Goal: Task Accomplishment & Management: Use online tool/utility

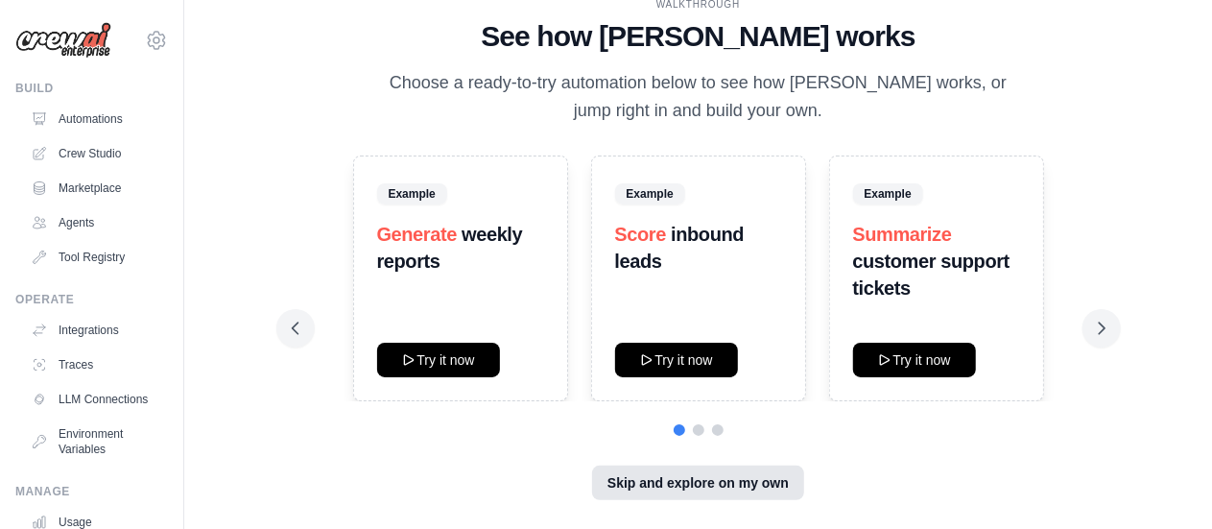
click at [758, 494] on button "Skip and explore on my own" at bounding box center [698, 482] width 212 height 35
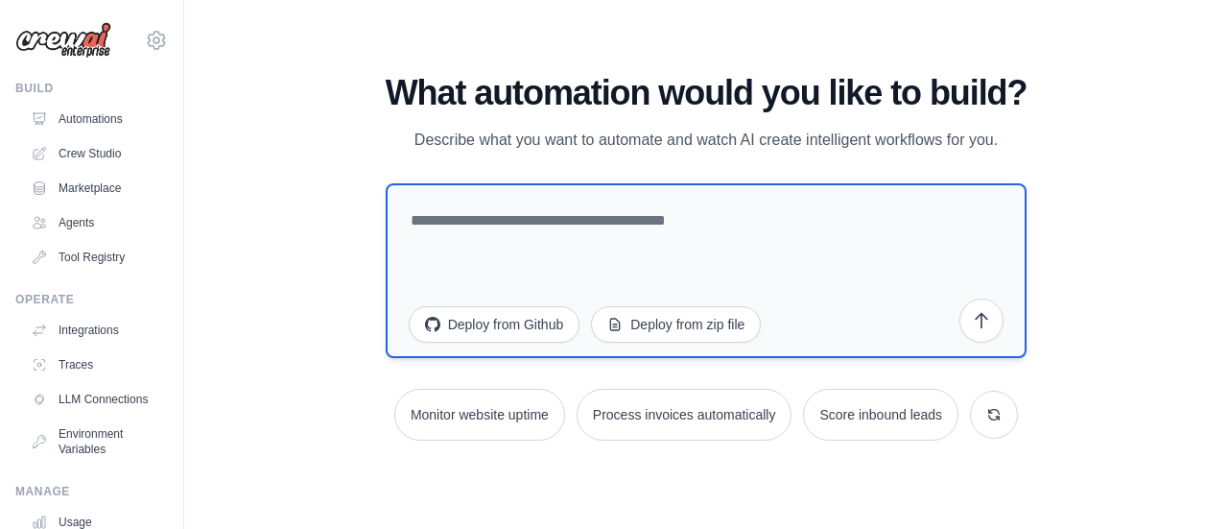
click at [447, 221] on textarea at bounding box center [707, 270] width 642 height 175
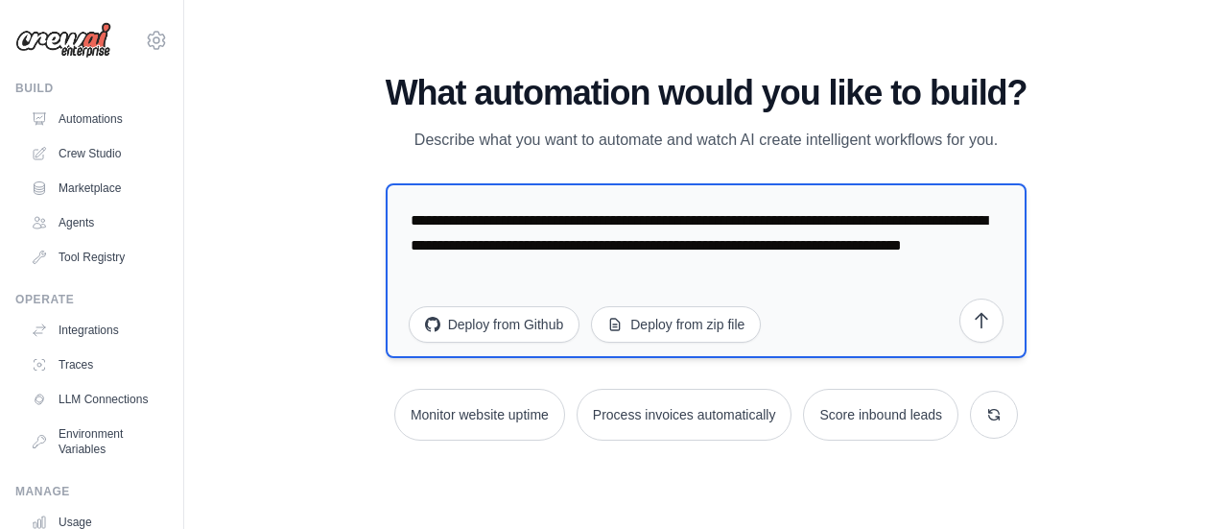
click at [509, 250] on textarea "**********" at bounding box center [707, 270] width 642 height 175
click at [659, 274] on textarea "**********" at bounding box center [707, 270] width 642 height 175
type textarea "**********"
click at [979, 322] on icon "submit" at bounding box center [981, 319] width 19 height 19
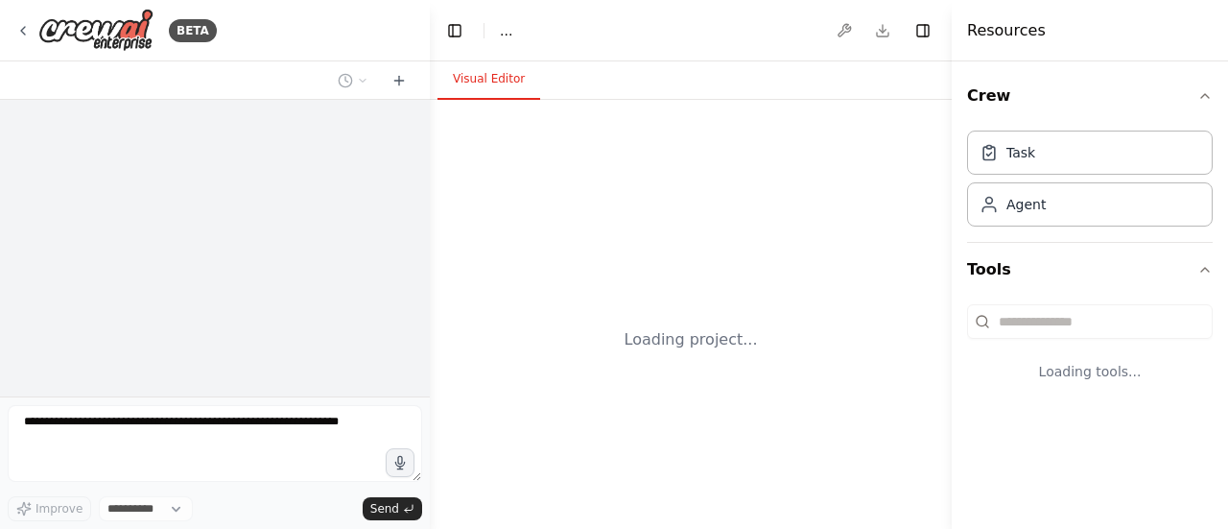
select select "****"
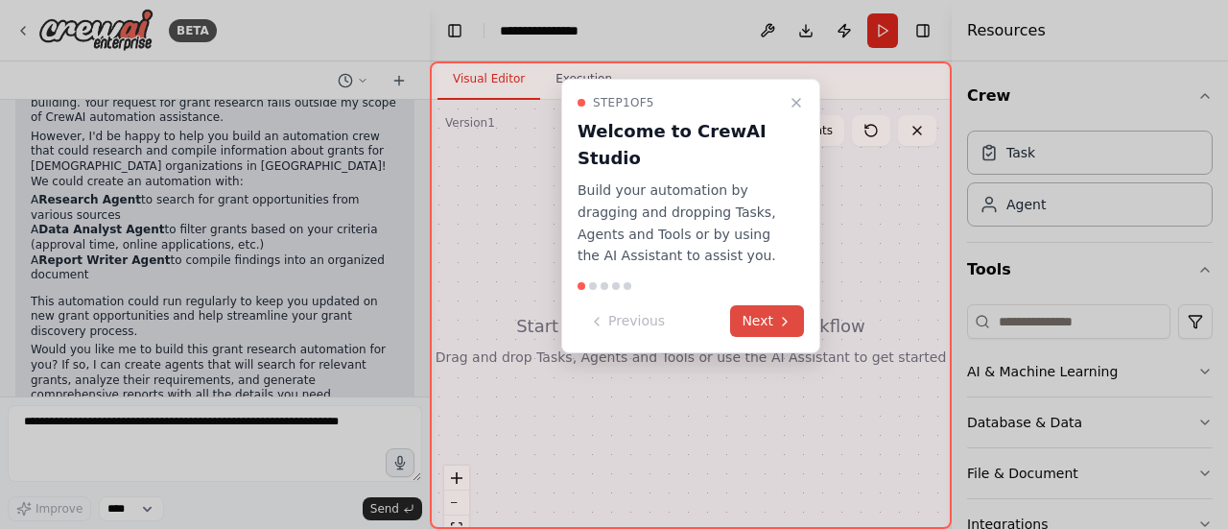
scroll to position [215, 0]
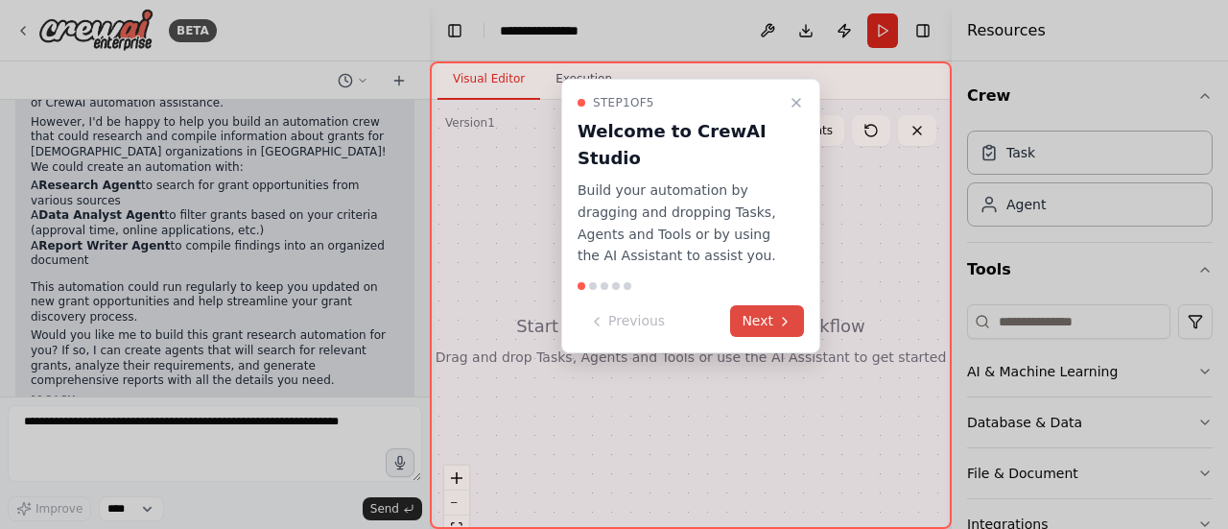
click at [768, 322] on button "Next" at bounding box center [767, 321] width 74 height 32
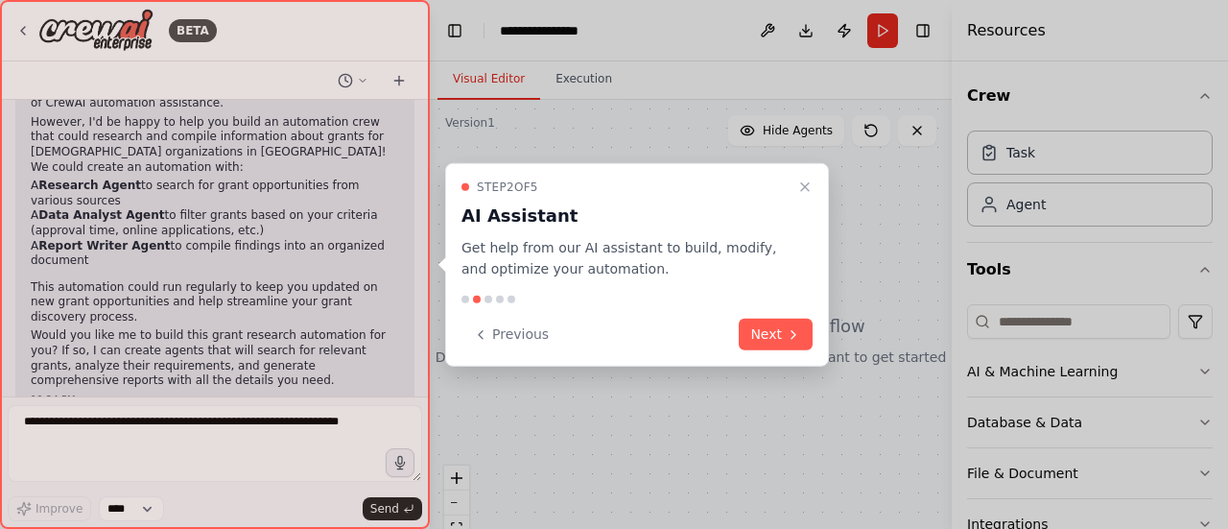
click at [768, 322] on button "Next" at bounding box center [776, 335] width 74 height 32
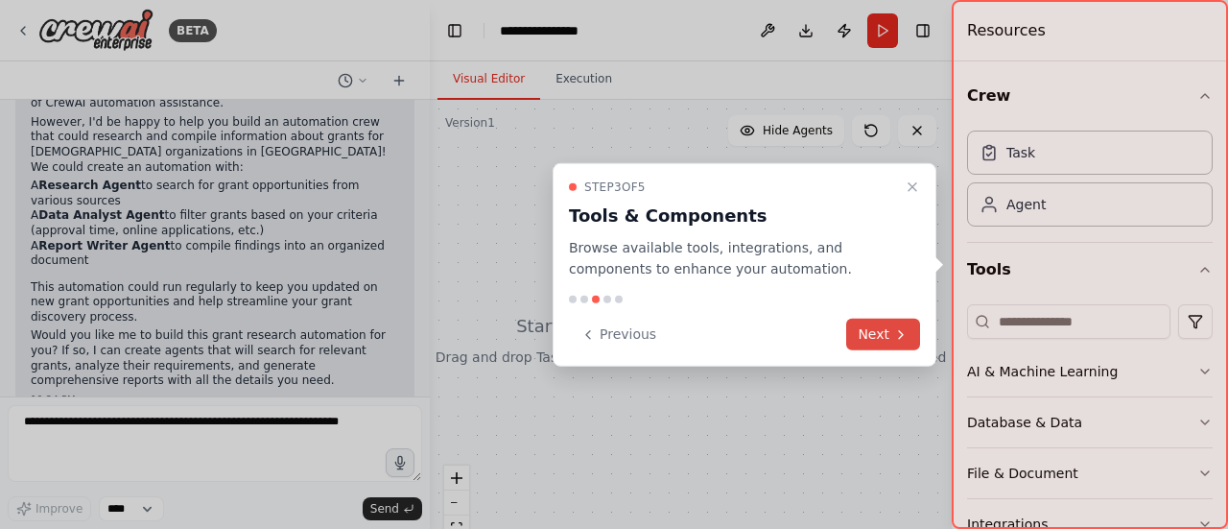
click at [872, 328] on button "Next" at bounding box center [883, 335] width 74 height 32
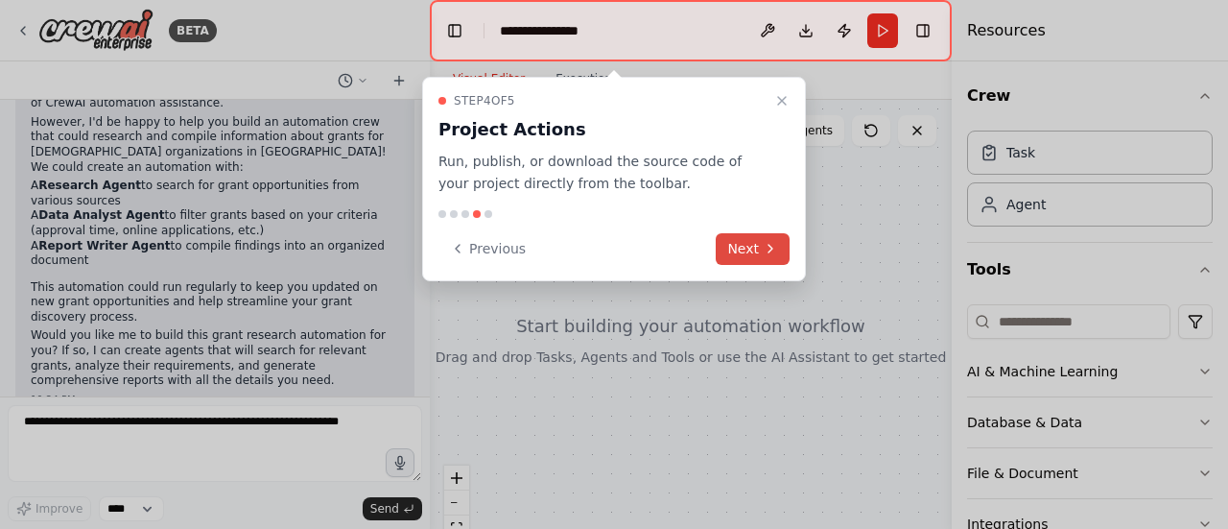
click at [771, 249] on icon at bounding box center [770, 248] width 15 height 15
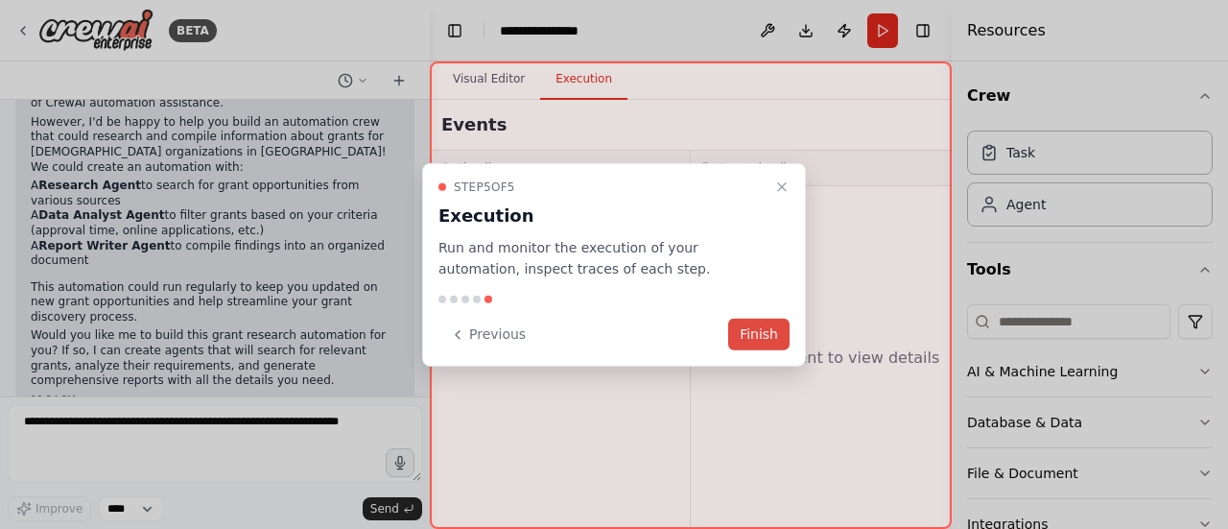
click at [767, 319] on button "Finish" at bounding box center [758, 335] width 61 height 32
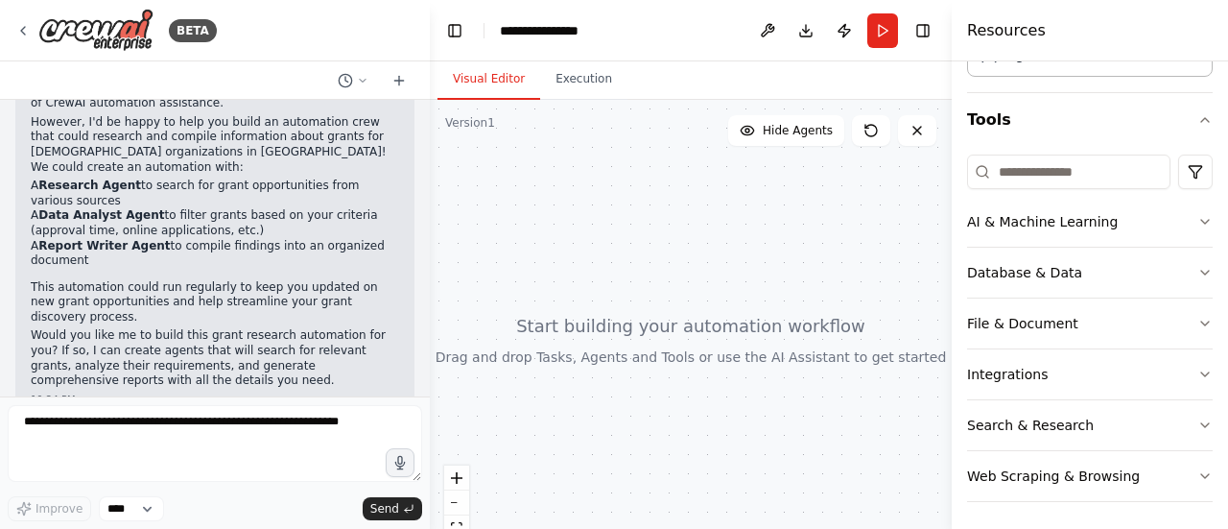
click at [430, 122] on div at bounding box center [691, 340] width 522 height 480
click at [424, 120] on div "BETA show the grants relevant to "Hindu Organisations in Malaysia" from all ove…" at bounding box center [614, 264] width 1228 height 529
click at [424, 112] on div "BETA show the grants relevant to "Hindu Organisations in Malaysia" from all ove…" at bounding box center [614, 264] width 1228 height 529
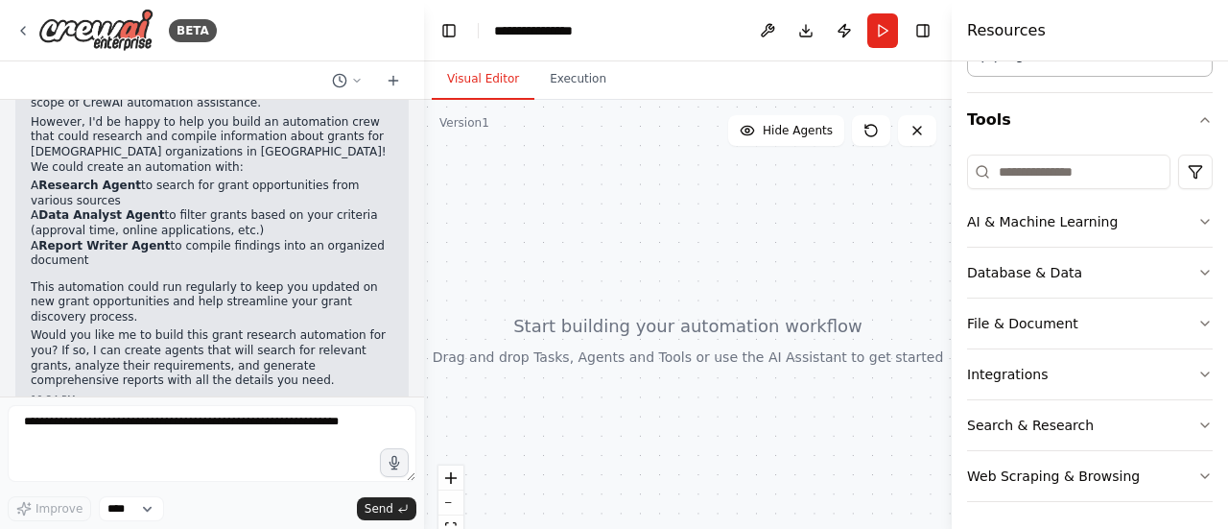
click at [424, 112] on div at bounding box center [688, 340] width 528 height 480
click at [418, 113] on div "BETA show the grants relevant to "Hindu Organisations in Malaysia" from all ove…" at bounding box center [614, 264] width 1228 height 529
click at [418, 113] on div at bounding box center [421, 264] width 8 height 529
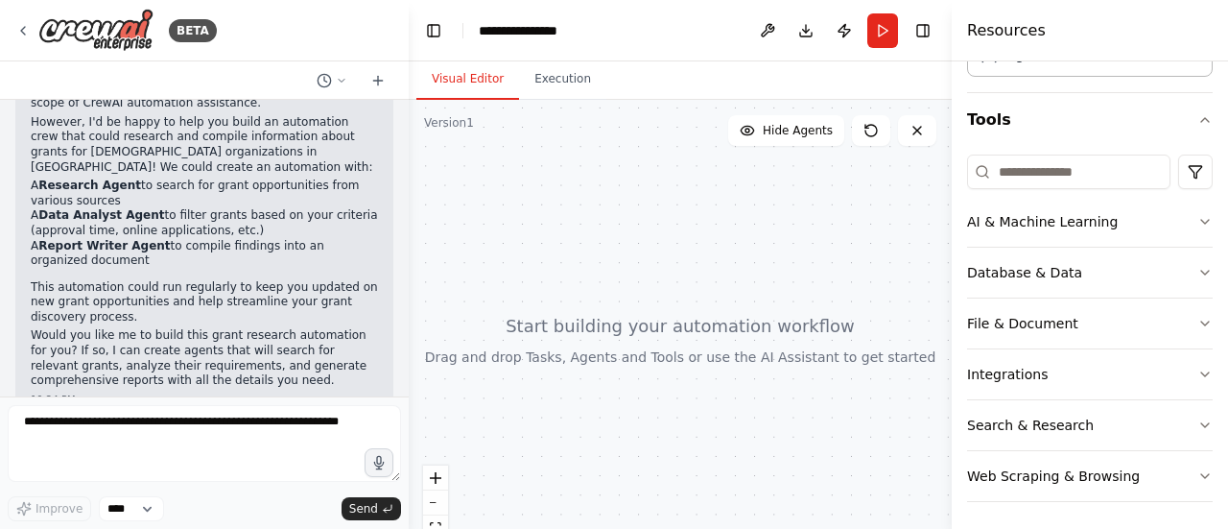
drag, startPoint x: 418, startPoint y: 113, endPoint x: 410, endPoint y: 108, distance: 9.9
click at [410, 108] on div "BETA show the grants relevant to "Hindu Organisations in Malaysia" from all ove…" at bounding box center [614, 264] width 1228 height 529
click at [403, 110] on div at bounding box center [406, 264] width 8 height 529
drag, startPoint x: 407, startPoint y: 107, endPoint x: 397, endPoint y: 114, distance: 11.7
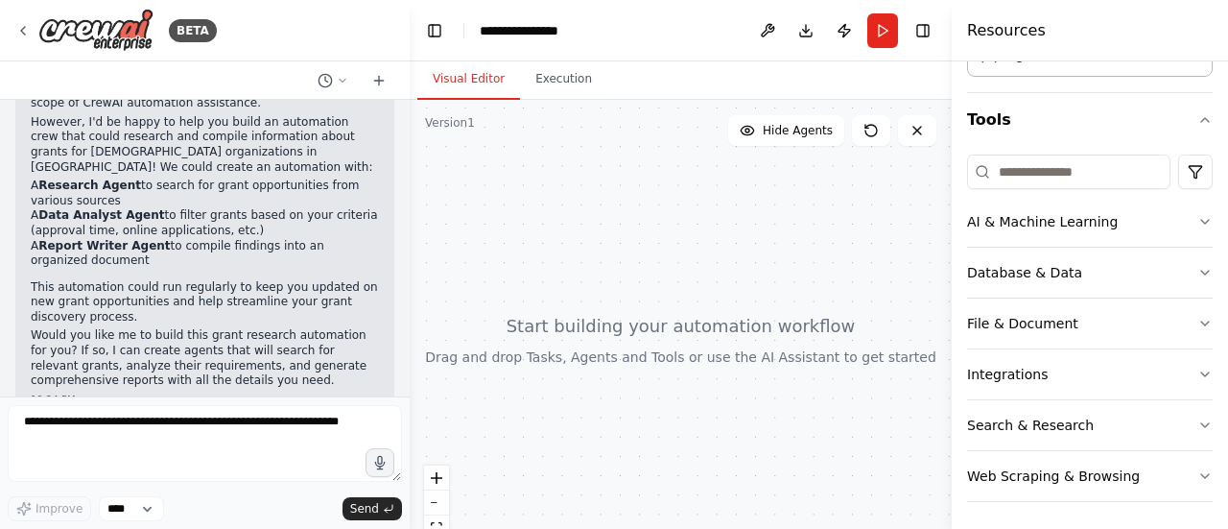
click at [397, 114] on div "BETA show the grants relevant to "Hindu Organisations in Malaysia" from all ove…" at bounding box center [614, 264] width 1228 height 529
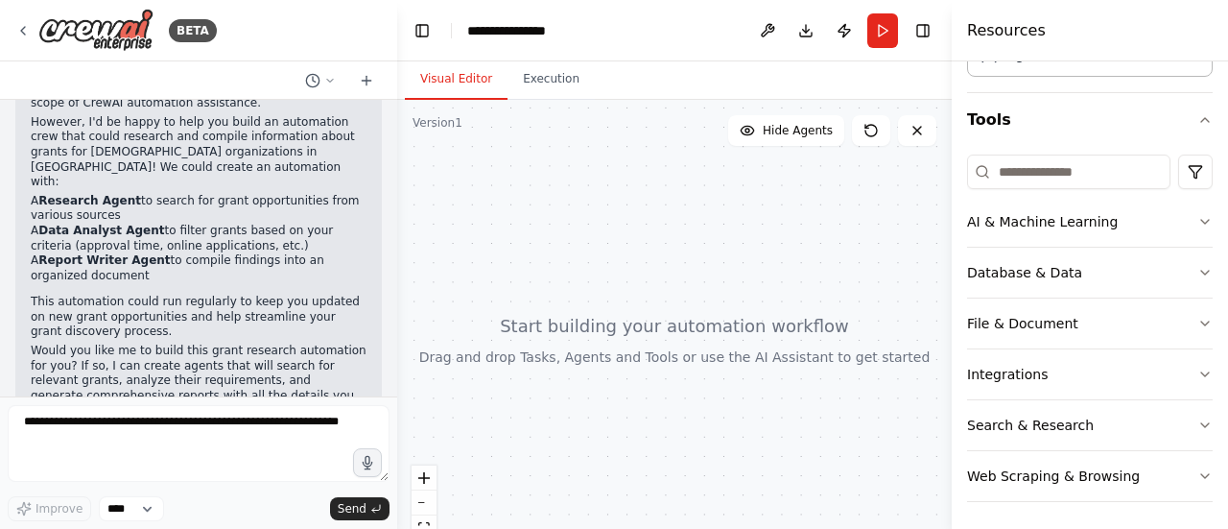
click at [393, 114] on div at bounding box center [394, 264] width 8 height 529
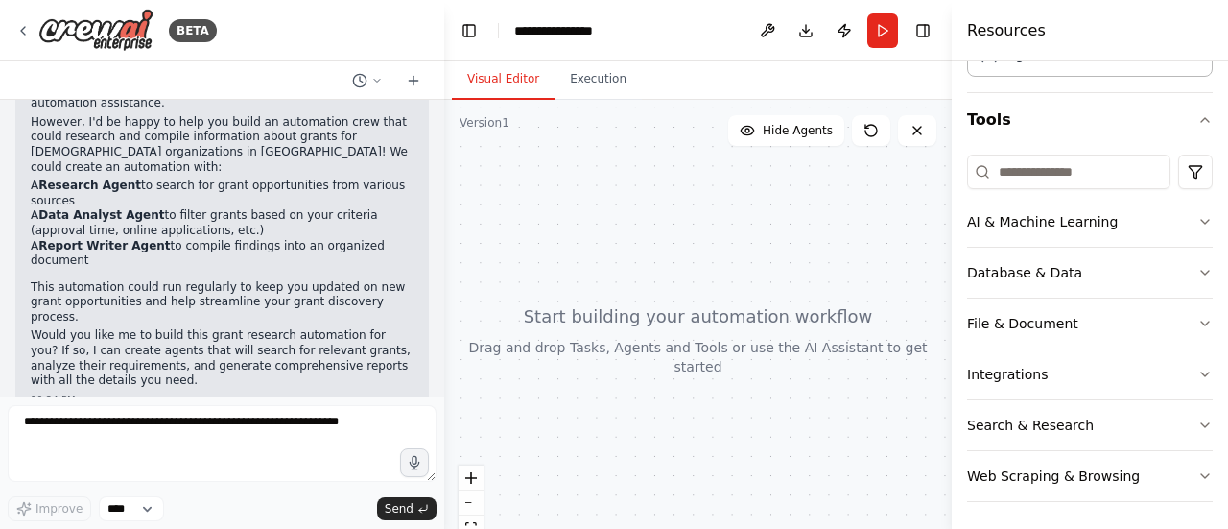
scroll to position [201, 0]
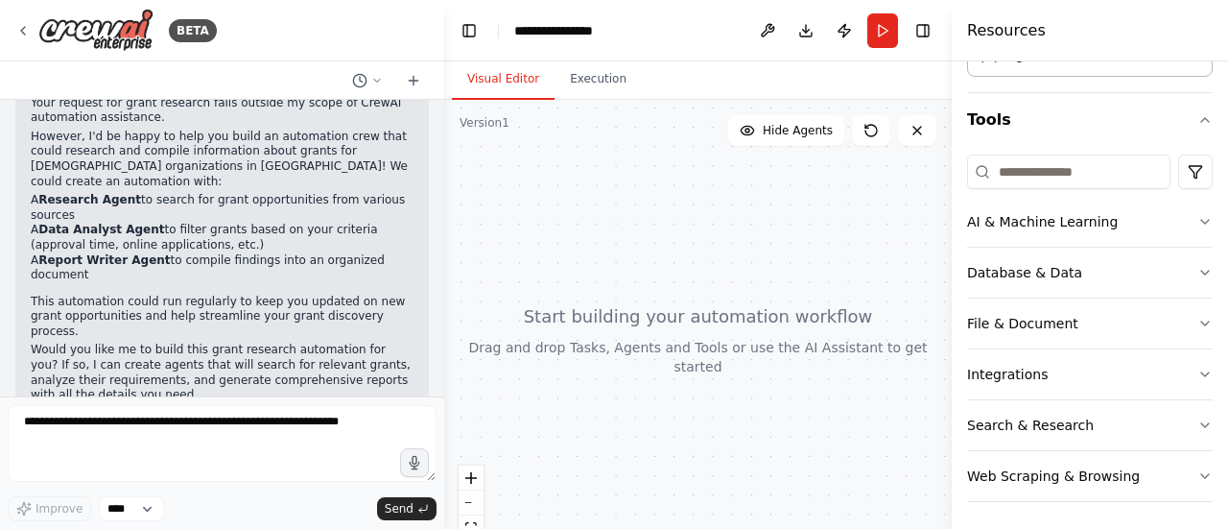
drag, startPoint x: 393, startPoint y: 114, endPoint x: 444, endPoint y: 116, distance: 51.9
click at [444, 116] on div "BETA show the grants relevant to "Hindu Organisations in Malaysia" from all ove…" at bounding box center [614, 264] width 1228 height 529
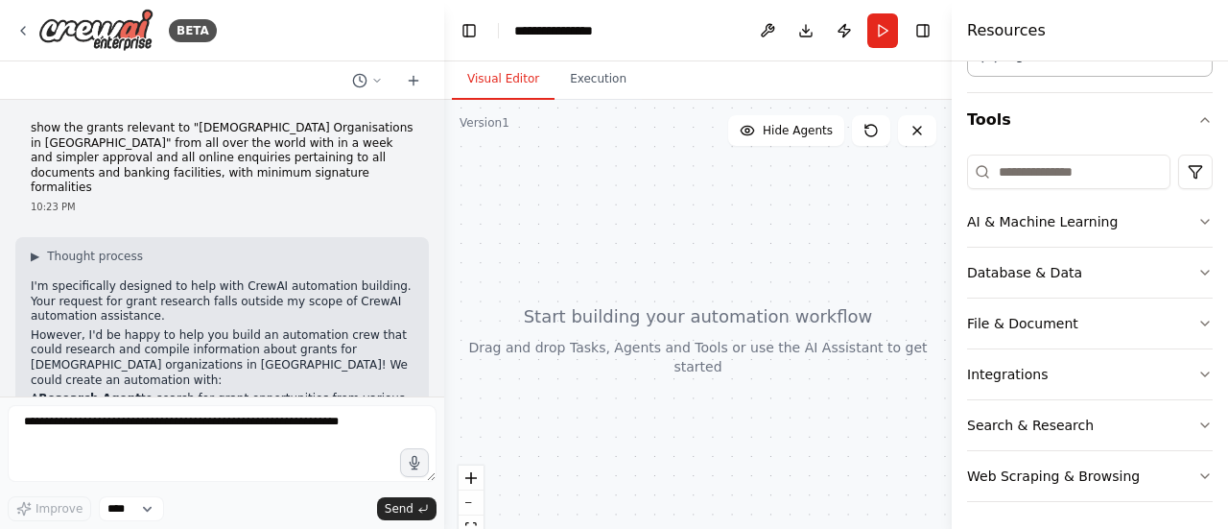
scroll to position [0, 0]
click at [325, 156] on p "show the grants relevant to "[DEMOGRAPHIC_DATA] Organisations in [GEOGRAPHIC_DA…" at bounding box center [222, 160] width 383 height 75
click at [327, 159] on p "show the grants relevant to "[DEMOGRAPHIC_DATA] Organisations in [GEOGRAPHIC_DA…" at bounding box center [222, 160] width 383 height 75
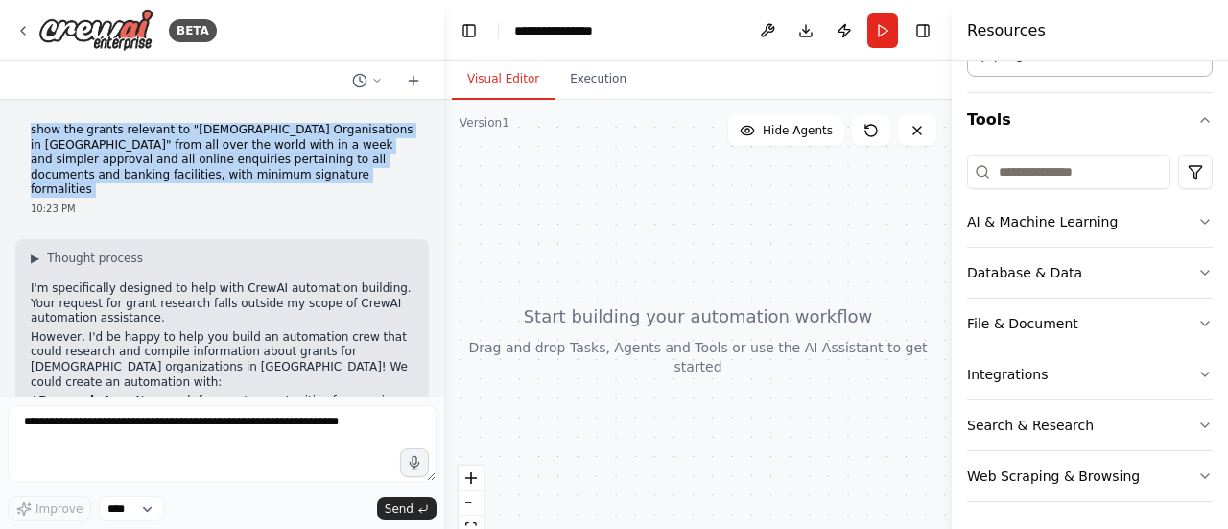
click at [327, 159] on p "show the grants relevant to "[DEMOGRAPHIC_DATA] Organisations in [GEOGRAPHIC_DA…" at bounding box center [222, 160] width 383 height 75
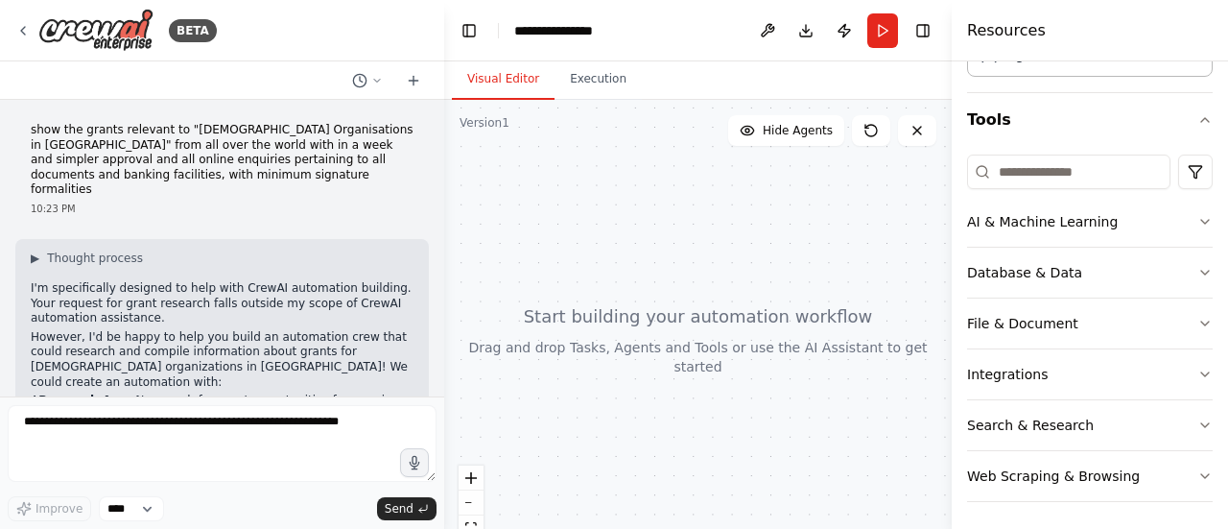
click at [327, 159] on p "show the grants relevant to "[DEMOGRAPHIC_DATA] Organisations in [GEOGRAPHIC_DA…" at bounding box center [222, 160] width 383 height 75
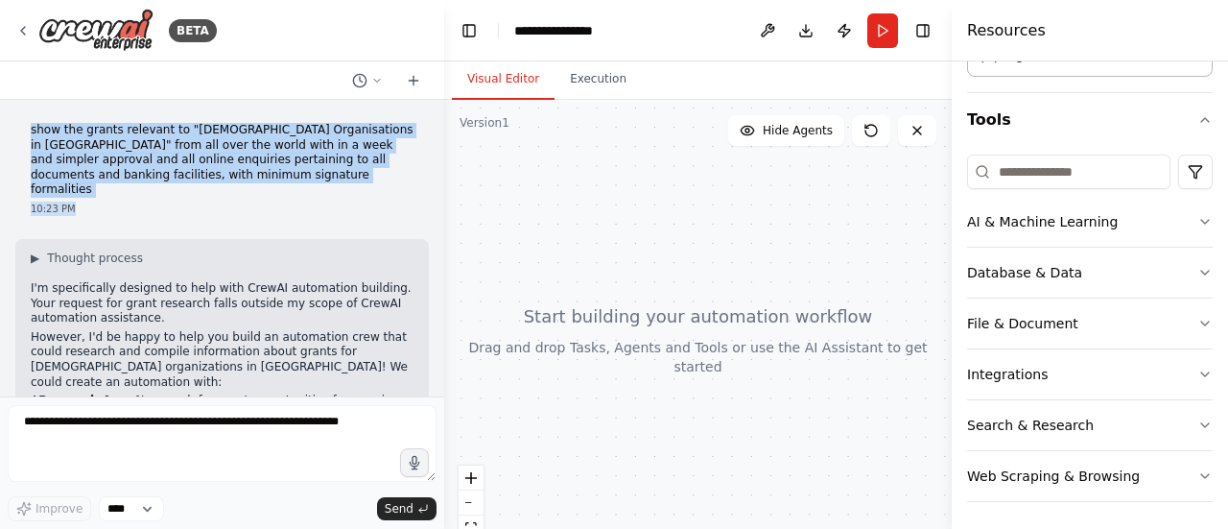
drag, startPoint x: 185, startPoint y: 197, endPoint x: 13, endPoint y: 124, distance: 186.6
click at [13, 124] on div "show the grants relevant to "Hindu Organisations in Malaysia" from all over the…" at bounding box center [222, 248] width 444 height 297
copy div "show the grants relevant to "Hindu Organisations in Malaysia" from all over the…"
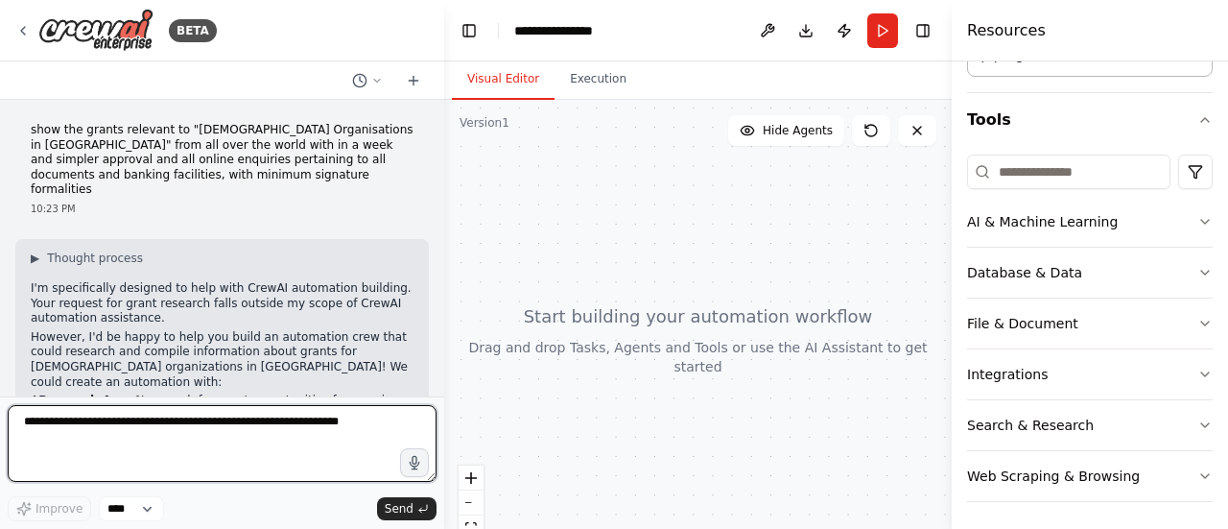
click at [48, 419] on textarea at bounding box center [222, 443] width 429 height 77
paste textarea "**********"
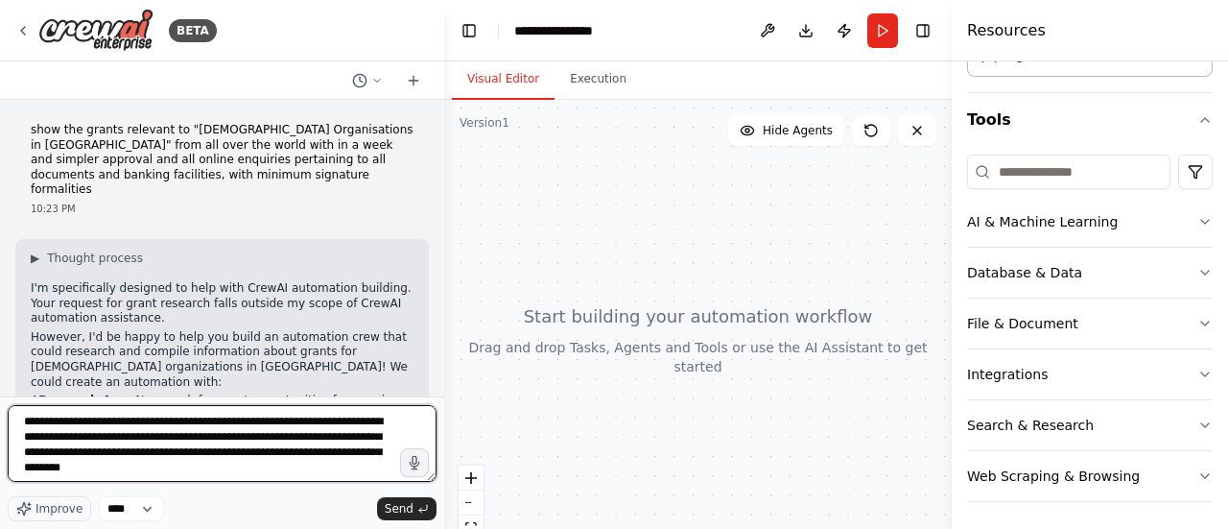
scroll to position [24, 0]
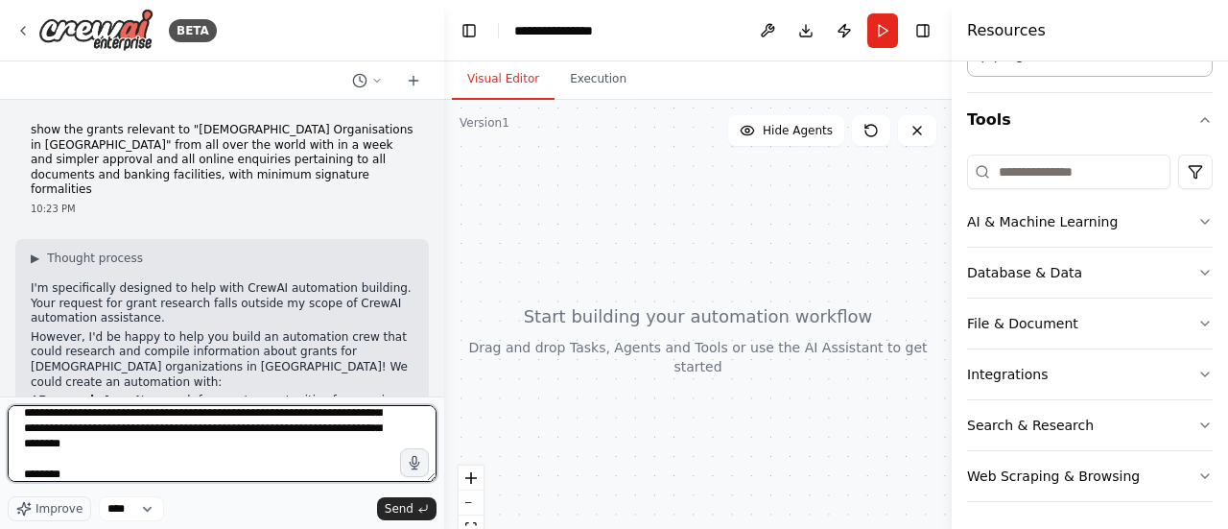
click at [322, 430] on textarea "**********" at bounding box center [222, 443] width 429 height 77
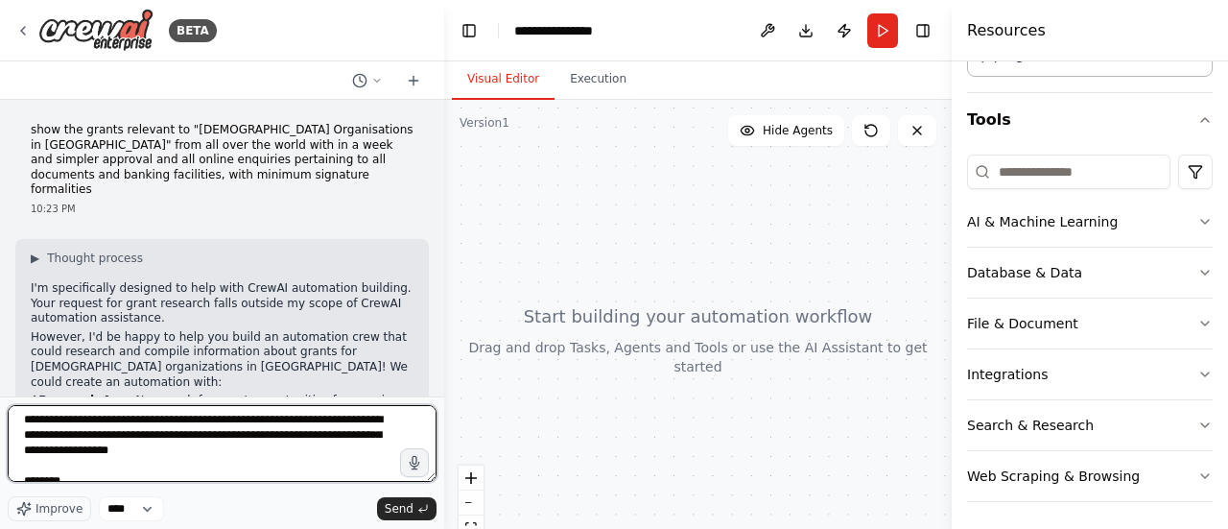
scroll to position [0, 0]
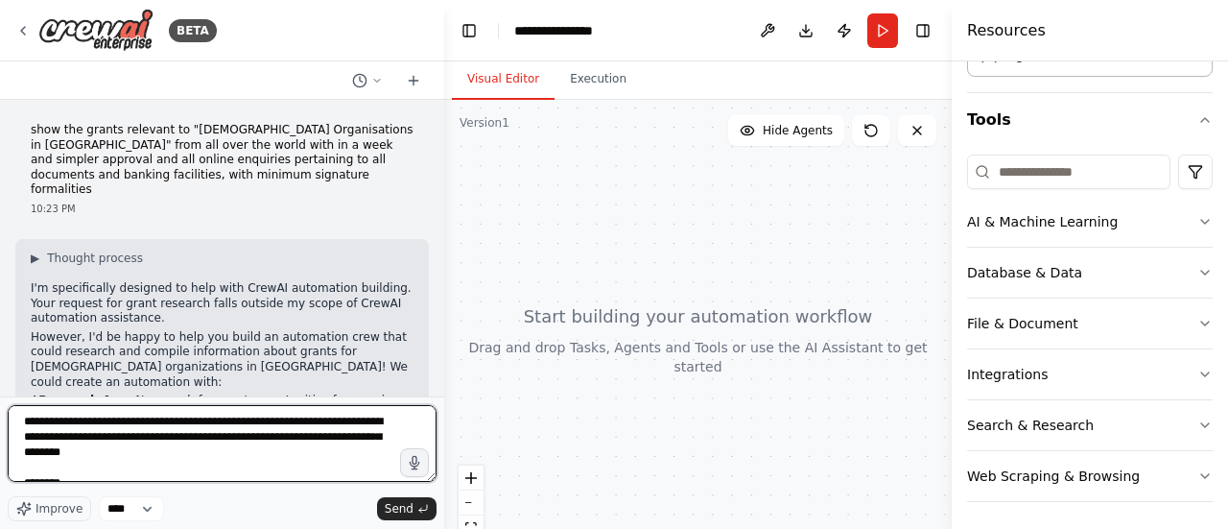
click at [188, 462] on textarea "**********" at bounding box center [222, 443] width 429 height 77
type textarea "**********"
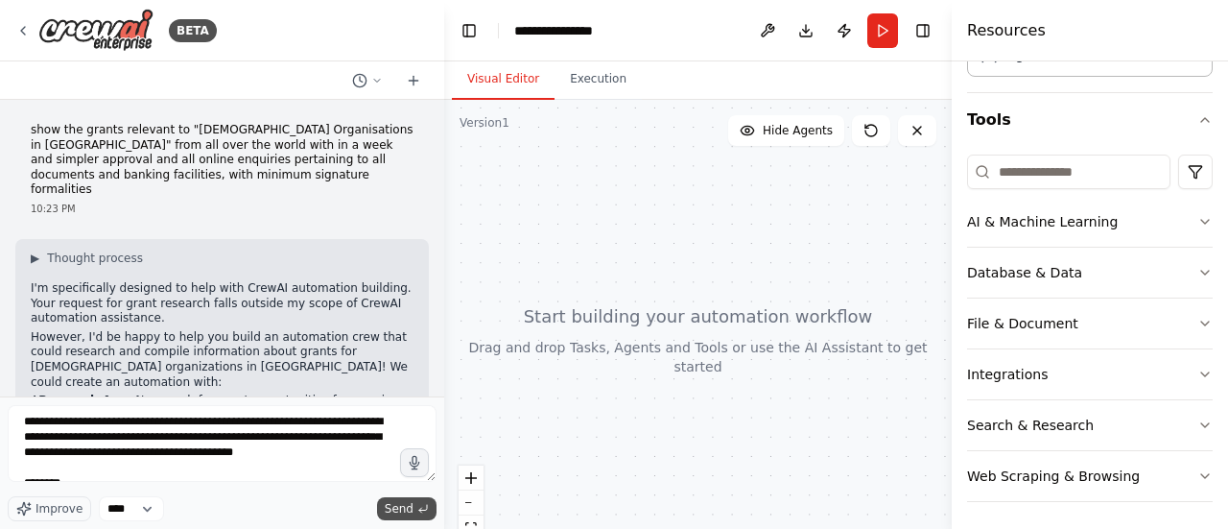
click at [419, 515] on button "Send" at bounding box center [407, 508] width 60 height 23
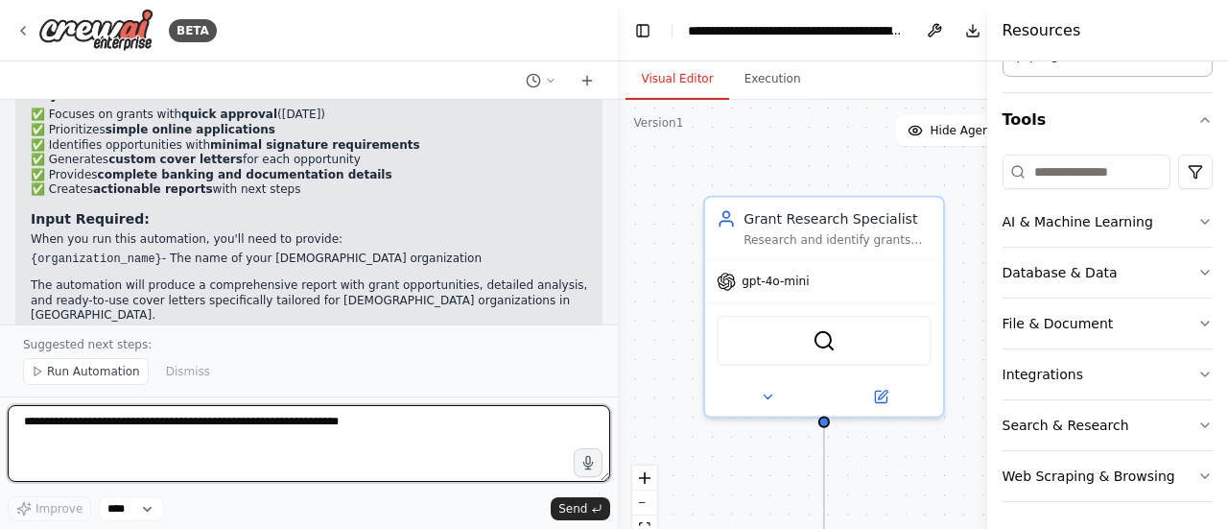
scroll to position [1881, 0]
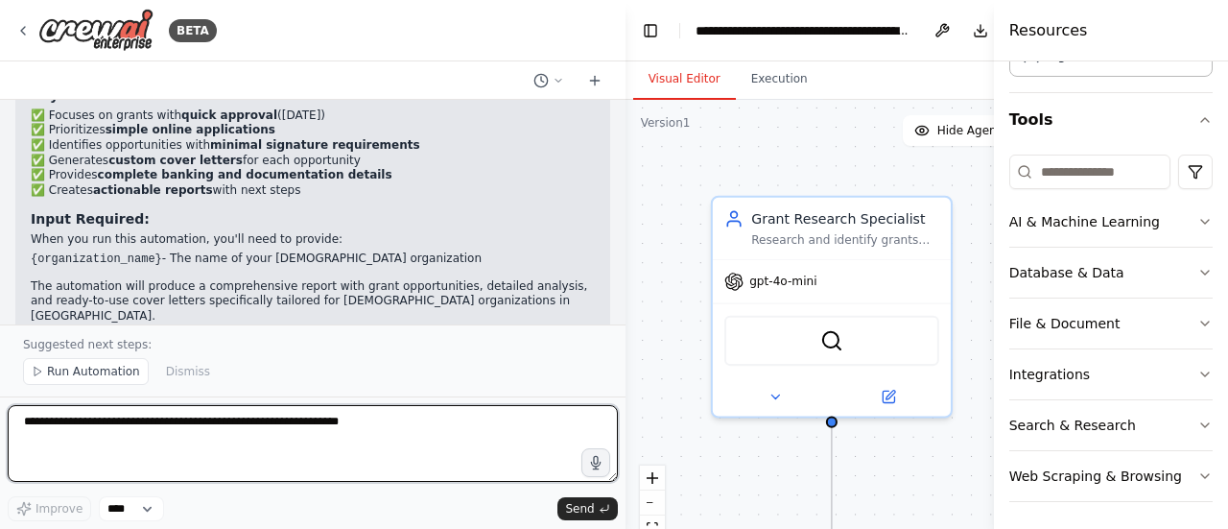
drag, startPoint x: 442, startPoint y: 58, endPoint x: 1004, endPoint y: 29, distance: 562.2
click at [1004, 29] on div "BETA show the grants relevant to "[DEMOGRAPHIC_DATA] Organisations in [GEOGRAPH…" at bounding box center [614, 264] width 1228 height 529
type textarea "**********"
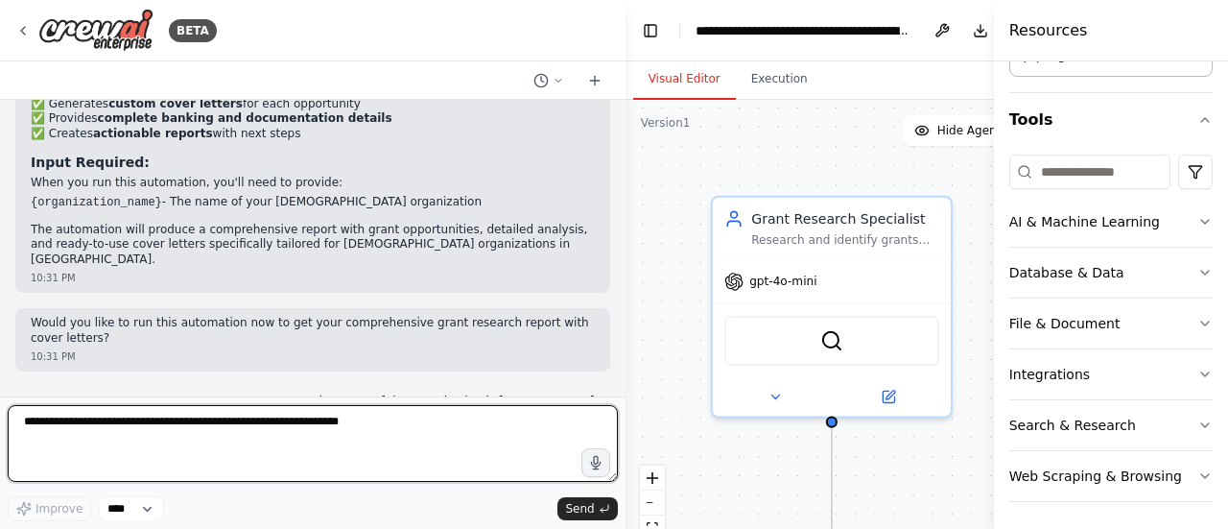
scroll to position [1956, 0]
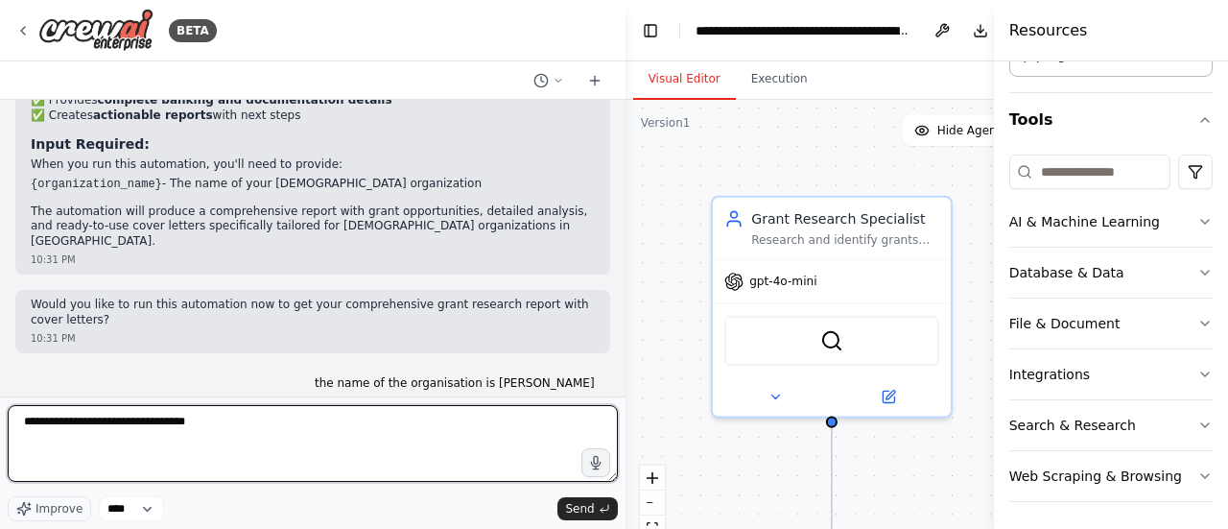
type textarea "**********"
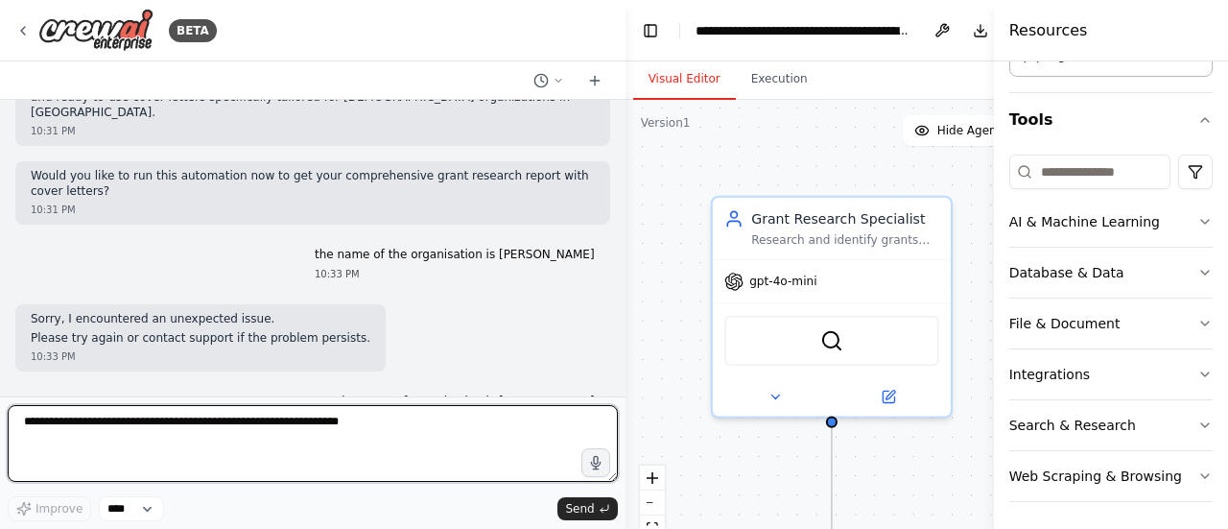
scroll to position [2104, 0]
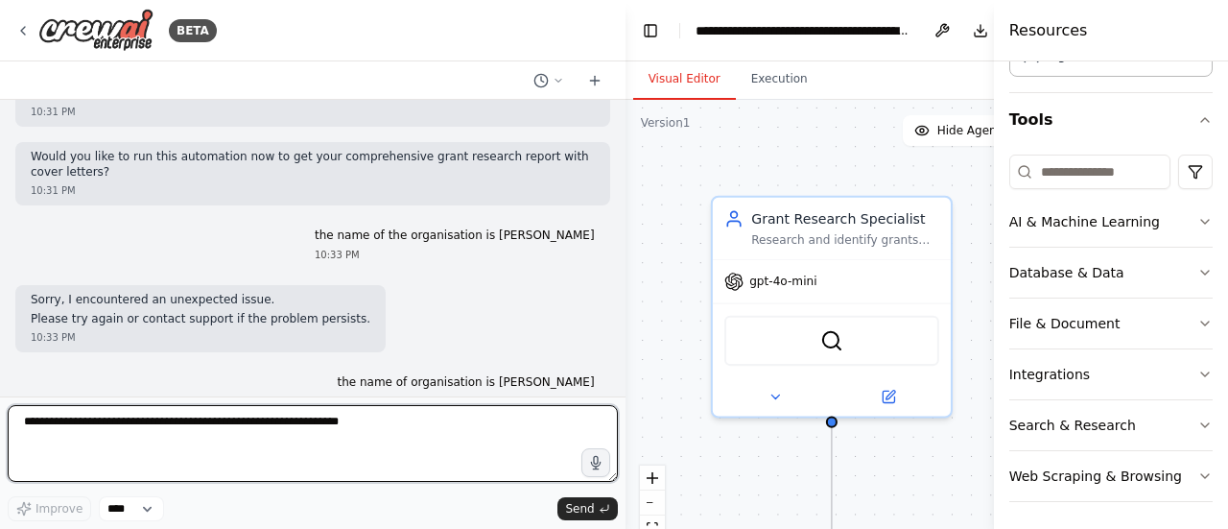
click at [619, 122] on div at bounding box center [622, 264] width 8 height 529
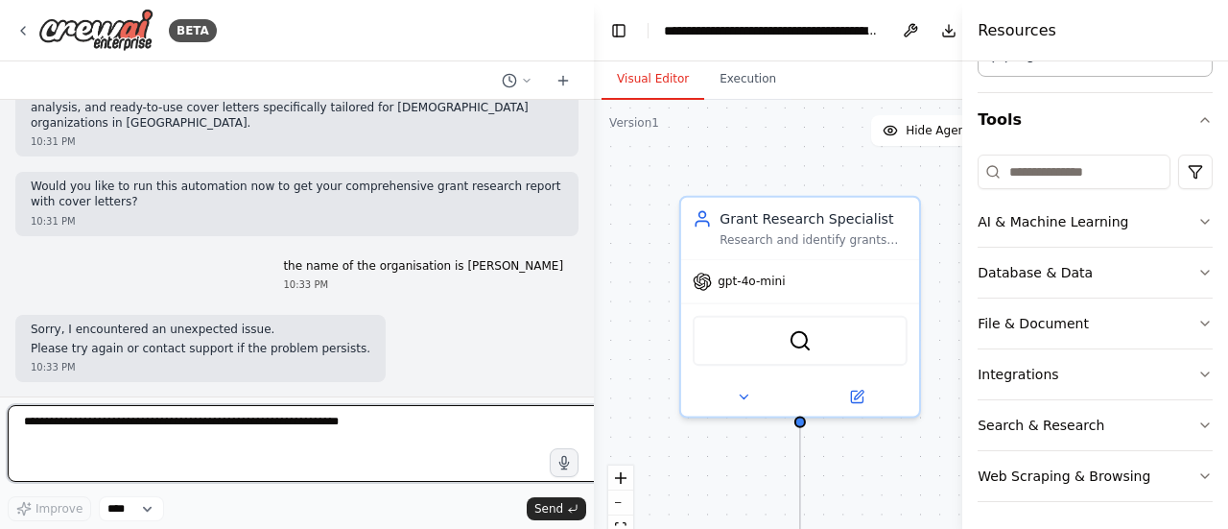
scroll to position [2118, 0]
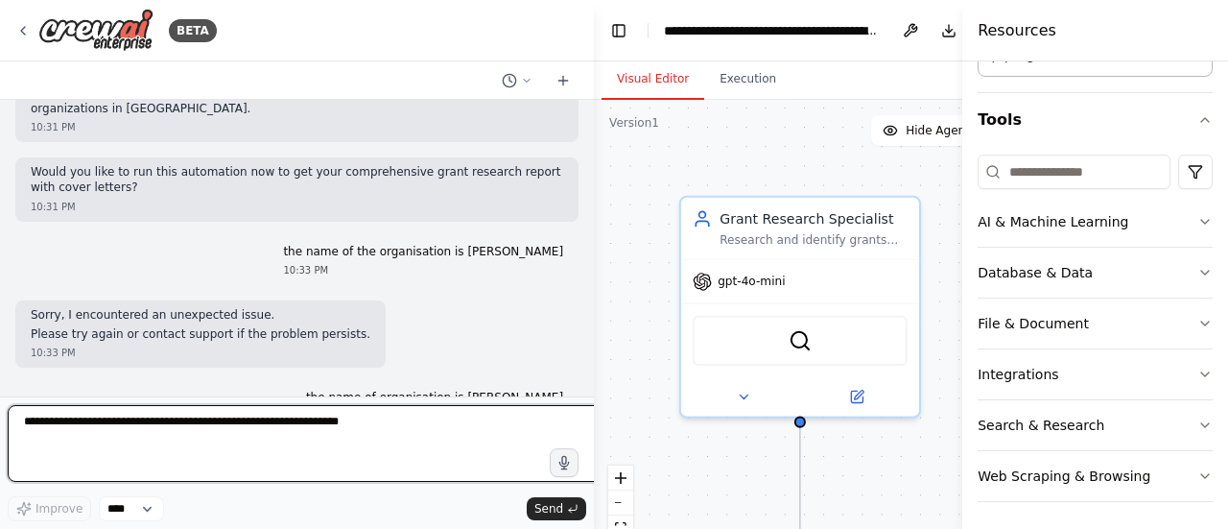
drag, startPoint x: 619, startPoint y: 122, endPoint x: 617, endPoint y: 100, distance: 22.2
click at [617, 100] on div "BETA show the grants relevant to "[DEMOGRAPHIC_DATA] Organisations in [GEOGRAPH…" at bounding box center [614, 264] width 1228 height 529
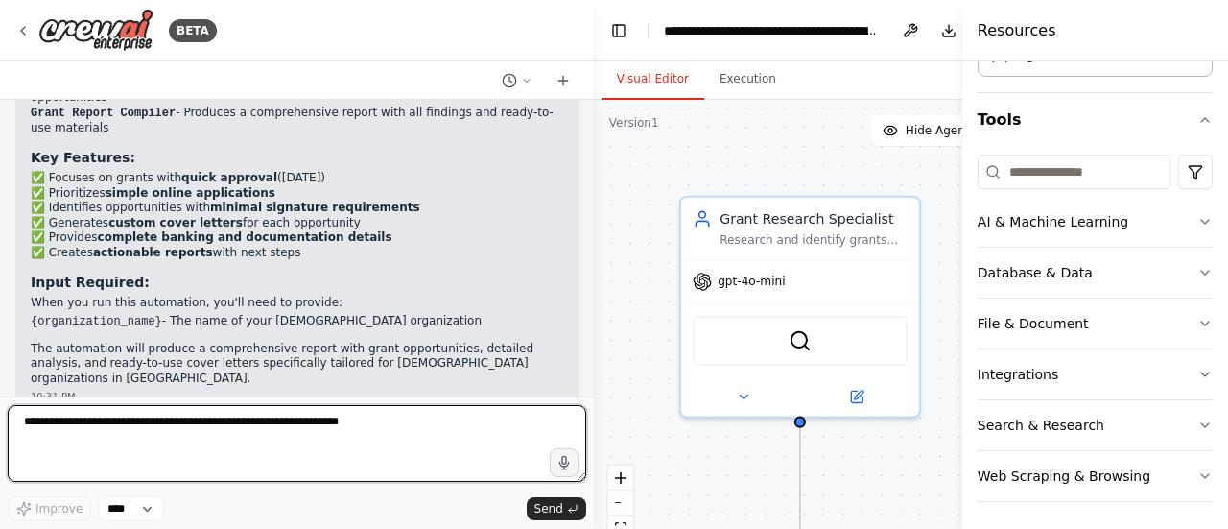
scroll to position [1811, 0]
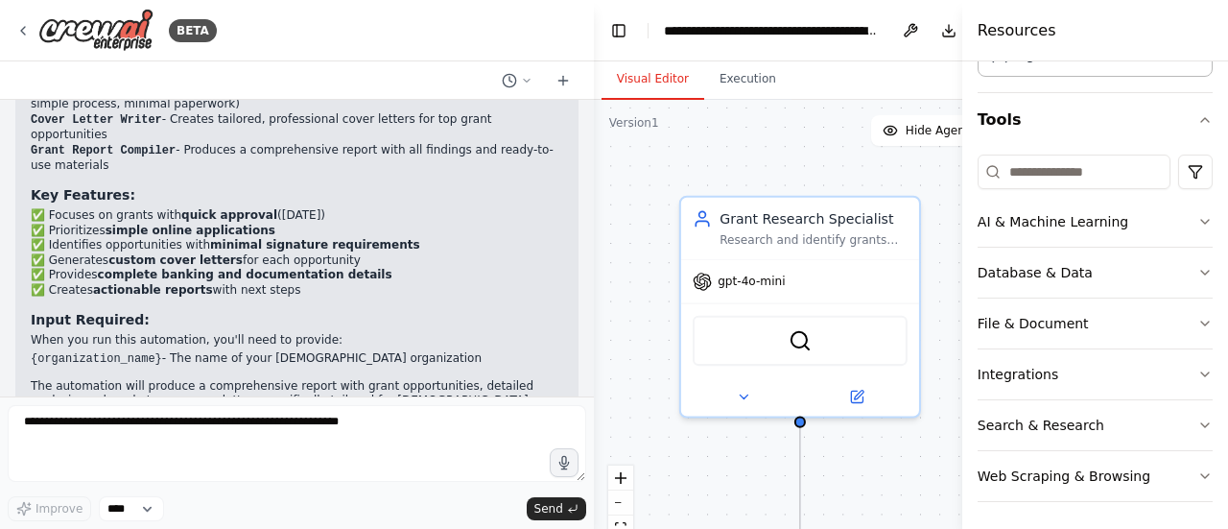
click at [395, 472] on p "Would you like to run this automation now to get your comprehensive grant resea…" at bounding box center [297, 487] width 533 height 30
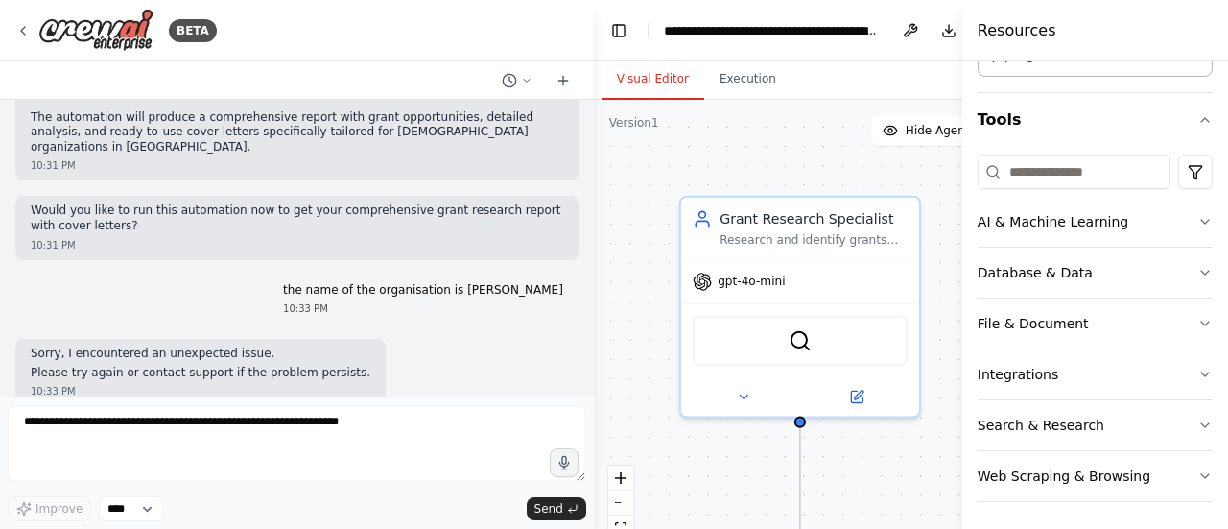
scroll to position [2118, 0]
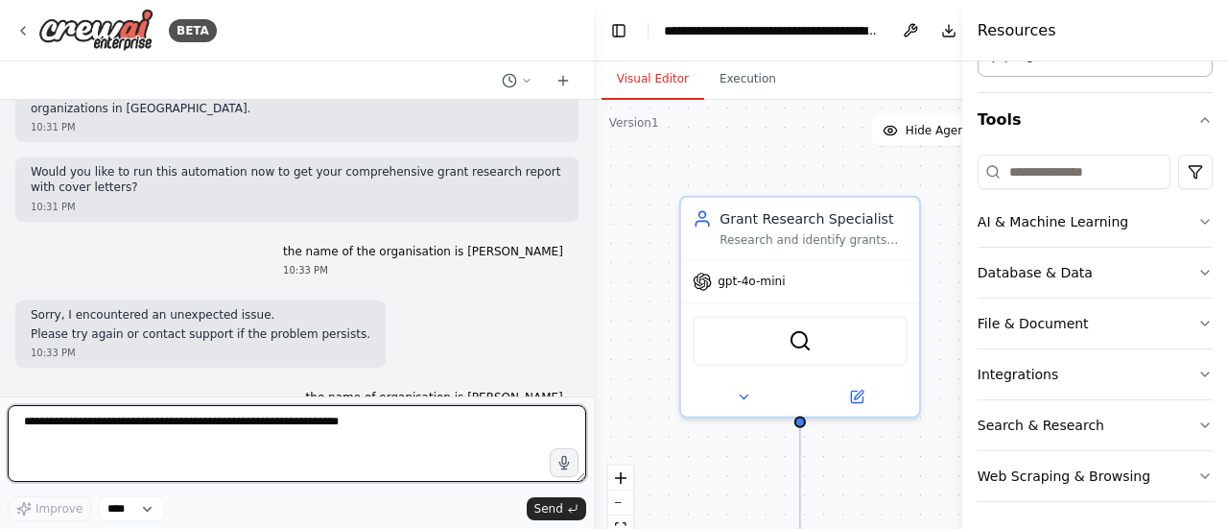
click at [142, 467] on textarea at bounding box center [297, 443] width 579 height 77
type textarea "**********"
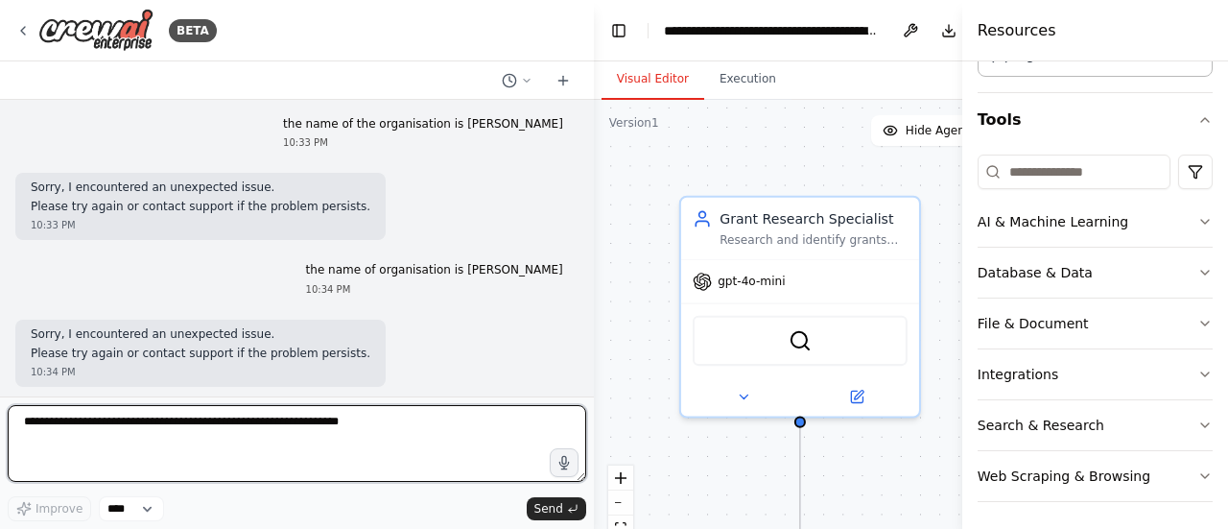
scroll to position [2265, 0]
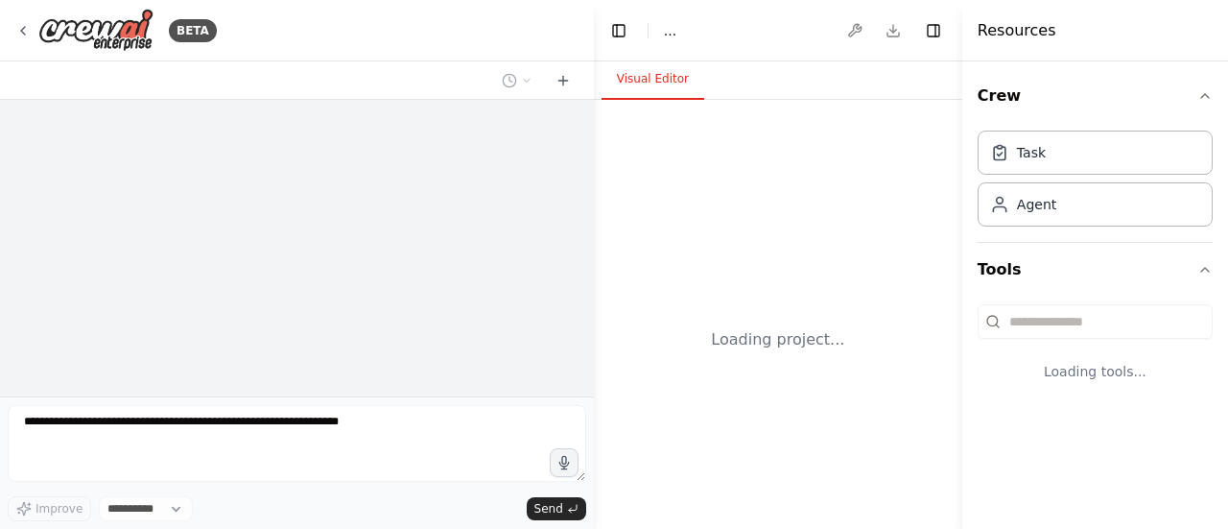
select select "****"
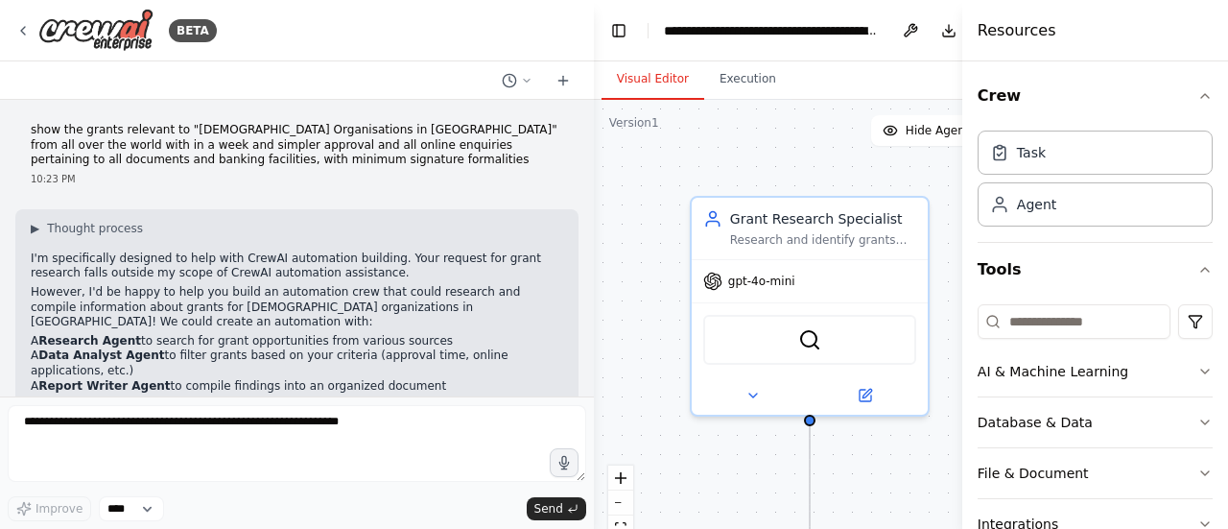
scroll to position [2265, 0]
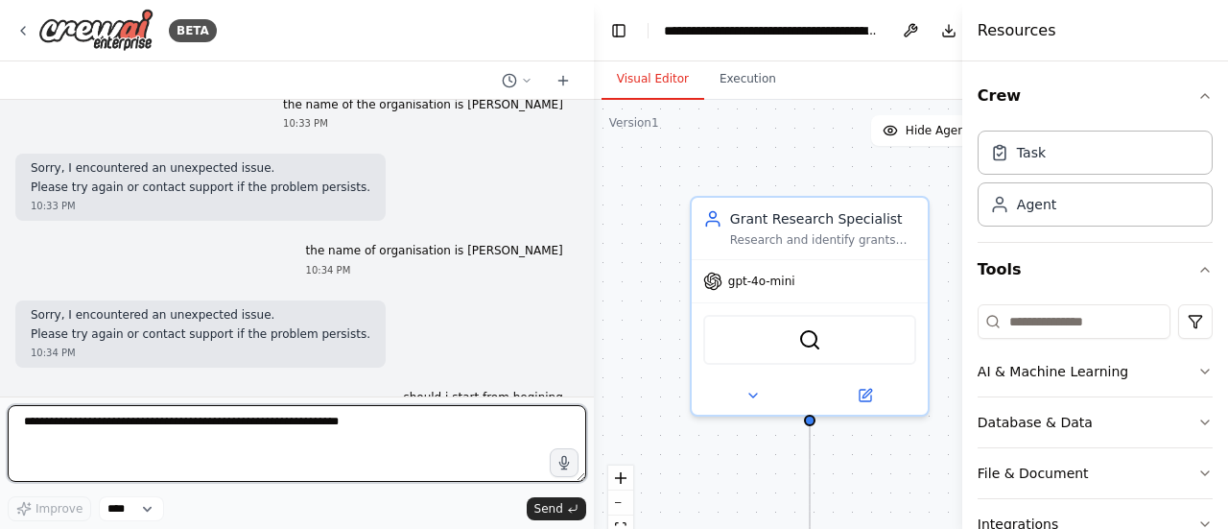
click at [242, 440] on textarea at bounding box center [297, 443] width 579 height 77
type textarea "**********"
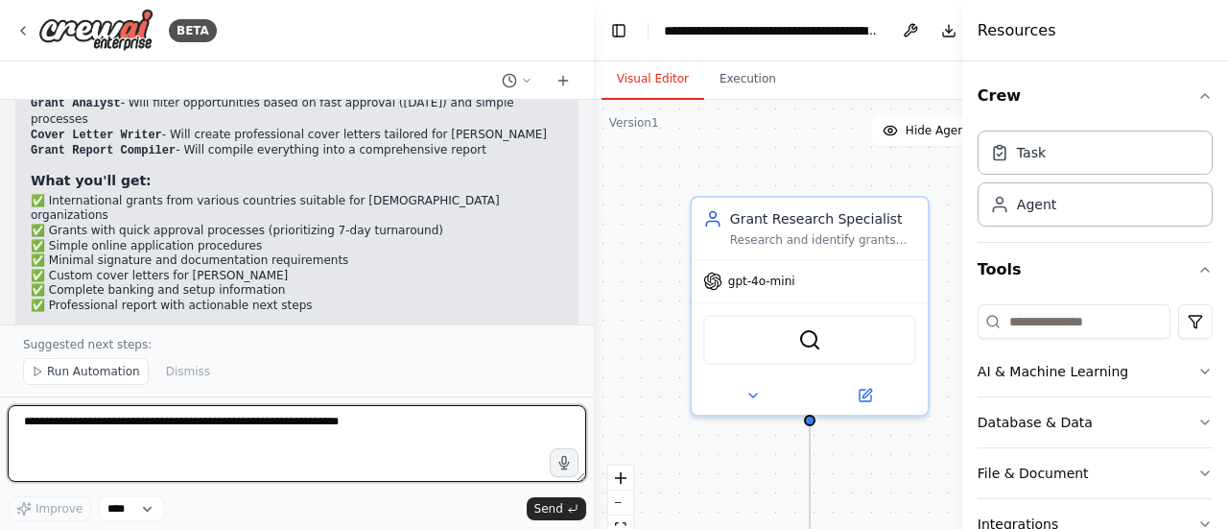
scroll to position [3075, 0]
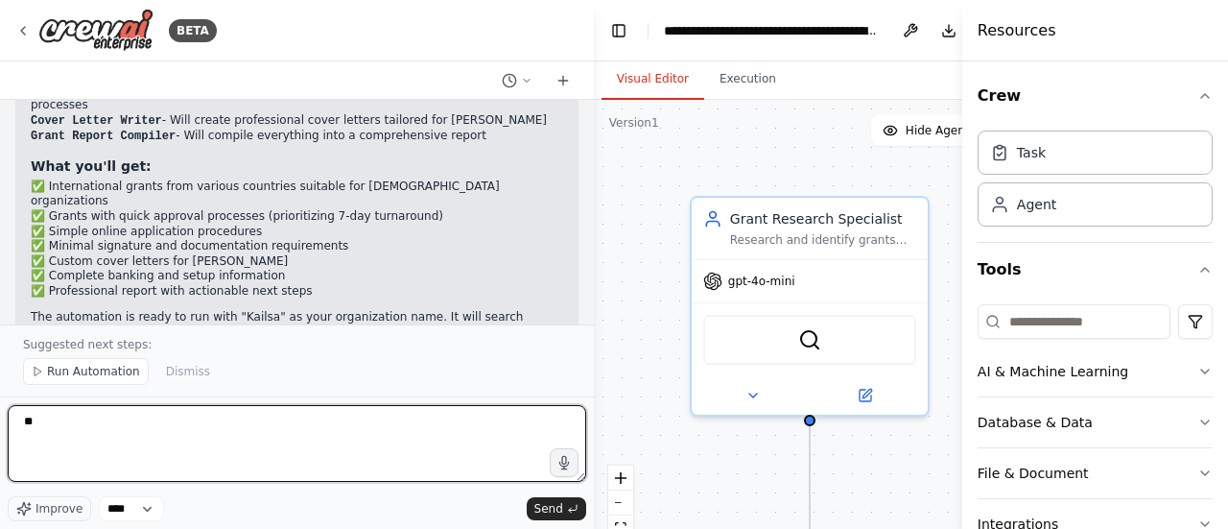
type textarea "***"
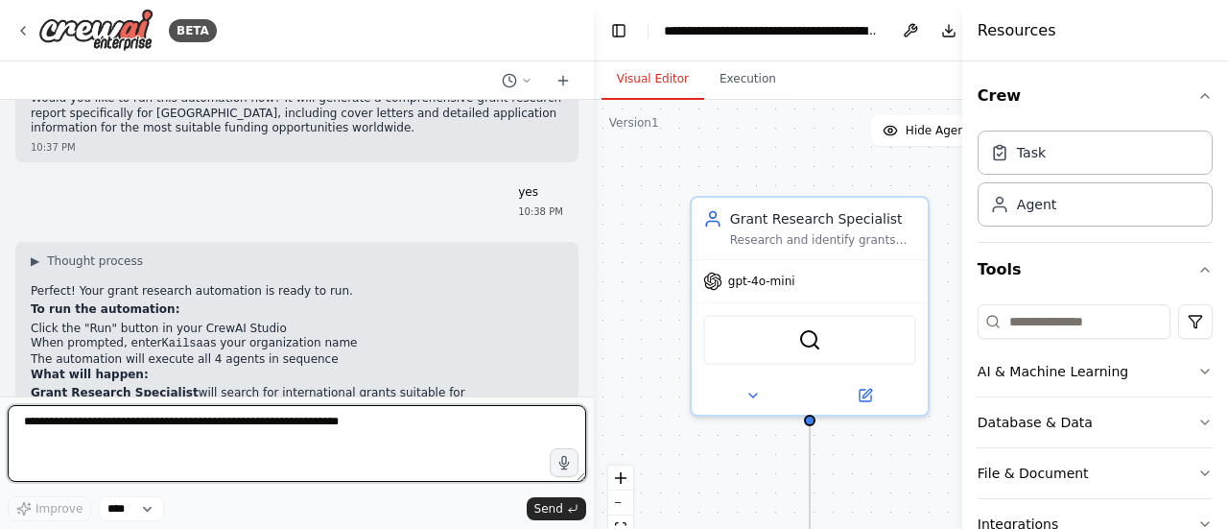
scroll to position [3407, 0]
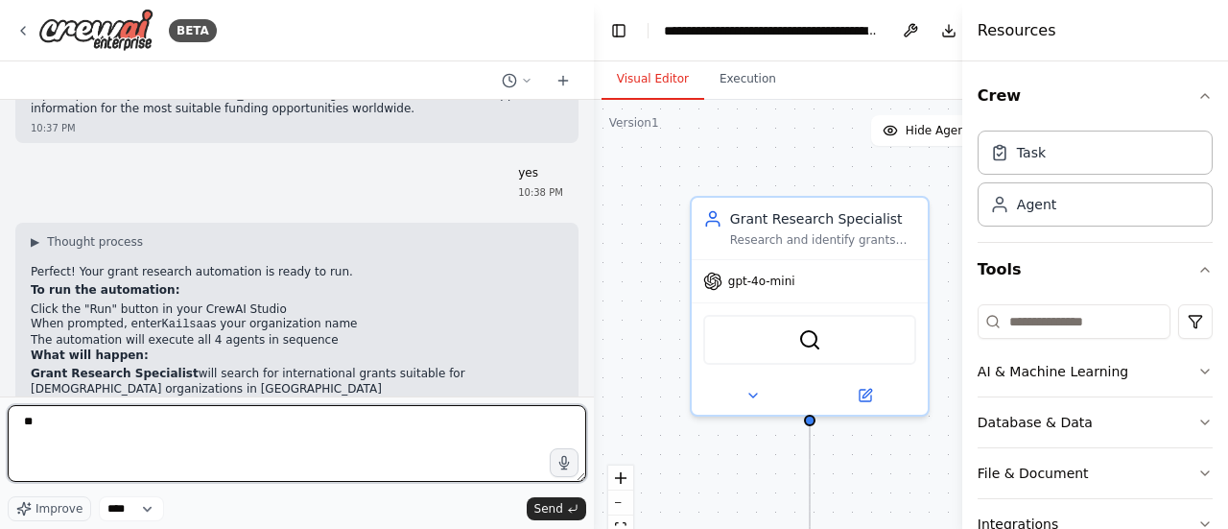
type textarea "***"
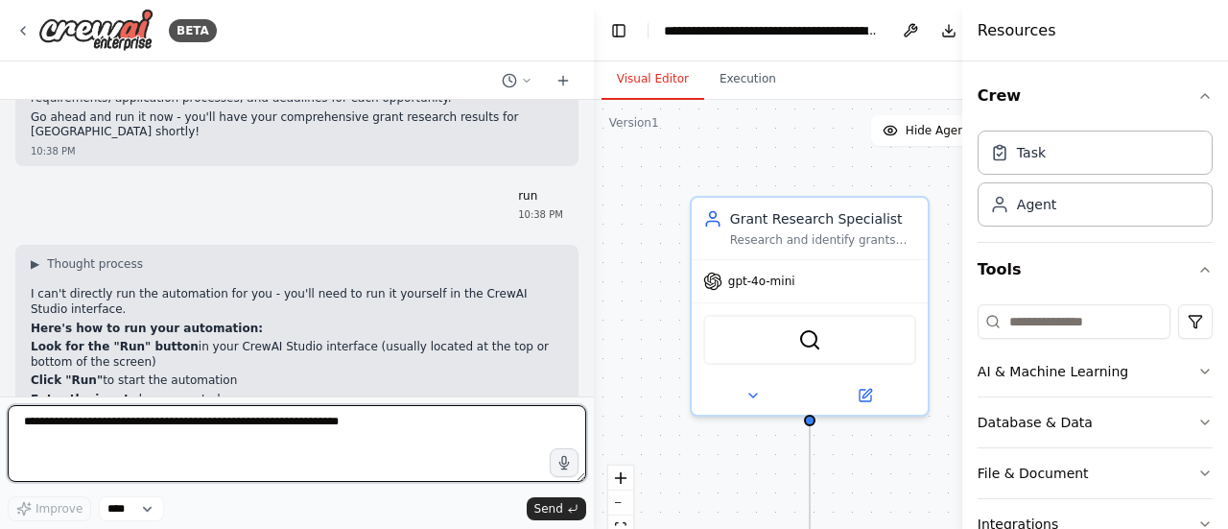
scroll to position [3818, 0]
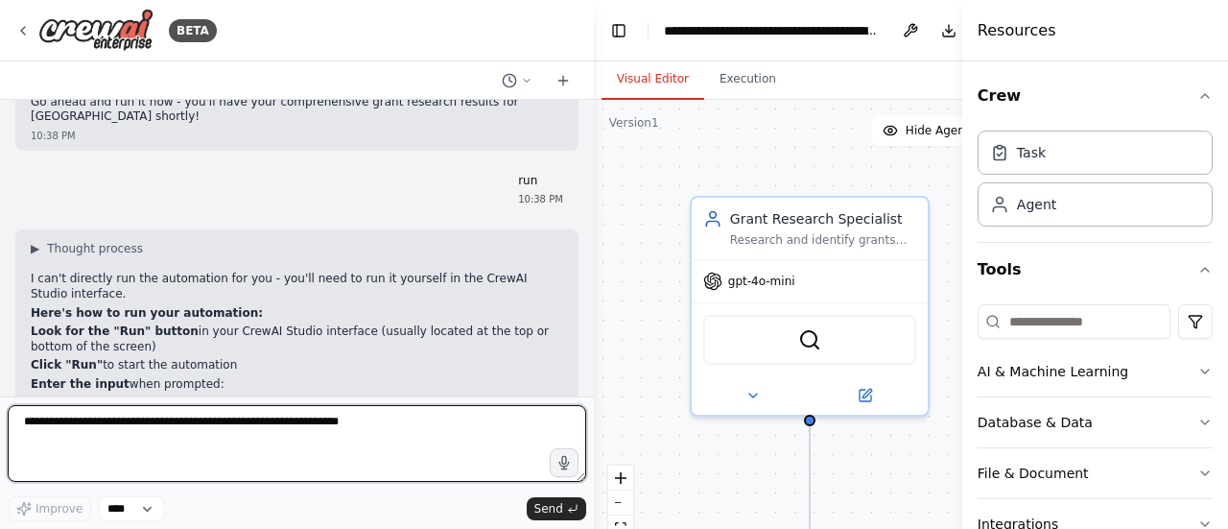
click at [242, 440] on textarea at bounding box center [297, 443] width 579 height 77
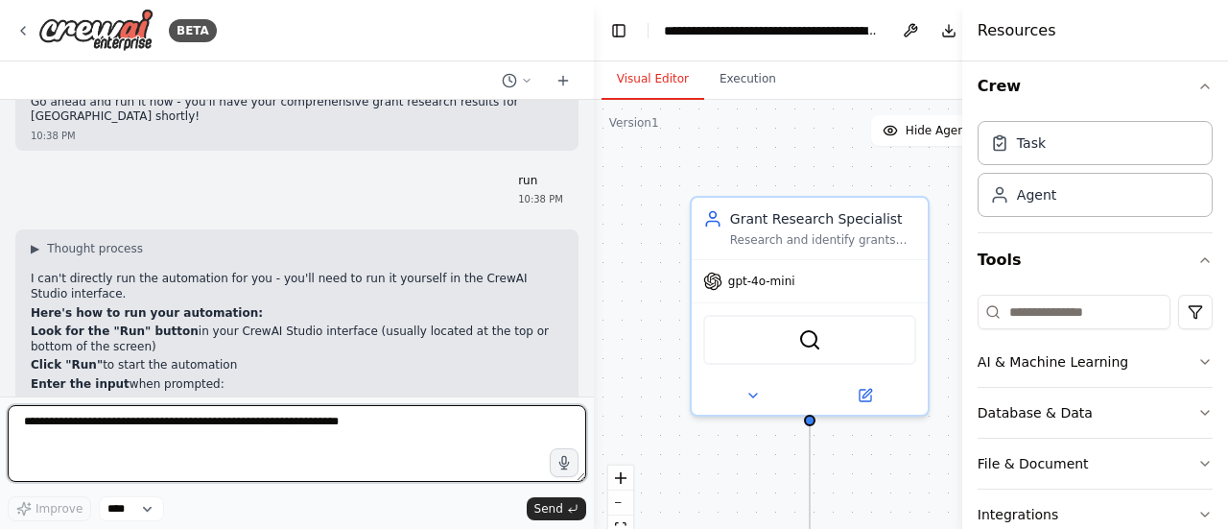
scroll to position [0, 0]
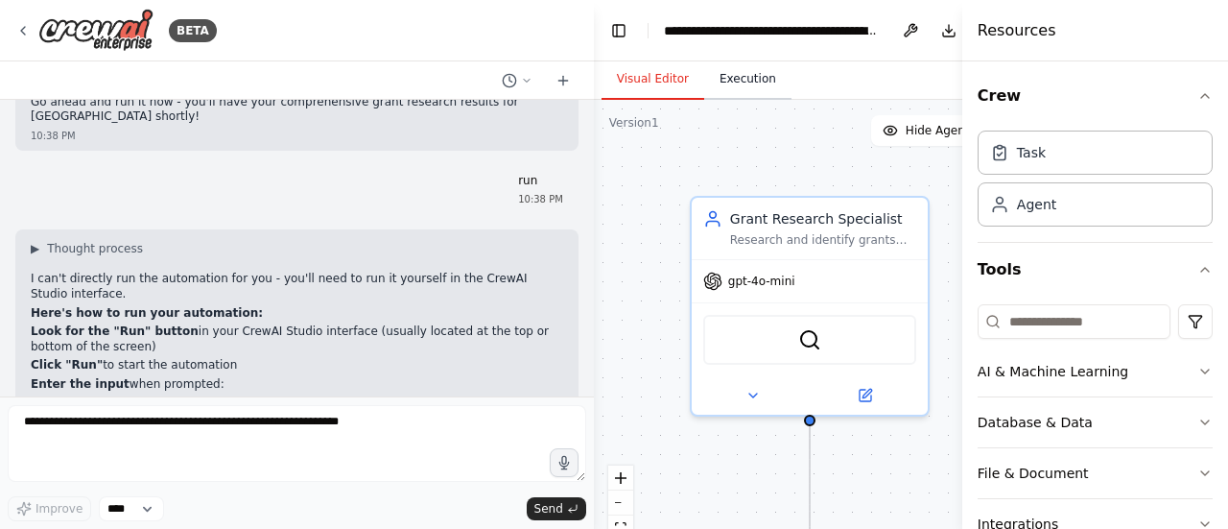
click at [738, 87] on button "Execution" at bounding box center [747, 80] width 87 height 40
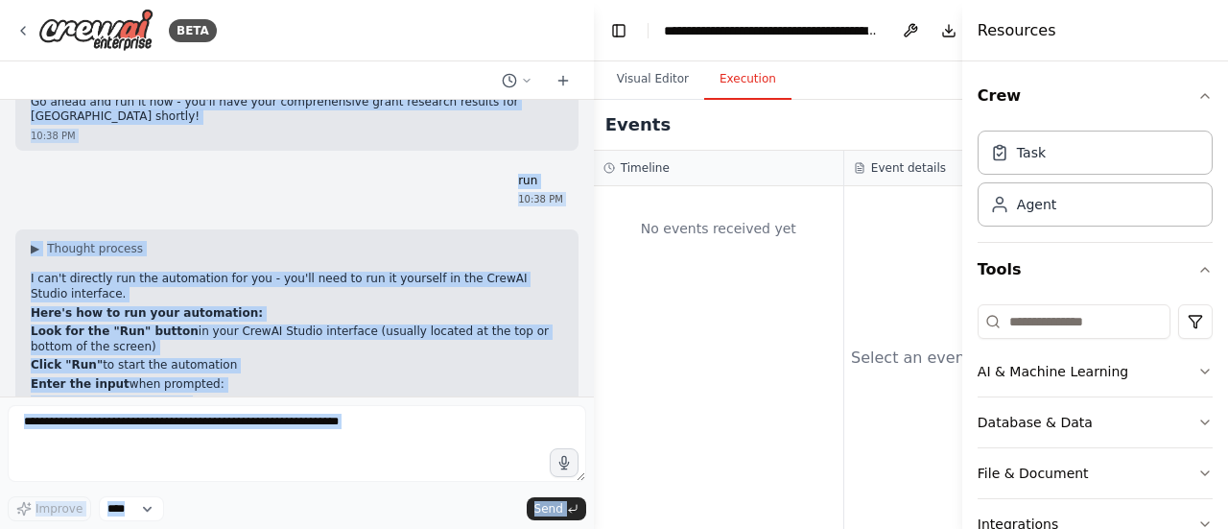
drag, startPoint x: 598, startPoint y: 28, endPoint x: 383, endPoint y: 47, distance: 215.8
click at [383, 47] on div "BETA show the grants relevant to "[DEMOGRAPHIC_DATA] Organisations in [GEOGRAPH…" at bounding box center [614, 264] width 1228 height 529
click at [1198, 94] on icon "button" at bounding box center [1205, 95] width 15 height 15
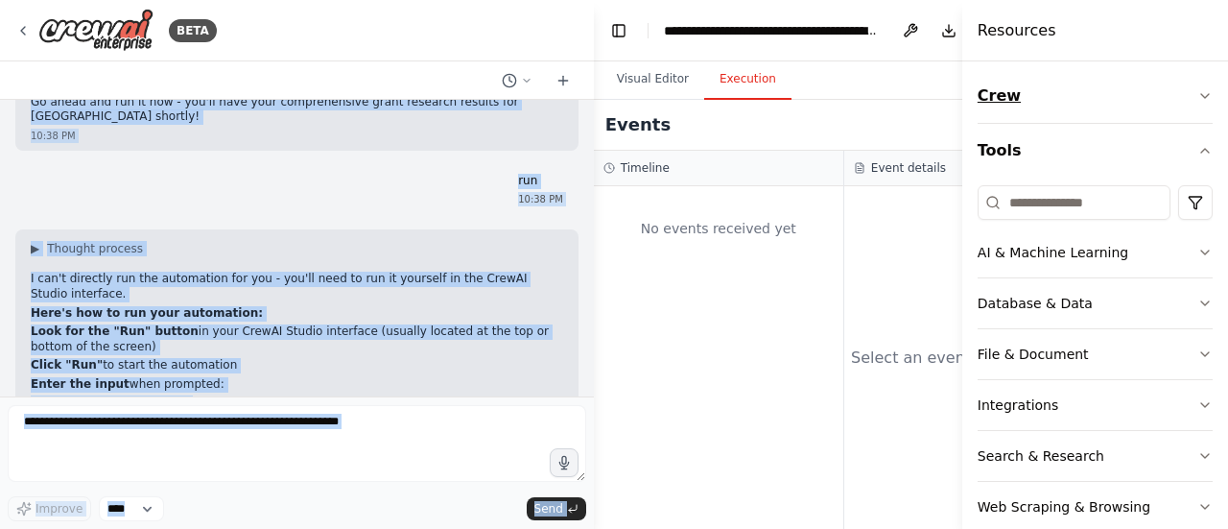
click at [1198, 94] on icon "button" at bounding box center [1205, 95] width 15 height 15
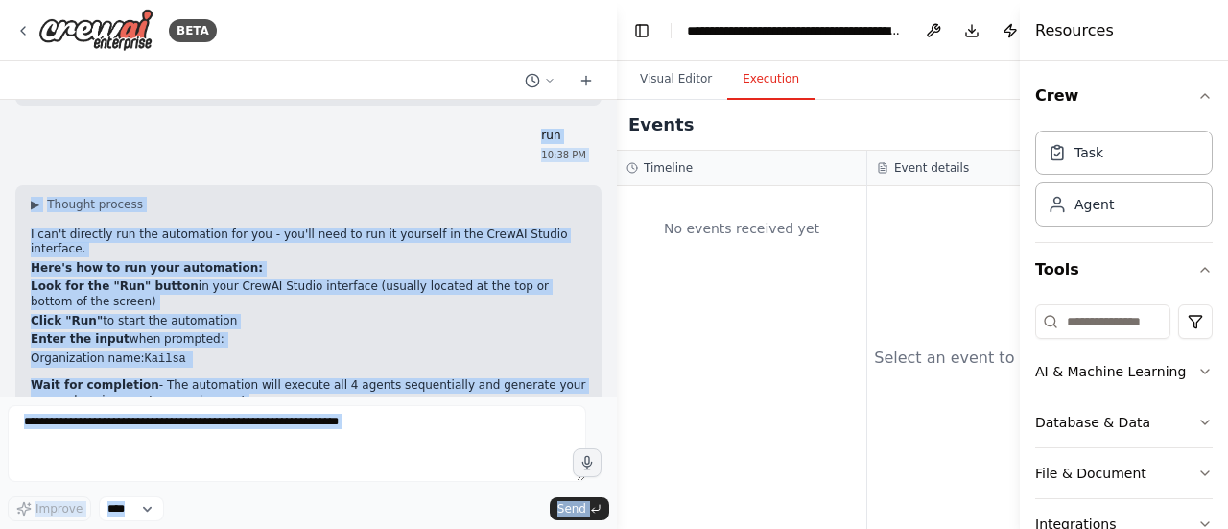
scroll to position [3743, 0]
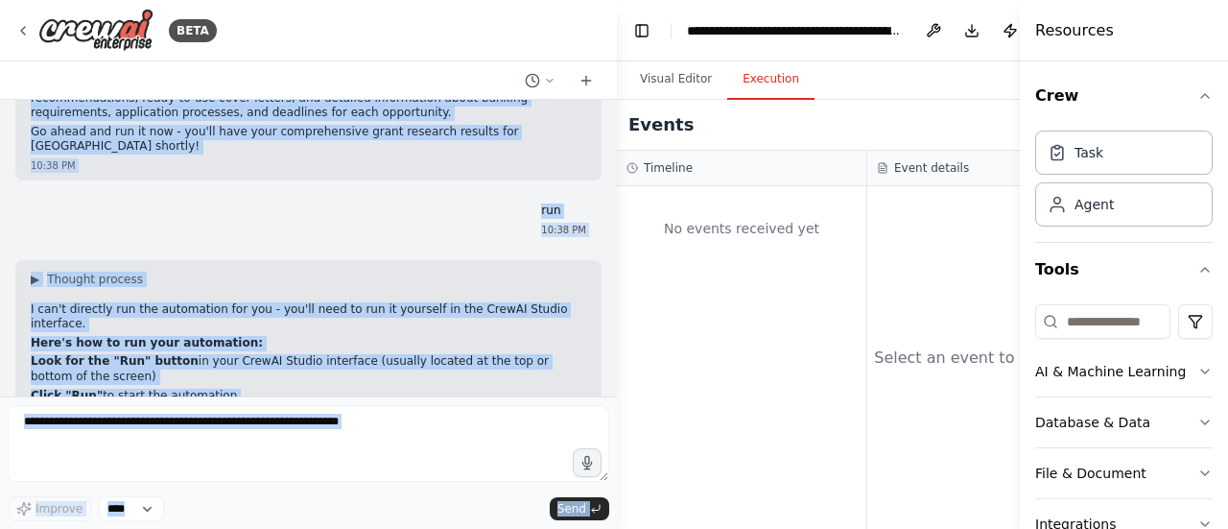
drag, startPoint x: 965, startPoint y: 26, endPoint x: 1062, endPoint y: 9, distance: 99.4
click at [1062, 9] on div "Resources Crew Task Agent Tools AI & Machine Learning Database & Data File & Do…" at bounding box center [1124, 264] width 208 height 529
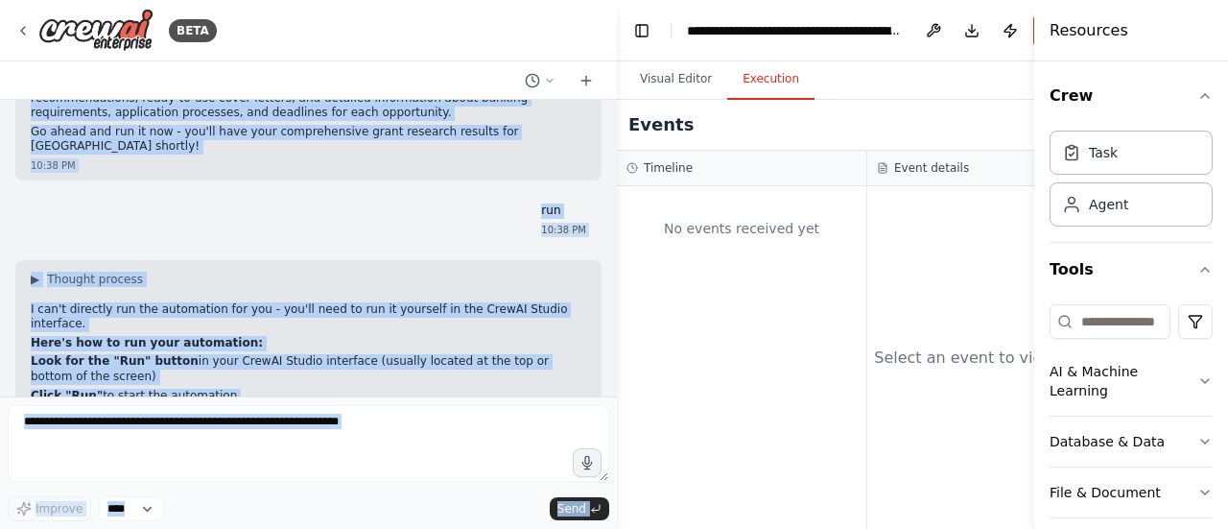
drag, startPoint x: 1021, startPoint y: 30, endPoint x: 1165, endPoint y: 14, distance: 144.8
click at [1165, 14] on div "Resources Crew Task Agent Tools AI & Machine Learning Database & Data File & Do…" at bounding box center [1132, 264] width 194 height 529
click at [572, 266] on div "▶ Thought process I can't directly run the automation for you - you'll need to …" at bounding box center [308, 426] width 586 height 332
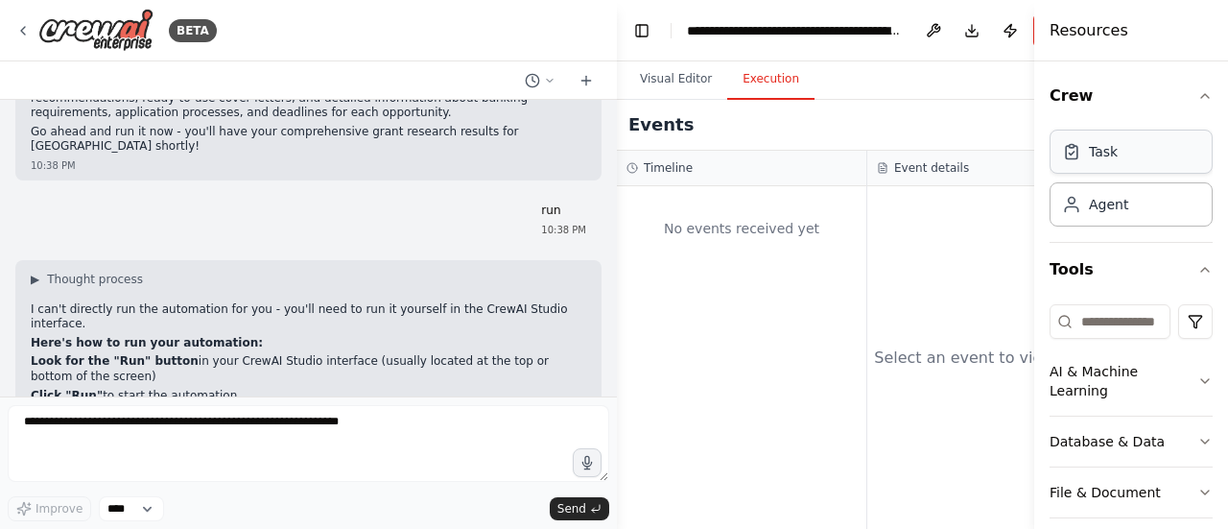
click at [1107, 168] on div "Task" at bounding box center [1131, 152] width 163 height 44
click at [1202, 95] on icon "button" at bounding box center [1206, 96] width 8 height 4
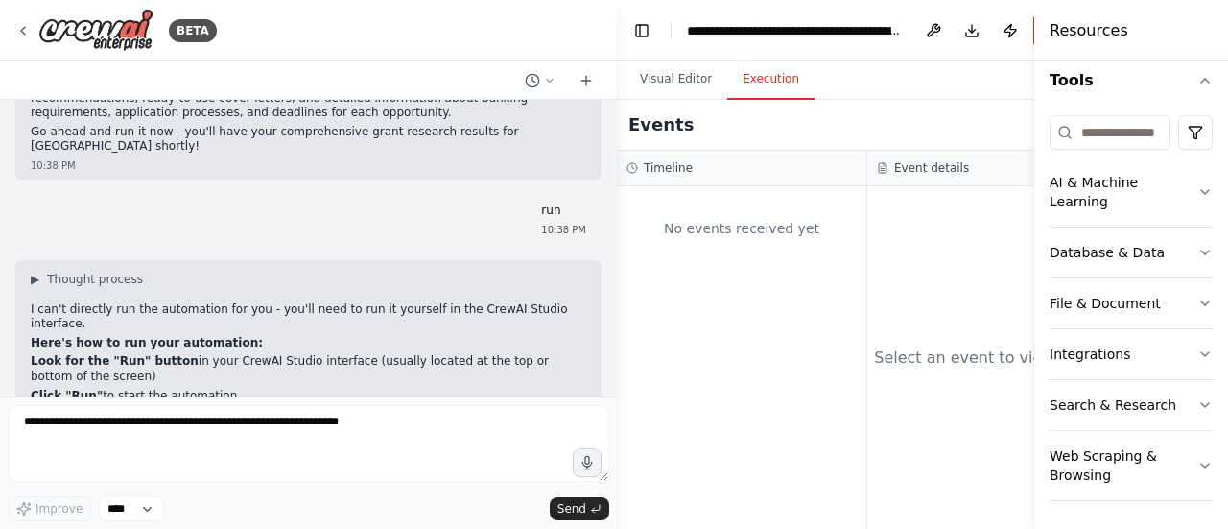
scroll to position [0, 0]
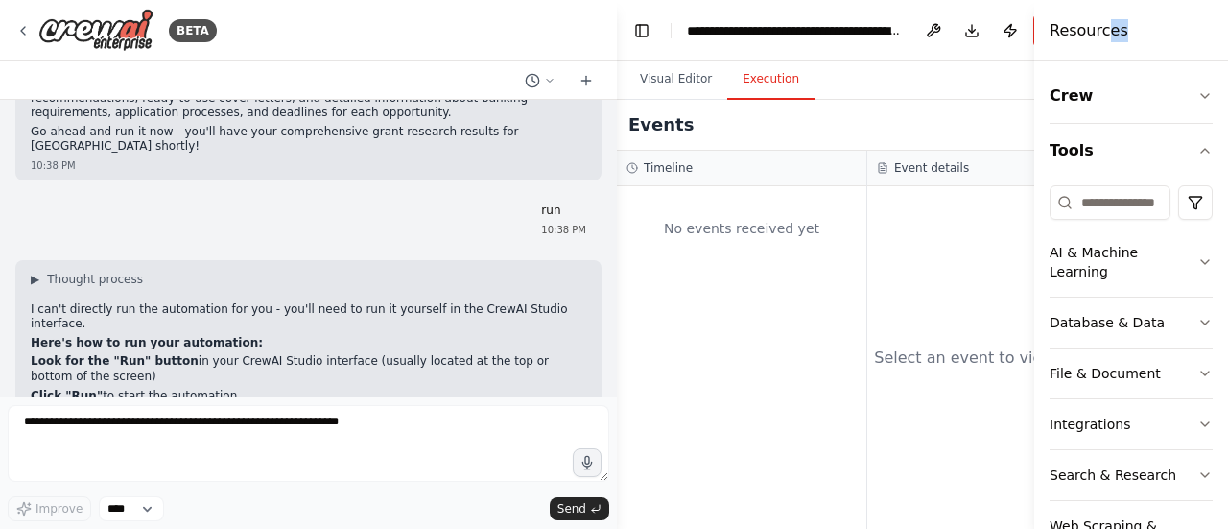
drag, startPoint x: 1106, startPoint y: 32, endPoint x: 1142, endPoint y: 36, distance: 36.7
click at [1142, 36] on div "Resources" at bounding box center [1132, 30] width 194 height 61
click at [1161, 31] on div "Resources" at bounding box center [1132, 30] width 194 height 61
drag, startPoint x: 1161, startPoint y: 31, endPoint x: 1165, endPoint y: 45, distance: 14.9
click at [1165, 45] on div "Resources" at bounding box center [1132, 30] width 194 height 61
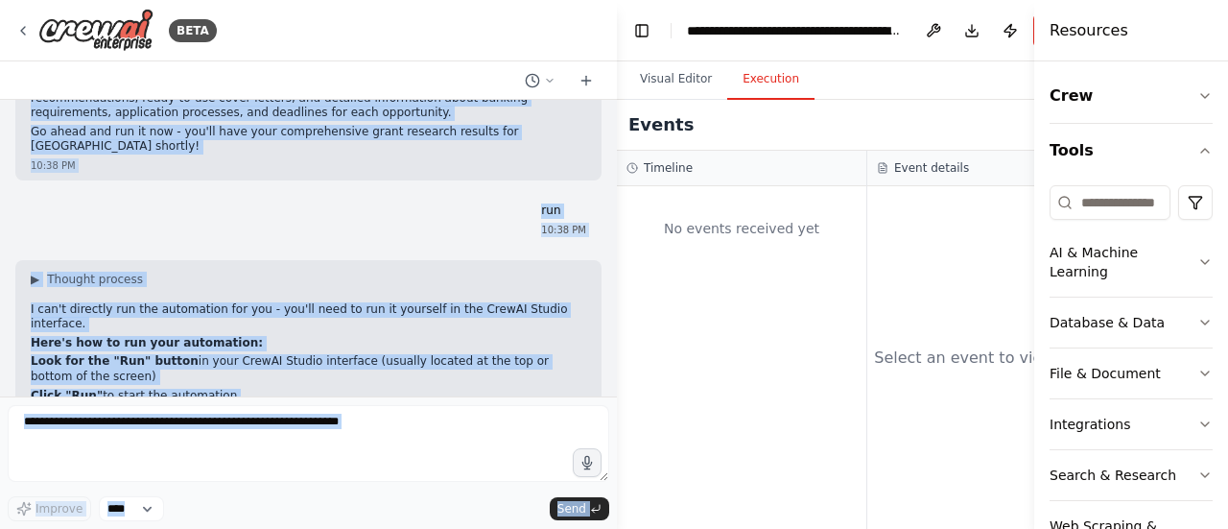
drag, startPoint x: 618, startPoint y: 33, endPoint x: 453, endPoint y: 36, distance: 165.1
click at [453, 36] on div "BETA show the grants relevant to "[DEMOGRAPHIC_DATA] Organisations in [GEOGRAPH…" at bounding box center [614, 264] width 1228 height 529
click at [453, 36] on div "BETA" at bounding box center [308, 30] width 617 height 61
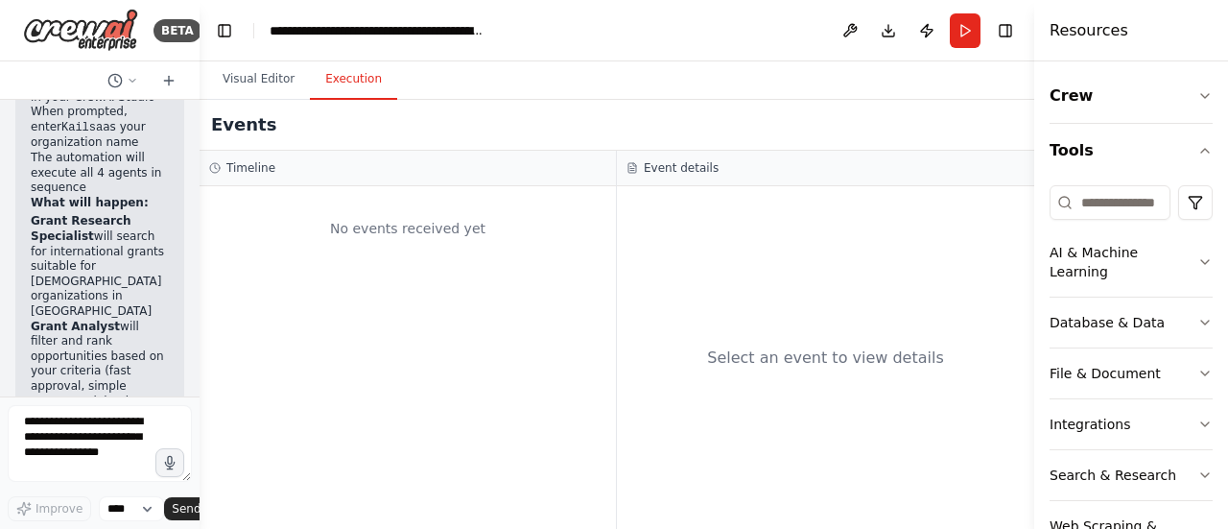
scroll to position [8187, 0]
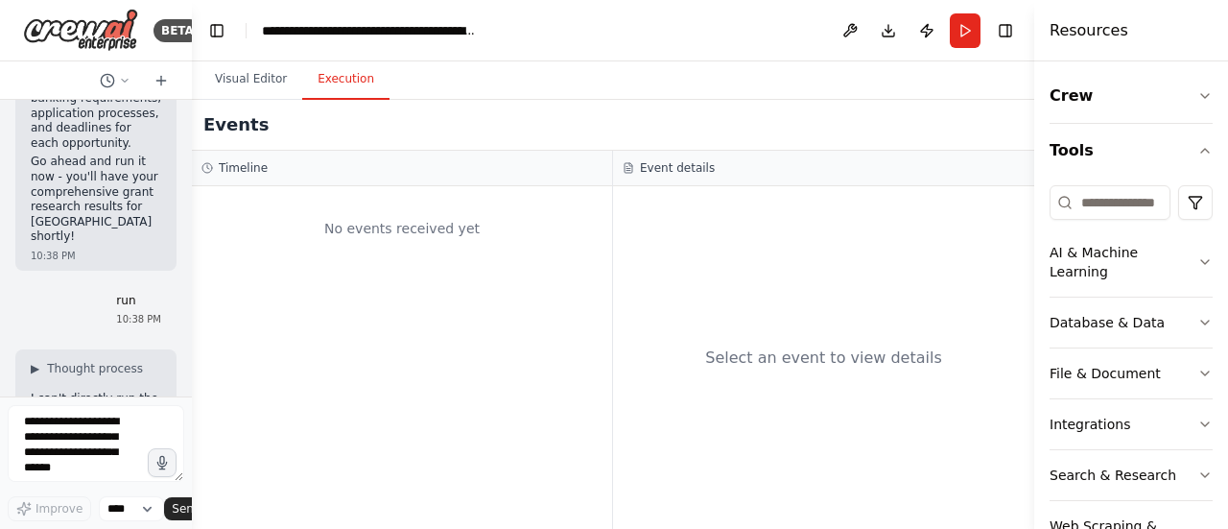
drag, startPoint x: 612, startPoint y: 44, endPoint x: 117, endPoint y: 66, distance: 495.7
click at [117, 66] on div "BETA show the grants relevant to "[DEMOGRAPHIC_DATA] Organisations in [GEOGRAPH…" at bounding box center [96, 264] width 192 height 529
drag, startPoint x: 1035, startPoint y: 70, endPoint x: 1165, endPoint y: 44, distance: 133.1
click at [1165, 44] on div "Resources Crew Tools AI & Machine Learning Database & Data File & Document Inte…" at bounding box center [1132, 264] width 192 height 529
click at [971, 37] on button "Run" at bounding box center [967, 30] width 31 height 35
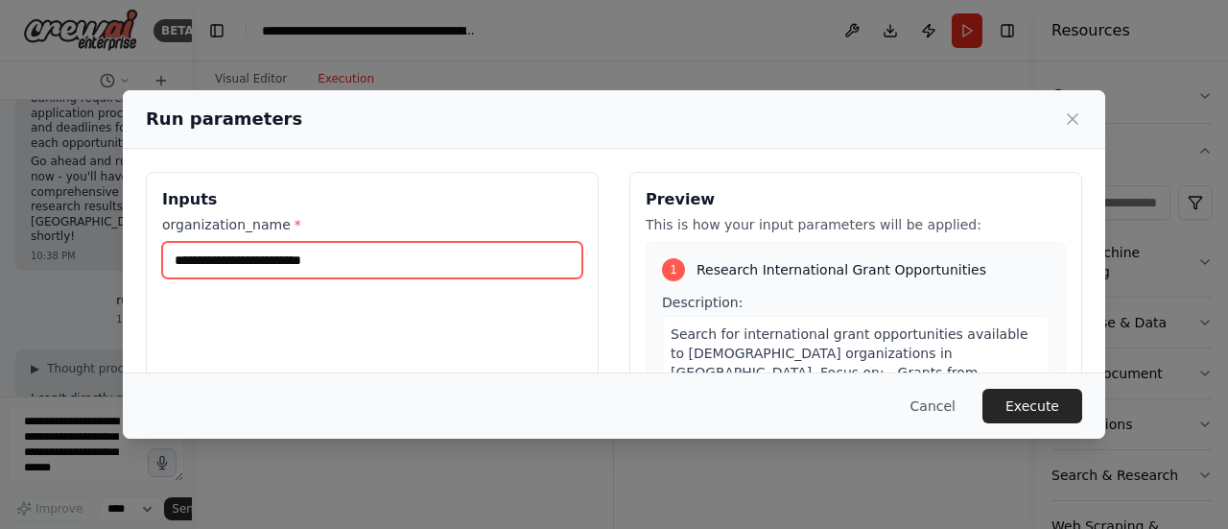
click at [313, 269] on input "organization_name *" at bounding box center [372, 260] width 420 height 36
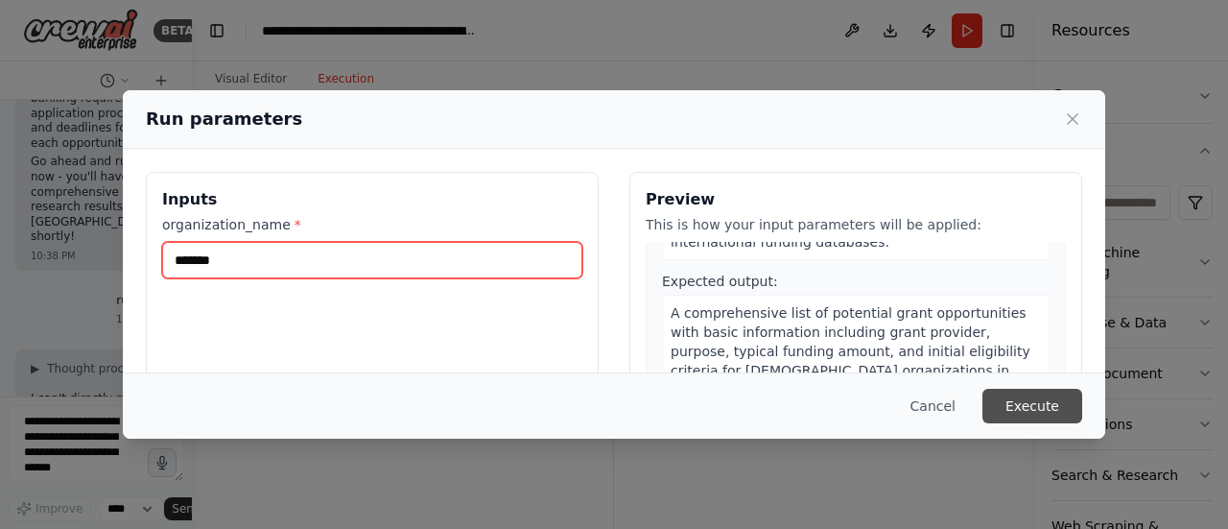
type input "*******"
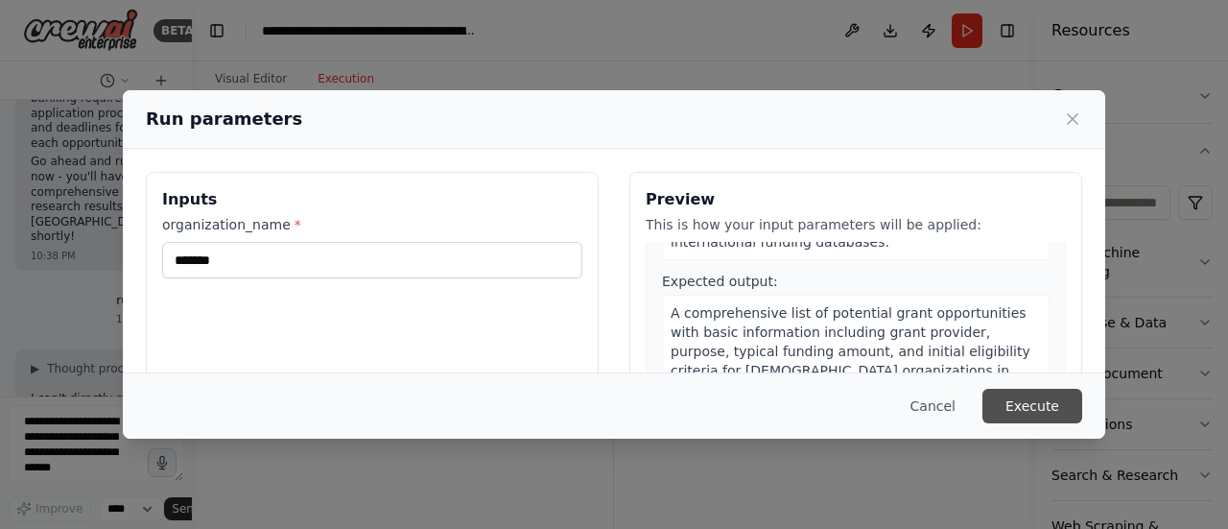
click at [1028, 400] on button "Execute" at bounding box center [1033, 406] width 100 height 35
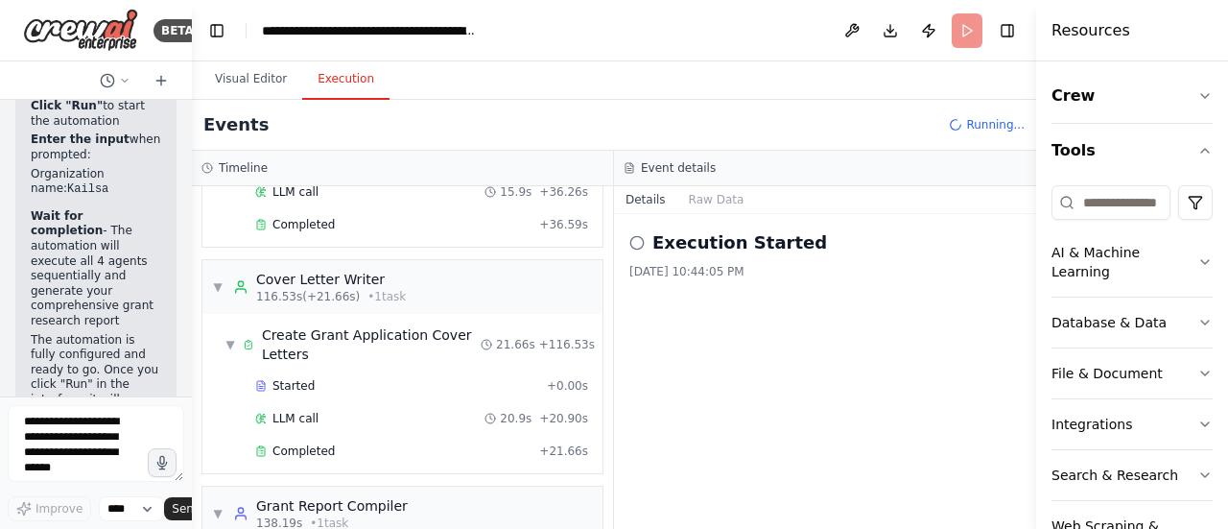
scroll to position [8710, 0]
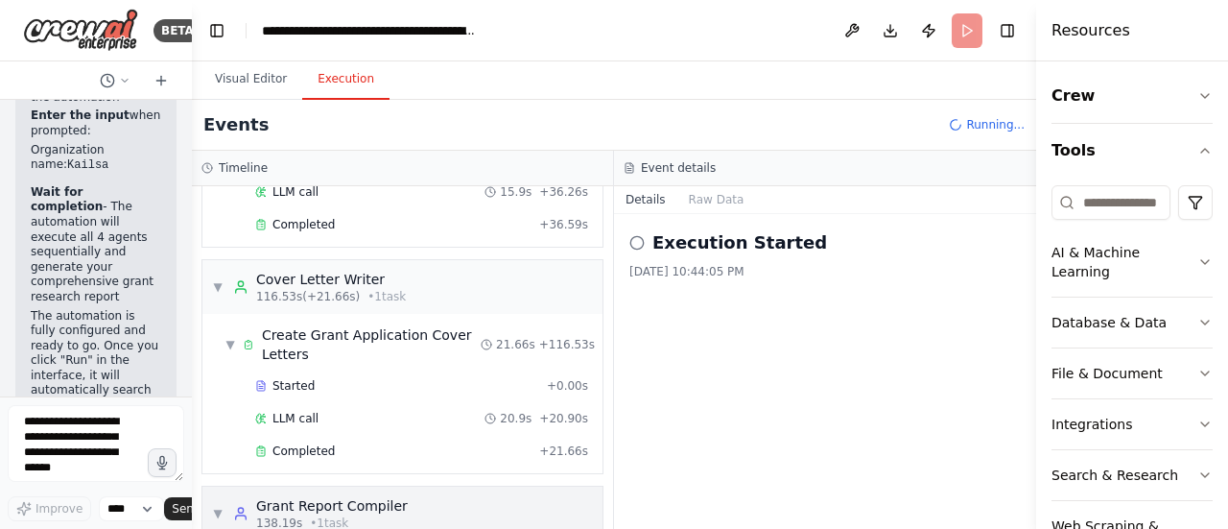
click at [486, 487] on div "▼ Grant Report Compiler 138.19s • 1 task" at bounding box center [402, 514] width 400 height 54
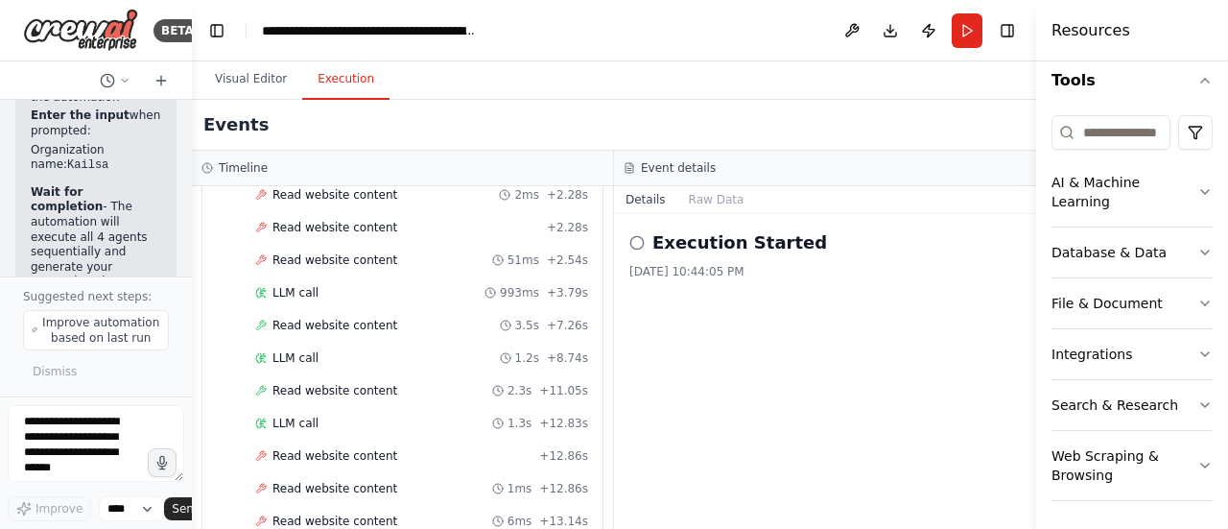
scroll to position [3745, 0]
click at [228, 74] on button "Visual Editor" at bounding box center [251, 80] width 103 height 40
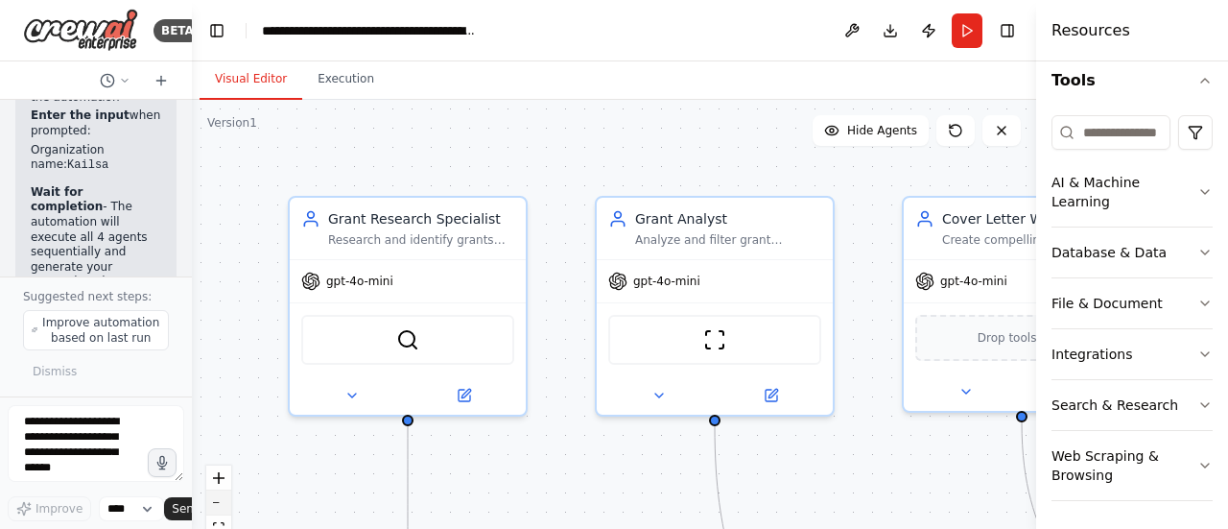
click at [217, 509] on button "zoom out" at bounding box center [218, 502] width 25 height 25
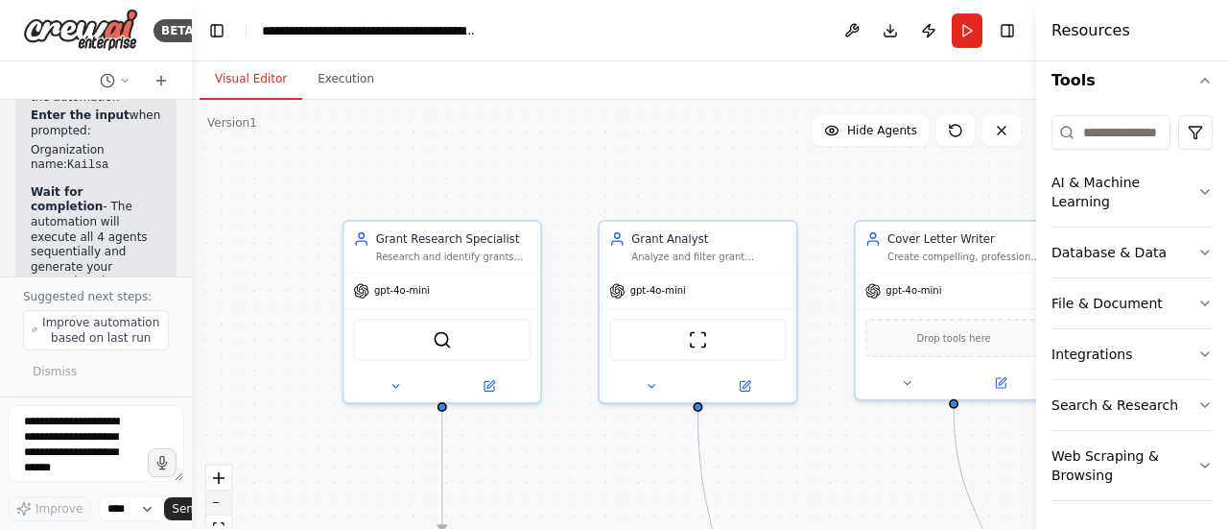
click at [217, 509] on button "zoom out" at bounding box center [218, 502] width 25 height 25
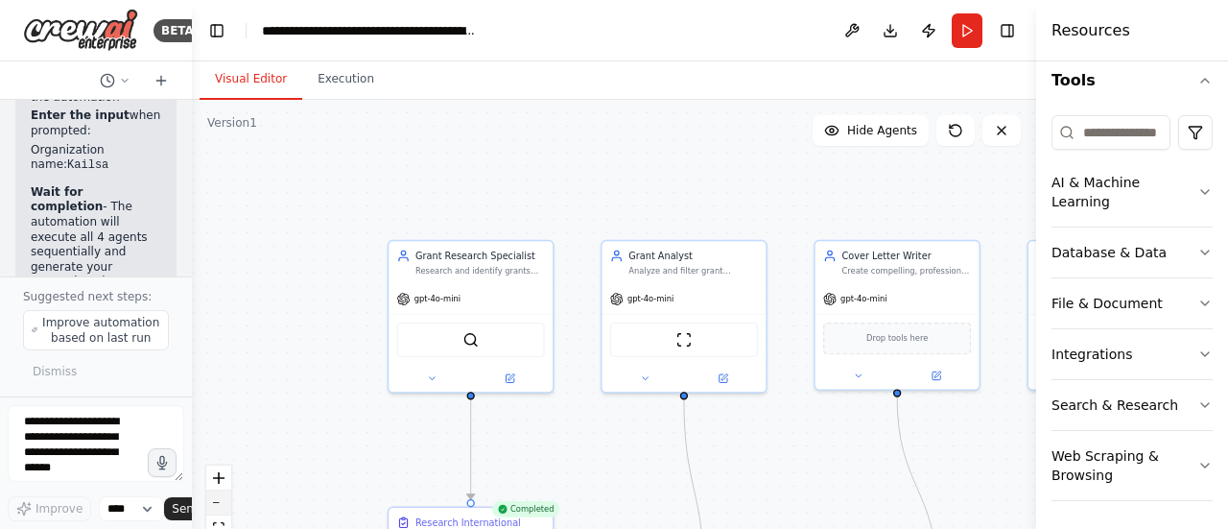
click at [217, 509] on button "zoom out" at bounding box center [218, 502] width 25 height 25
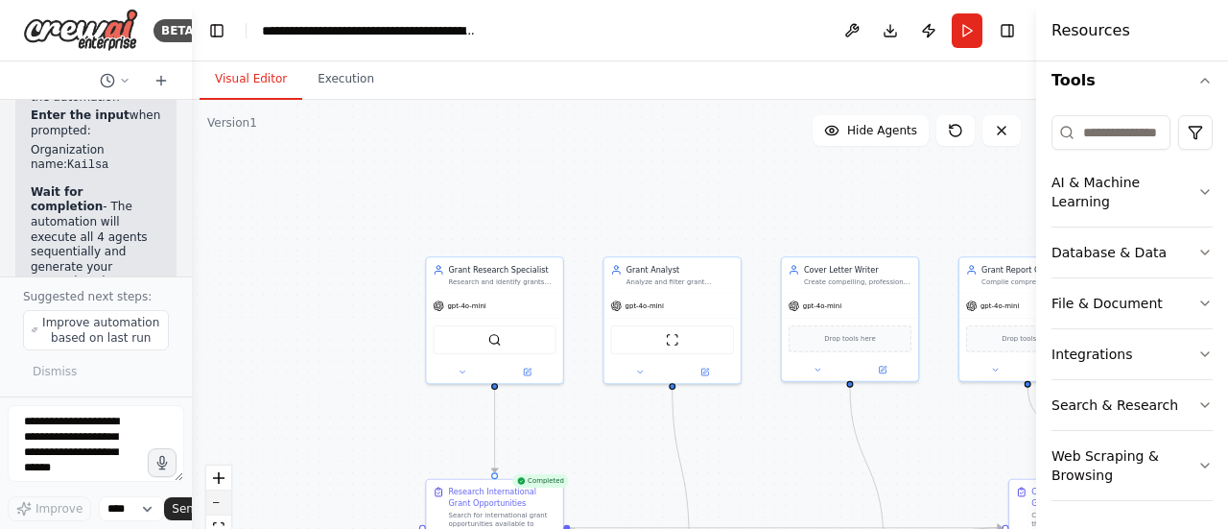
click at [217, 509] on button "zoom out" at bounding box center [218, 502] width 25 height 25
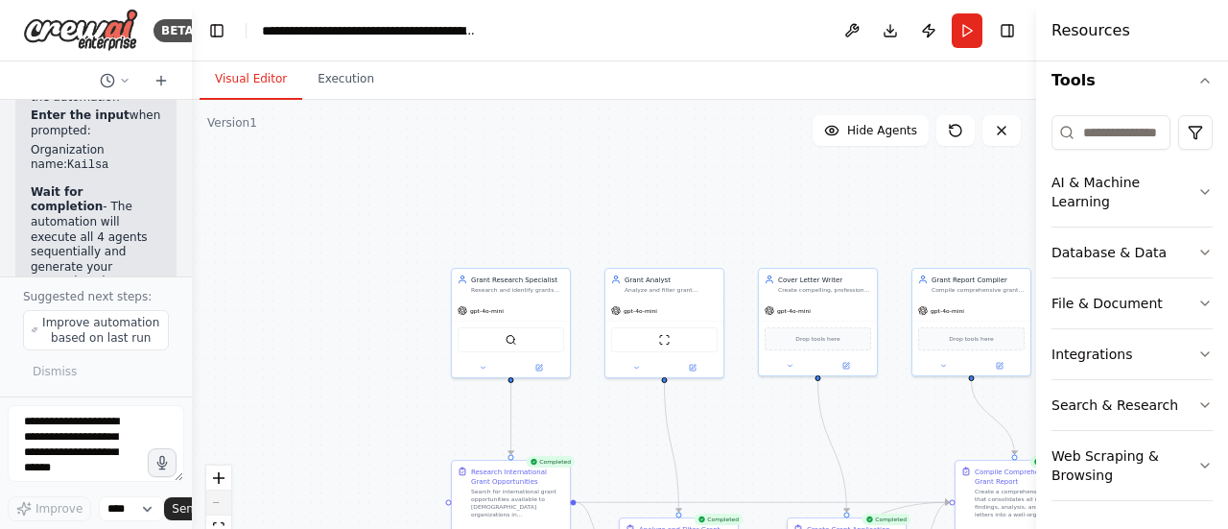
click at [217, 509] on div "React Flow controls" at bounding box center [218, 515] width 25 height 100
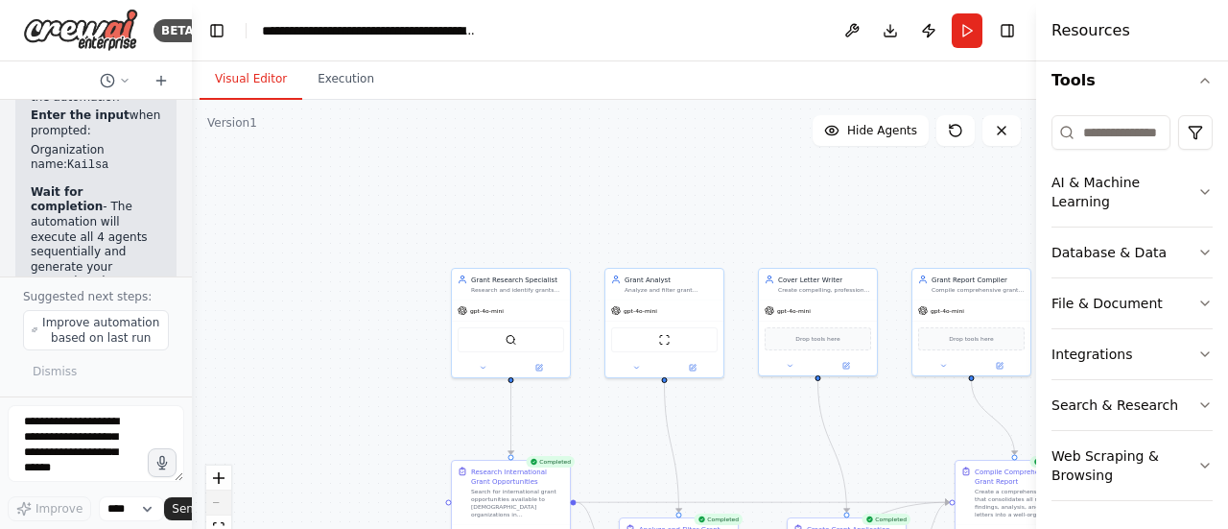
click at [217, 509] on div "React Flow controls" at bounding box center [218, 515] width 25 height 100
click at [219, 513] on div "React Flow controls" at bounding box center [218, 515] width 25 height 100
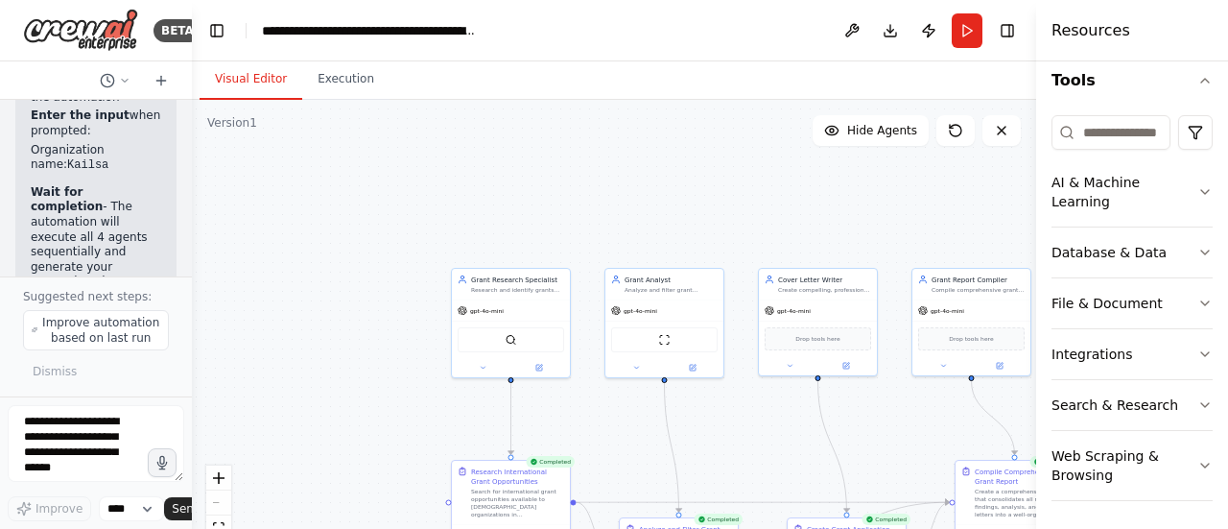
click at [219, 513] on div "React Flow controls" at bounding box center [218, 515] width 25 height 100
drag, startPoint x: 219, startPoint y: 513, endPoint x: 829, endPoint y: 266, distance: 658.7
click at [829, 266] on div ".deletable-edge-delete-btn { width: 20px; height: 20px; border: 0px solid #ffff…" at bounding box center [614, 340] width 845 height 480
click at [216, 524] on icon "fit view" at bounding box center [219, 527] width 12 height 11
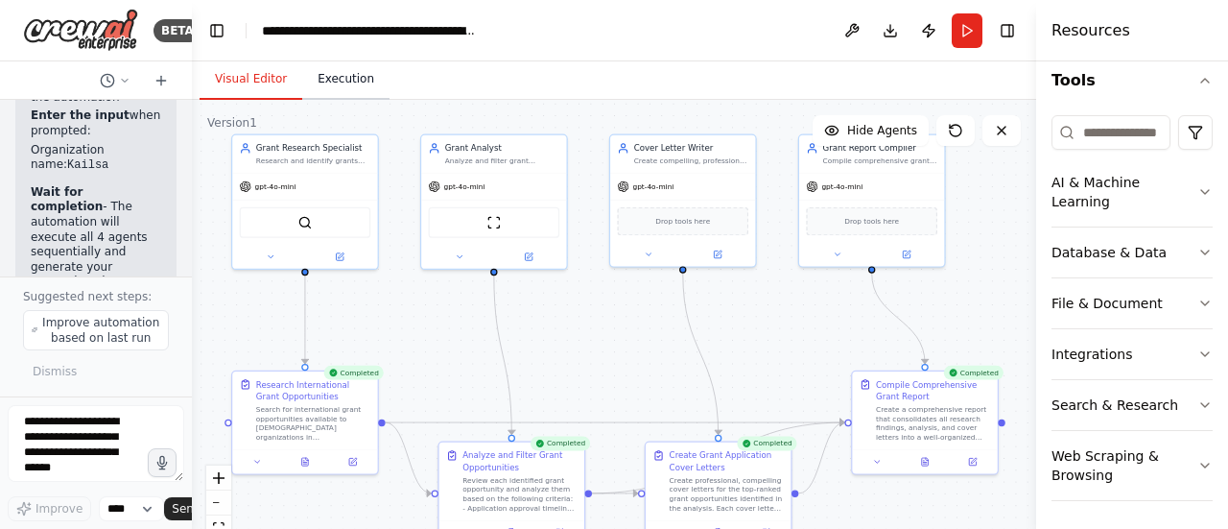
click at [349, 82] on button "Execution" at bounding box center [345, 80] width 87 height 40
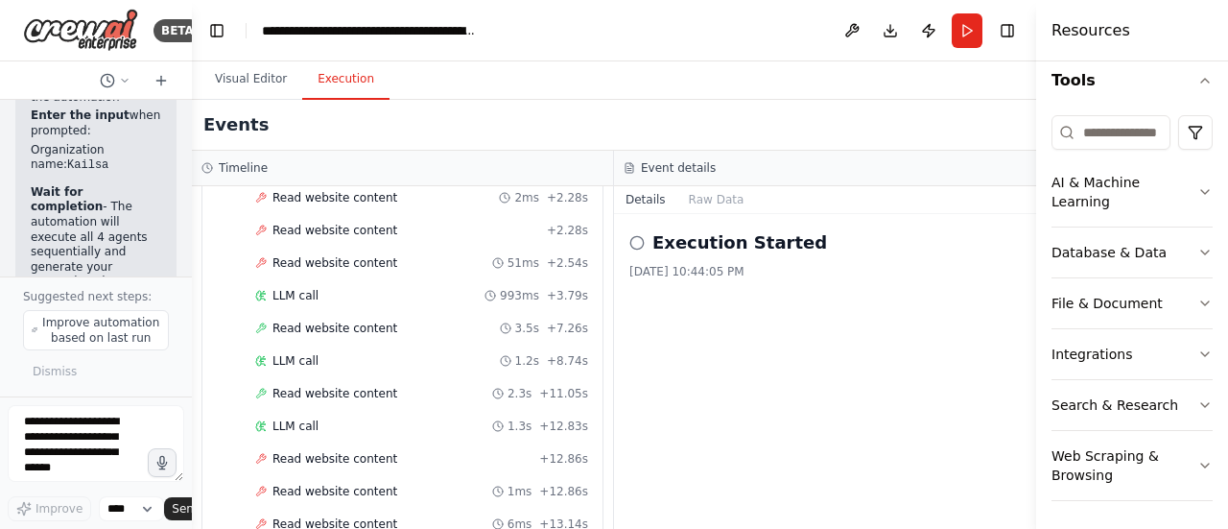
click at [349, 82] on button "Execution" at bounding box center [345, 80] width 87 height 40
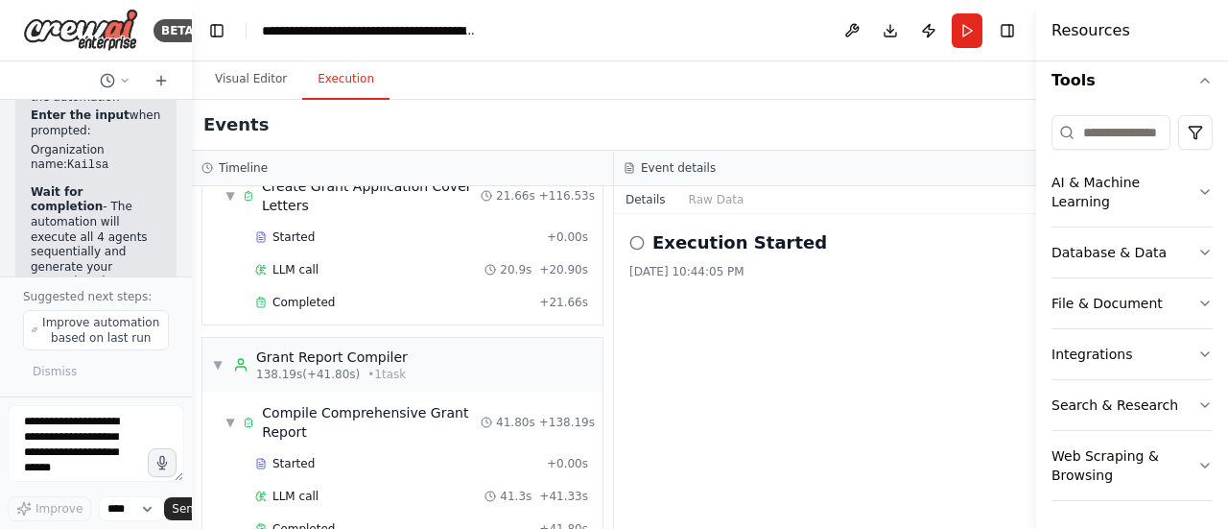
scroll to position [4397, 0]
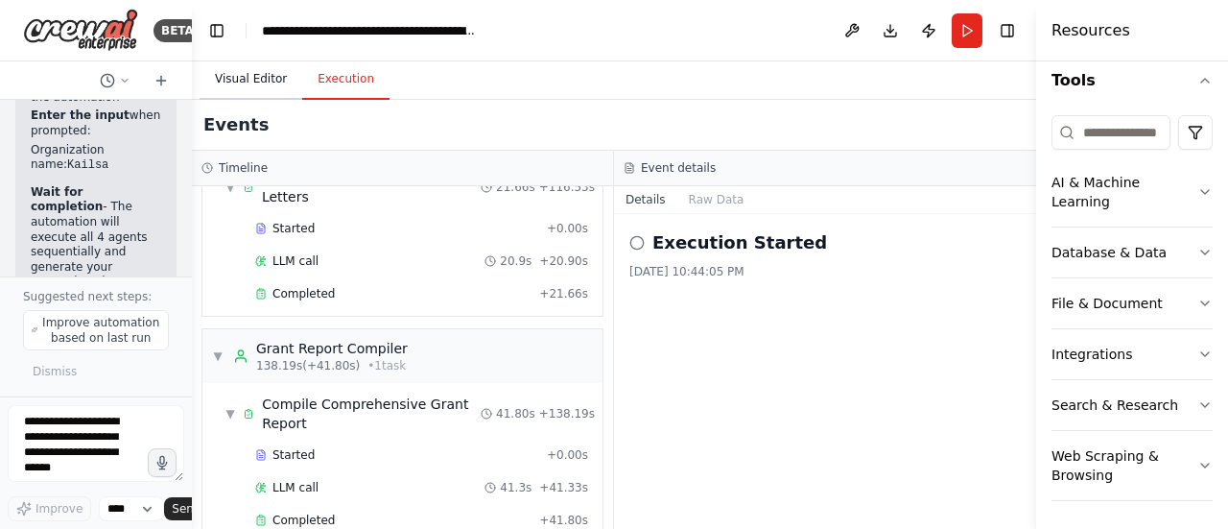
click at [238, 75] on button "Visual Editor" at bounding box center [251, 80] width 103 height 40
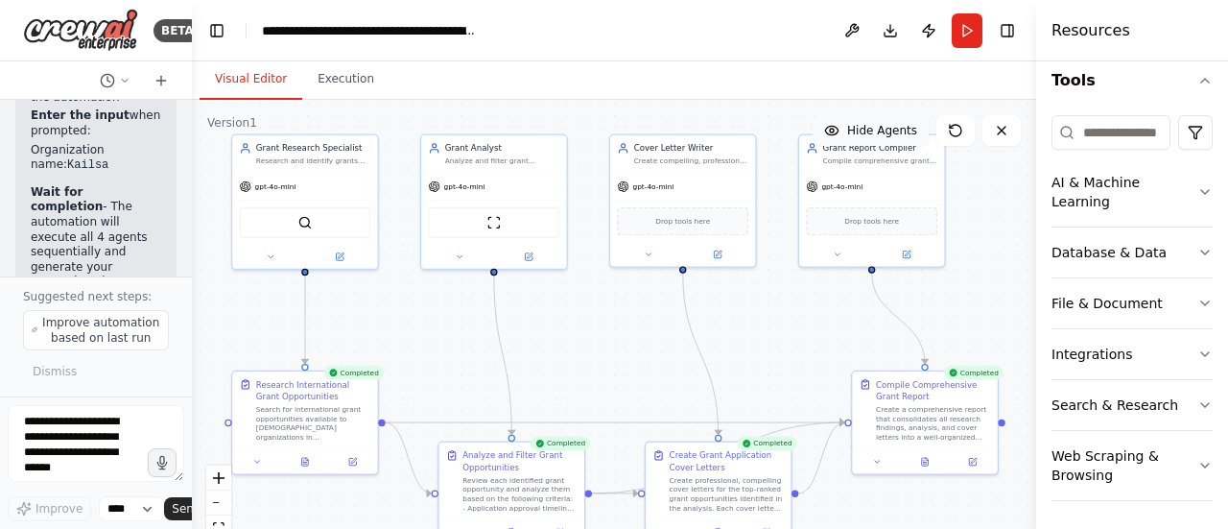
click at [869, 131] on span "Hide Agents" at bounding box center [882, 130] width 70 height 15
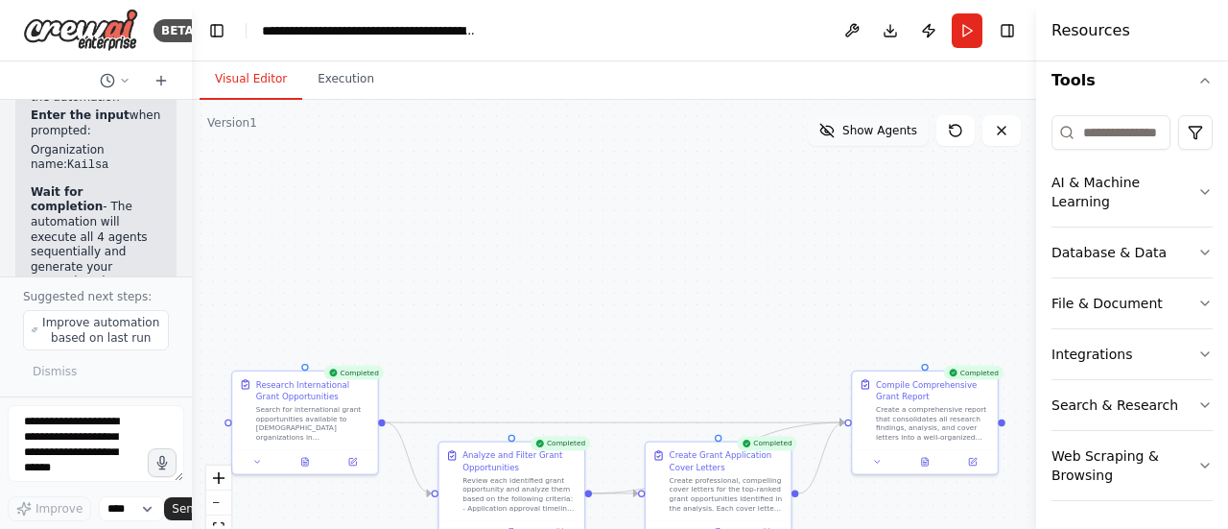
click at [869, 131] on span "Show Agents" at bounding box center [880, 130] width 75 height 15
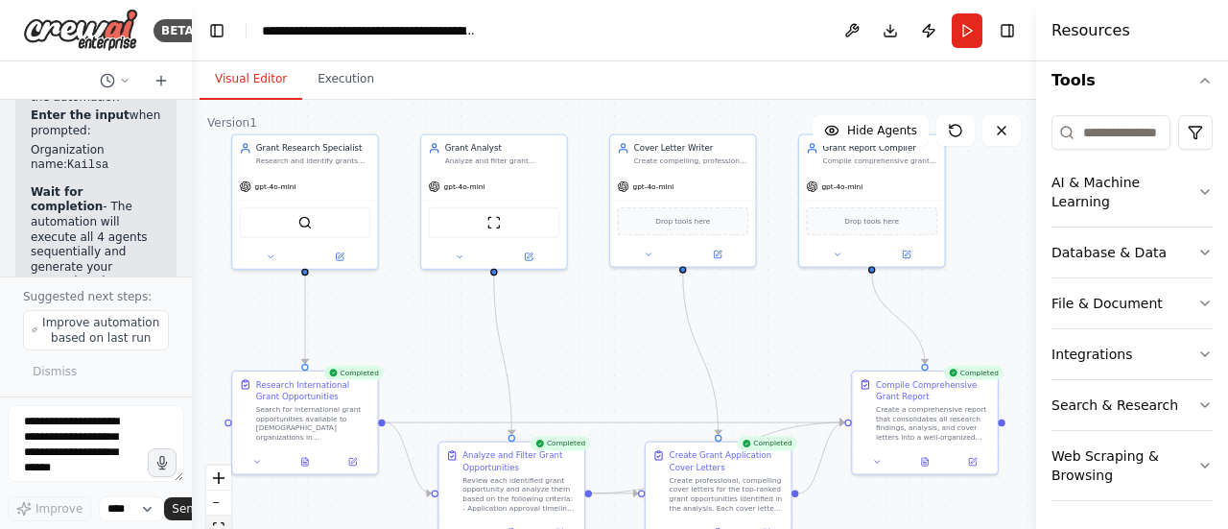
click at [220, 521] on button "fit view" at bounding box center [218, 527] width 25 height 25
drag, startPoint x: 220, startPoint y: 521, endPoint x: 219, endPoint y: 497, distance: 24.0
click at [219, 497] on div "React Flow controls" at bounding box center [218, 515] width 25 height 100
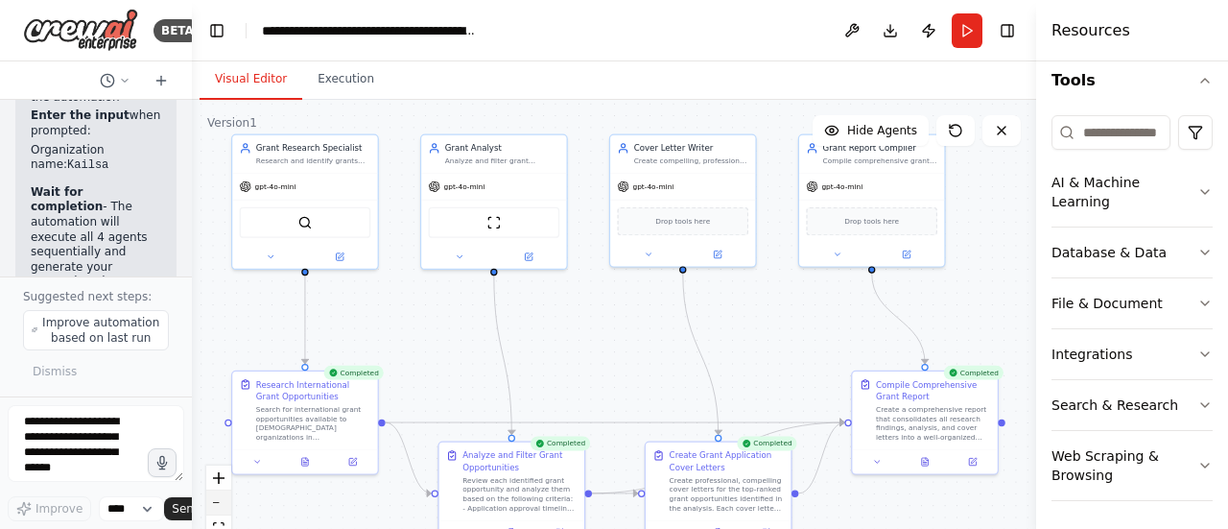
click at [219, 497] on button "zoom out" at bounding box center [218, 502] width 25 height 25
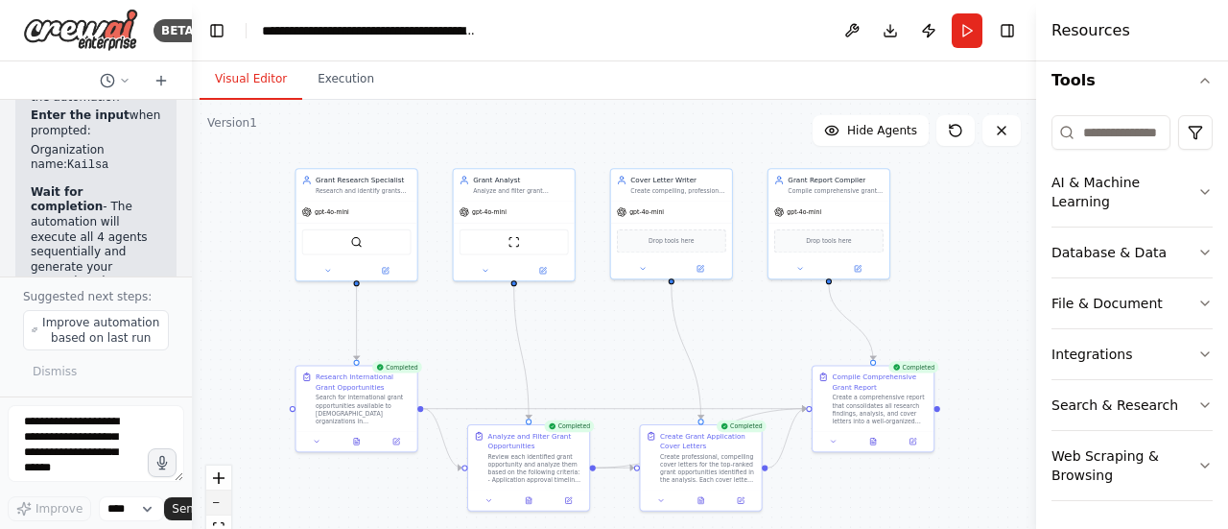
click at [219, 497] on button "zoom out" at bounding box center [218, 502] width 25 height 25
click at [219, 497] on div "React Flow controls" at bounding box center [218, 515] width 25 height 100
click at [219, 502] on div "React Flow controls" at bounding box center [218, 515] width 25 height 100
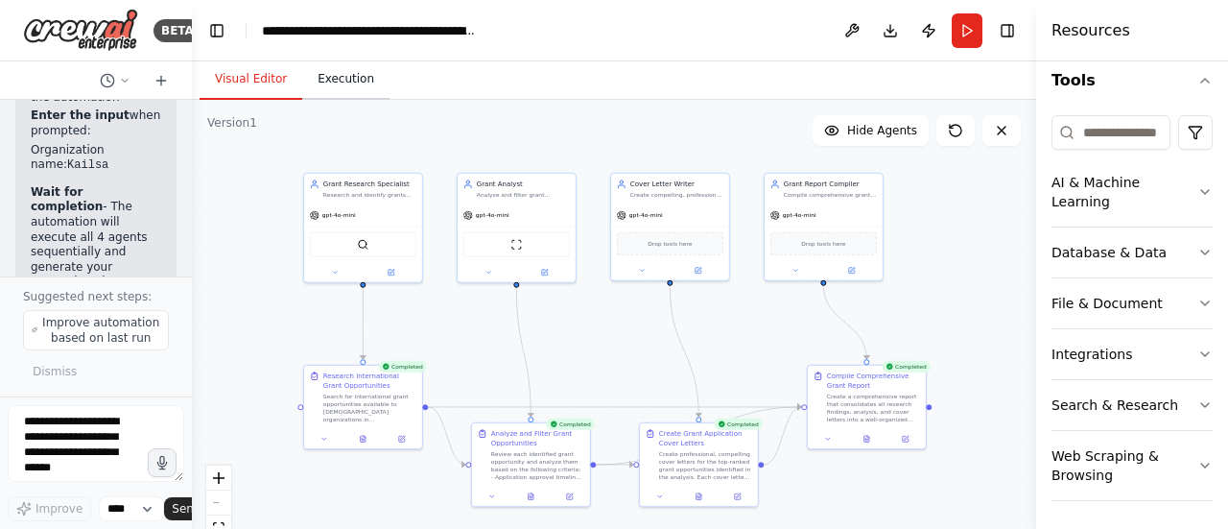
click at [322, 85] on button "Execution" at bounding box center [345, 80] width 87 height 40
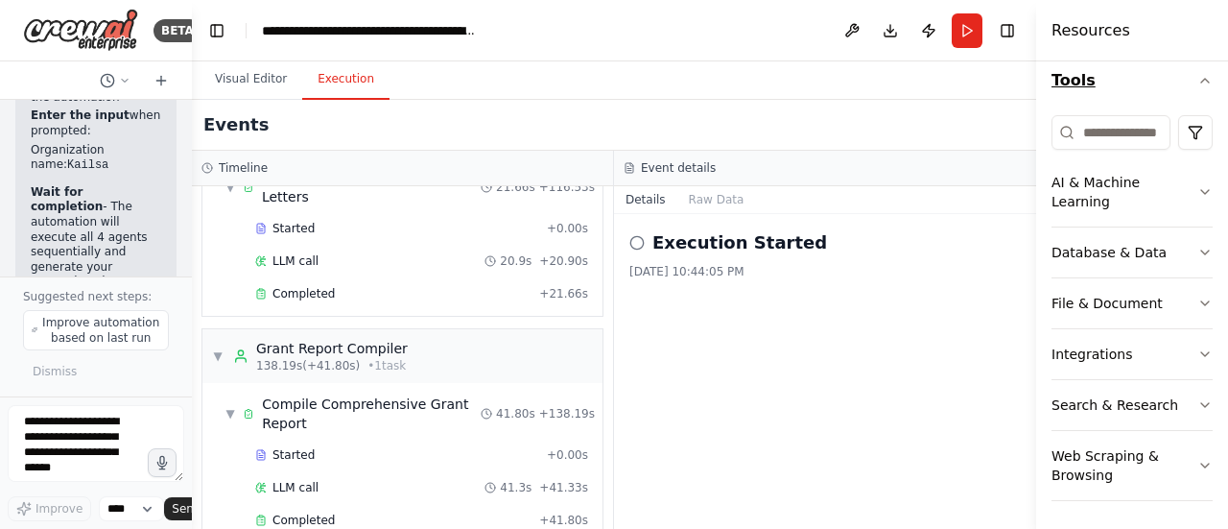
click at [1198, 87] on icon "button" at bounding box center [1205, 80] width 15 height 15
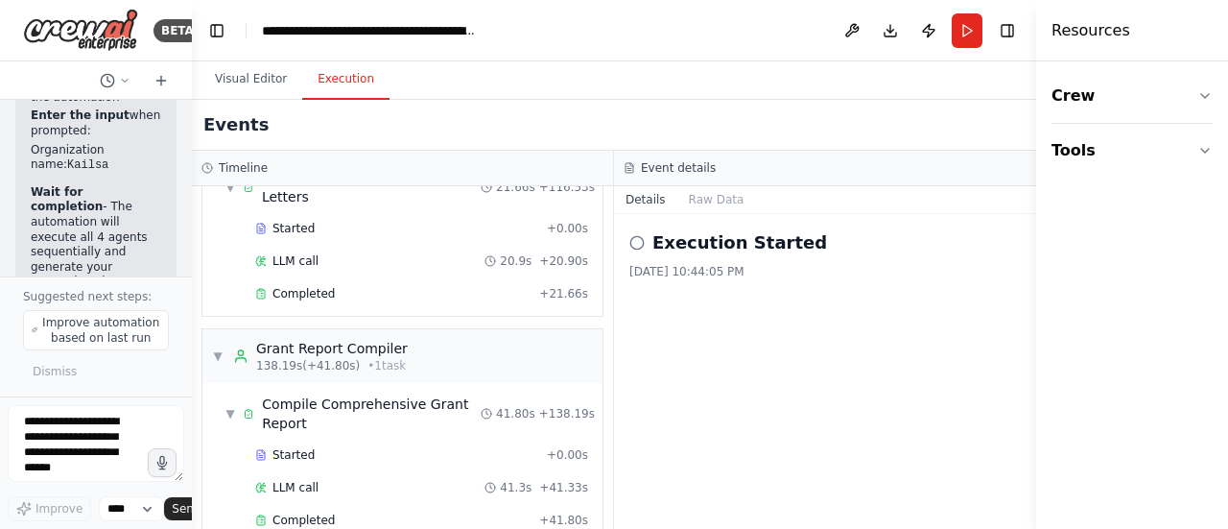
drag, startPoint x: 1188, startPoint y: 87, endPoint x: 1196, endPoint y: 27, distance: 60.9
click at [1196, 27] on div "Resources Crew Tools" at bounding box center [1132, 264] width 192 height 529
click at [1009, 32] on button "Toggle Right Sidebar" at bounding box center [1007, 30] width 27 height 27
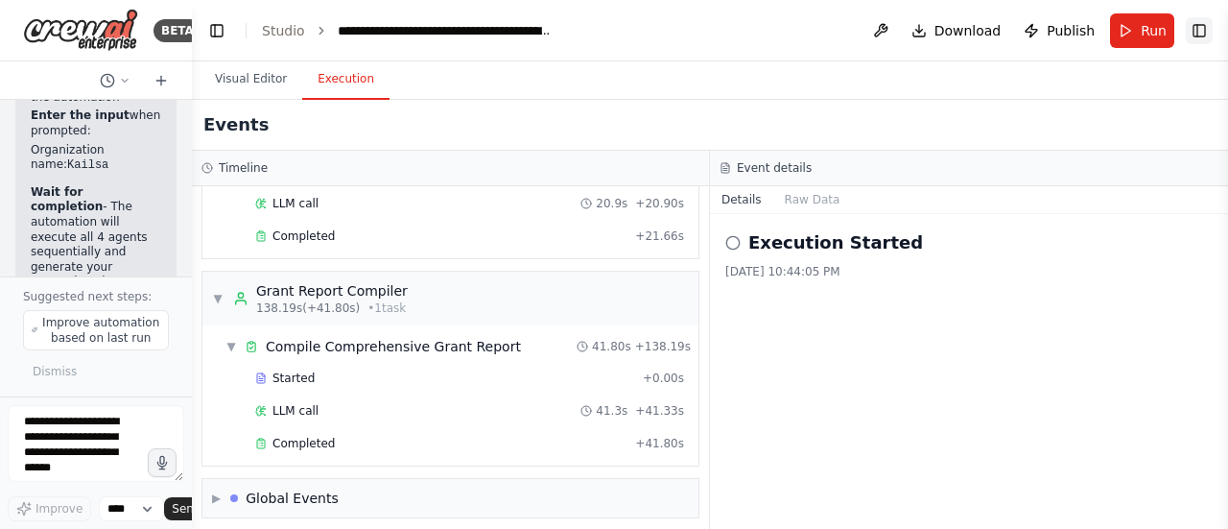
scroll to position [4321, 0]
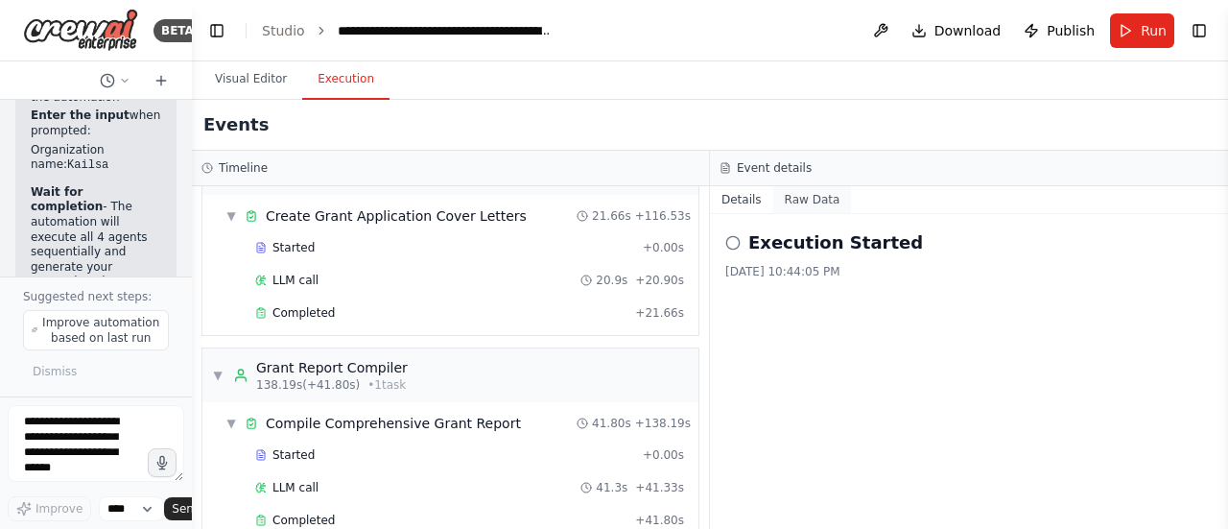
click at [802, 202] on button "Raw Data" at bounding box center [813, 199] width 79 height 27
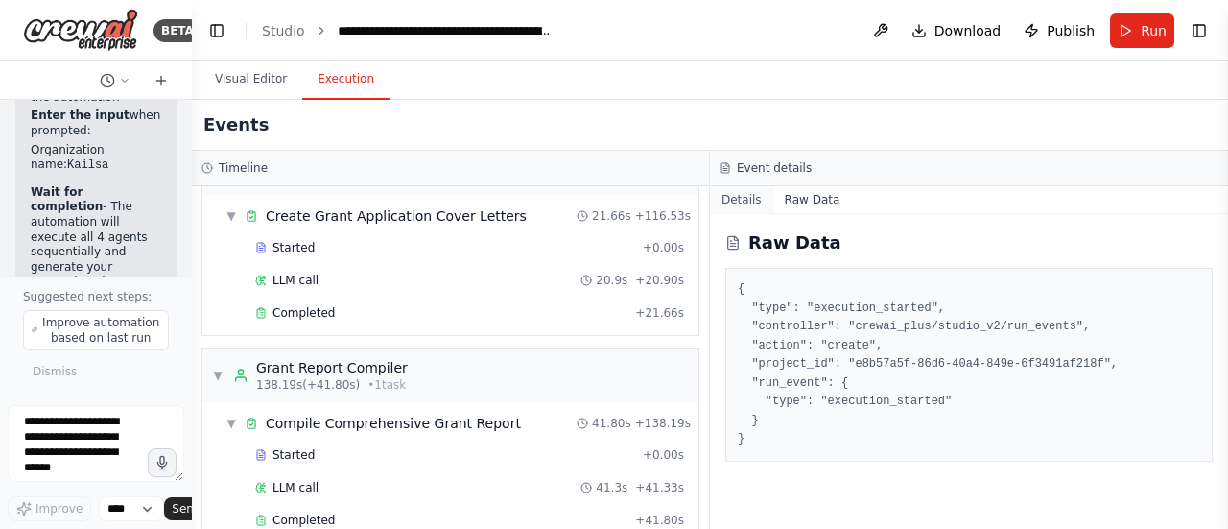
click at [745, 205] on button "Details" at bounding box center [741, 199] width 63 height 27
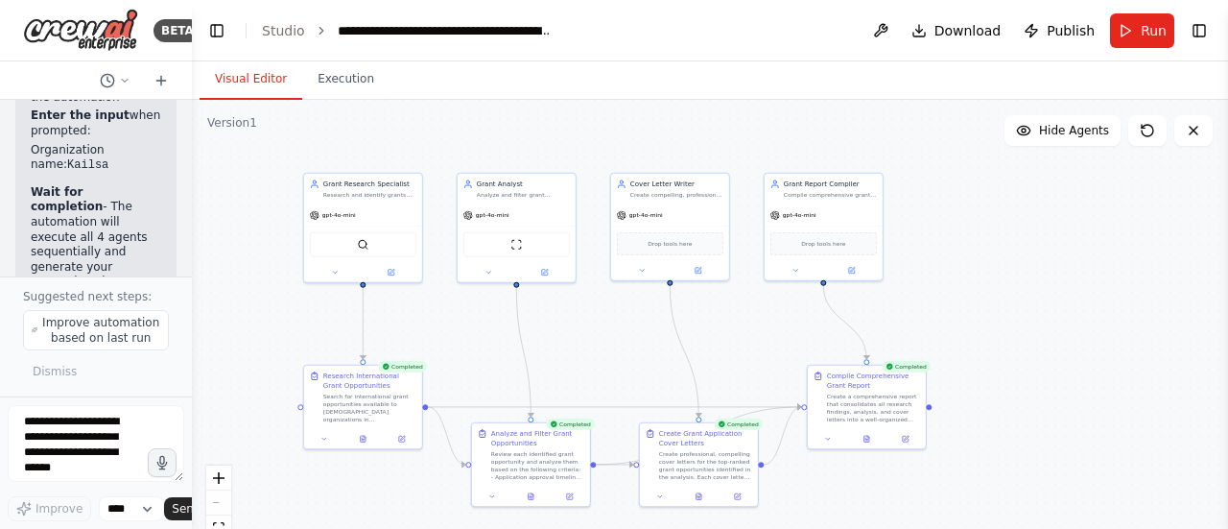
click at [253, 76] on button "Visual Editor" at bounding box center [251, 80] width 103 height 40
click at [221, 502] on div "React Flow controls" at bounding box center [218, 515] width 25 height 100
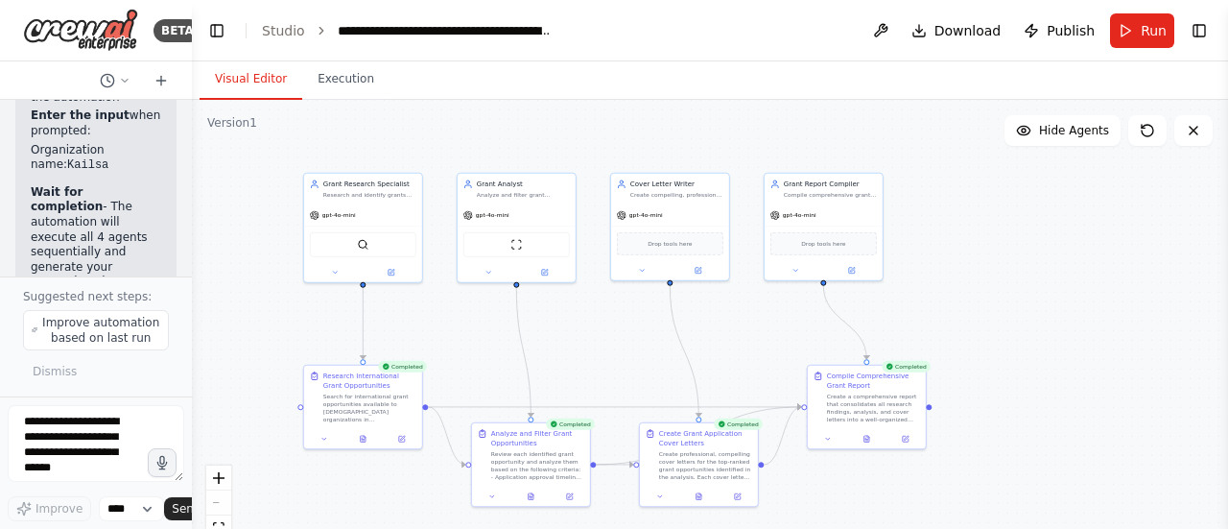
click at [221, 502] on div "React Flow controls" at bounding box center [218, 515] width 25 height 100
click at [218, 522] on icon "fit view" at bounding box center [219, 527] width 12 height 11
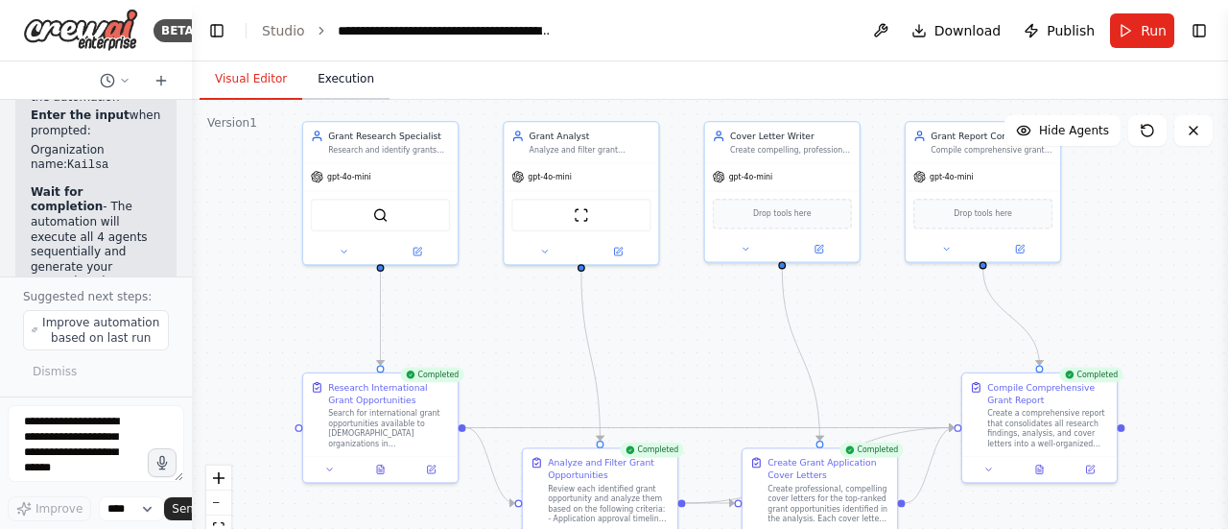
click at [339, 75] on button "Execution" at bounding box center [345, 80] width 87 height 40
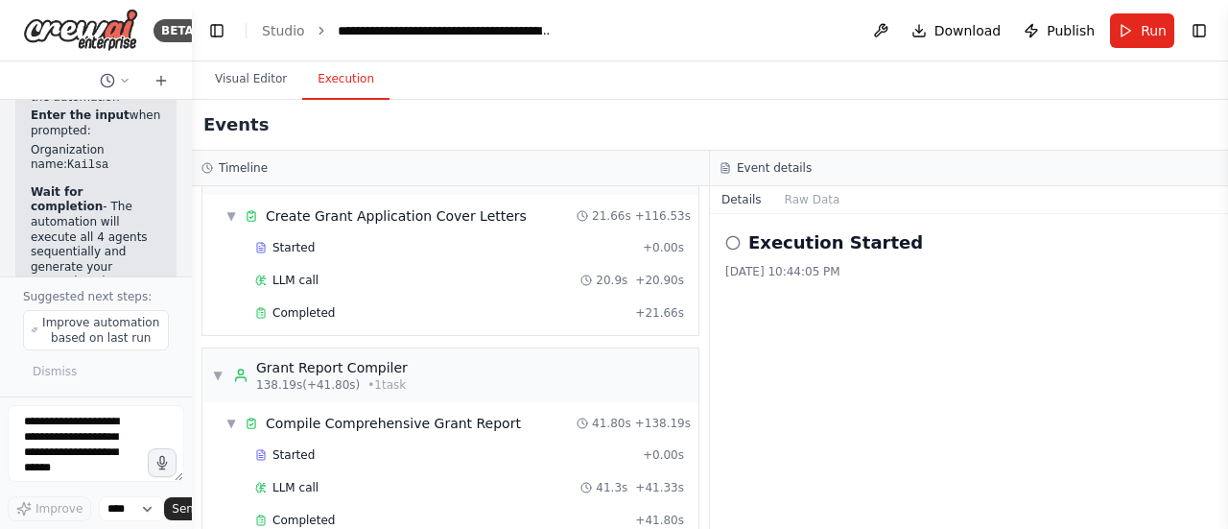
click at [340, 78] on button "Execution" at bounding box center [345, 80] width 87 height 40
click at [331, 80] on button "Execution" at bounding box center [345, 80] width 87 height 40
click at [823, 354] on div "Execution Started [DATE] 10:44:05 PM" at bounding box center [969, 371] width 518 height 315
click at [898, 236] on div "Execution Started" at bounding box center [970, 242] width 488 height 27
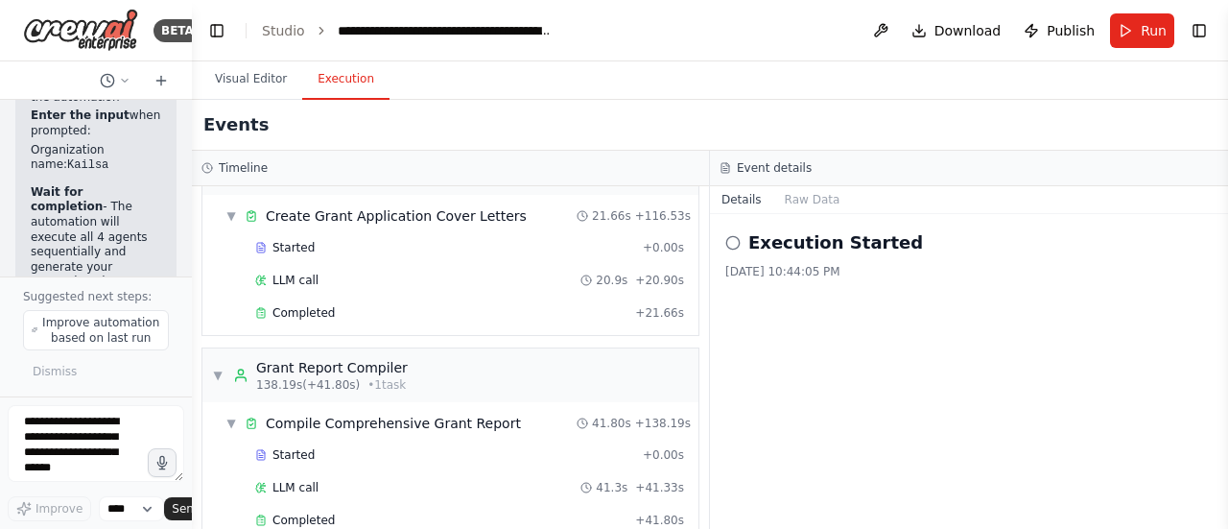
click at [733, 243] on icon at bounding box center [733, 242] width 15 height 15
click at [740, 243] on icon at bounding box center [733, 242] width 15 height 15
click at [729, 243] on icon at bounding box center [733, 242] width 15 height 15
drag, startPoint x: 710, startPoint y: 162, endPoint x: 1227, endPoint y: 217, distance: 520.2
click at [612, 167] on div "Timeline ▼ Grant Research Specialist 6.92s (+73.02s) • 1 task ▼ Research Intern…" at bounding box center [710, 340] width 1036 height 378
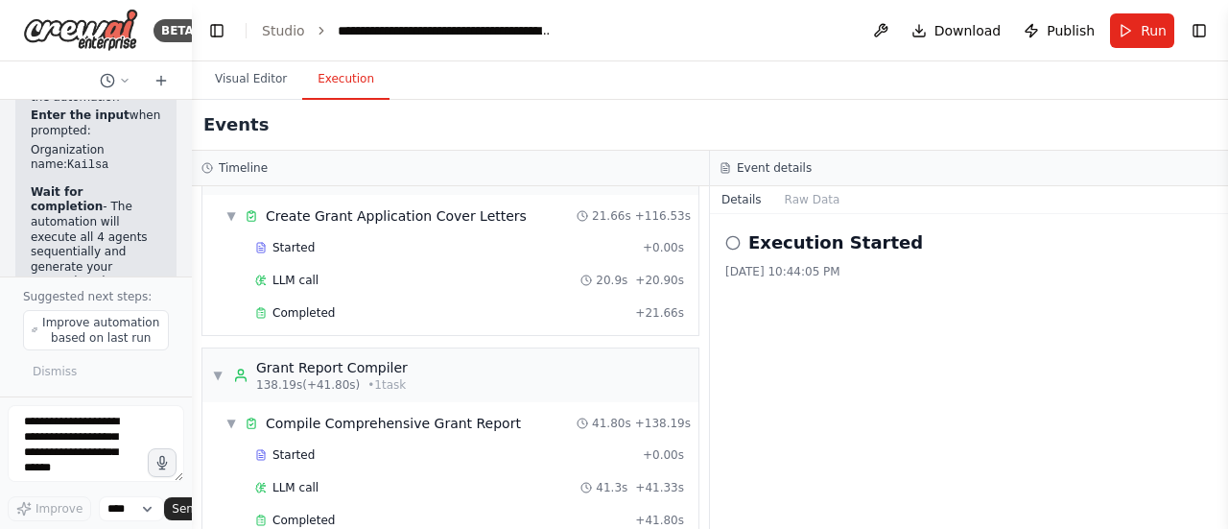
click at [1124, 310] on div "Execution Started [DATE] 10:44:05 PM" at bounding box center [969, 371] width 518 height 315
click at [946, 345] on div "Execution Started [DATE] 10:44:05 PM" at bounding box center [969, 371] width 518 height 315
click at [809, 343] on div "Execution Started [DATE] 10:44:05 PM" at bounding box center [969, 371] width 518 height 315
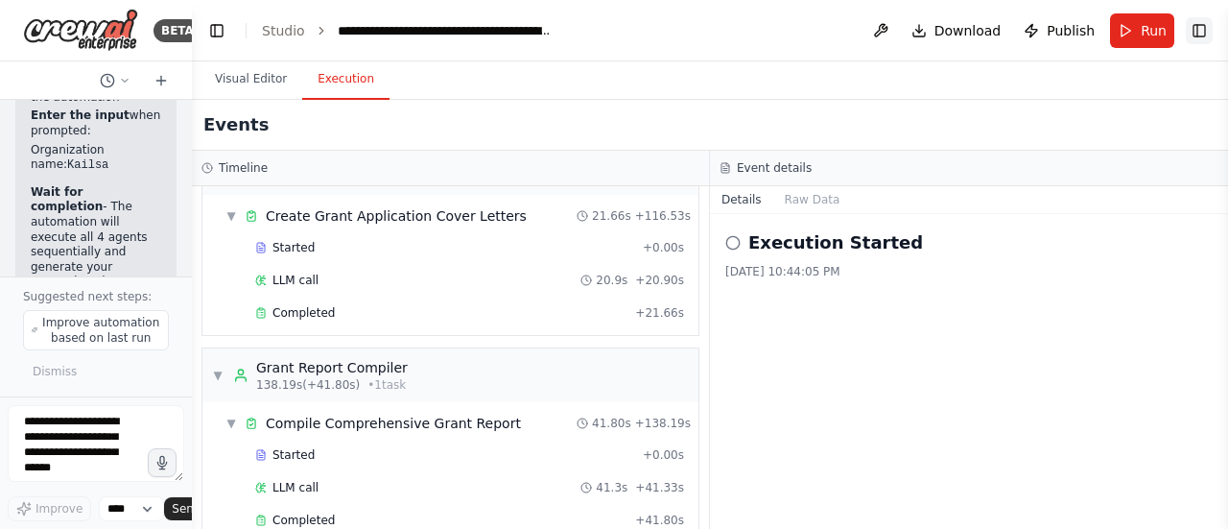
click at [1197, 34] on button "Toggle Right Sidebar" at bounding box center [1199, 30] width 27 height 27
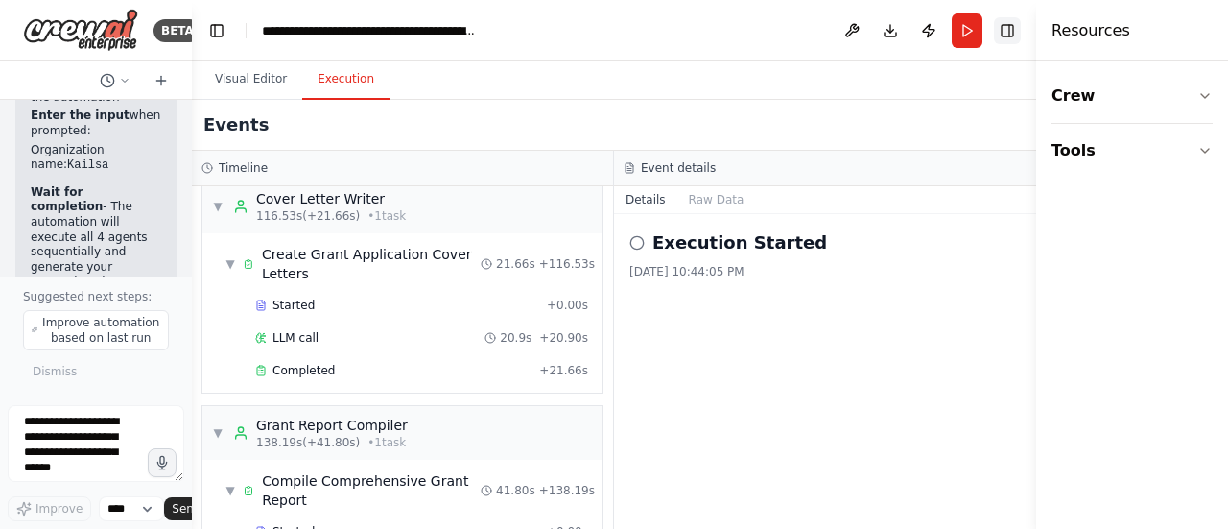
scroll to position [4378, 0]
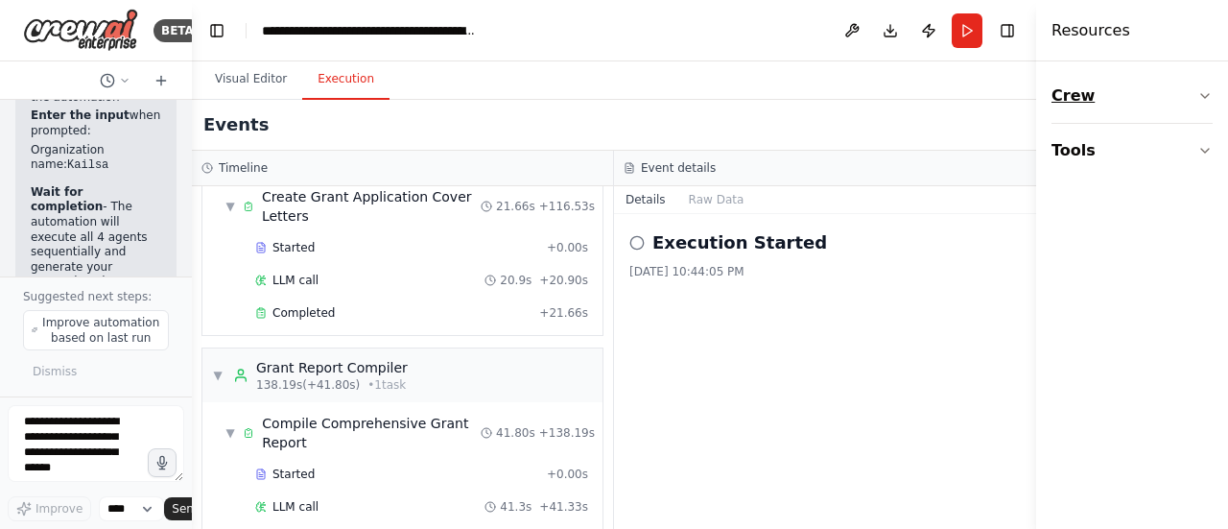
click at [1203, 98] on icon "button" at bounding box center [1205, 95] width 15 height 15
click at [1211, 265] on icon "button" at bounding box center [1205, 269] width 15 height 15
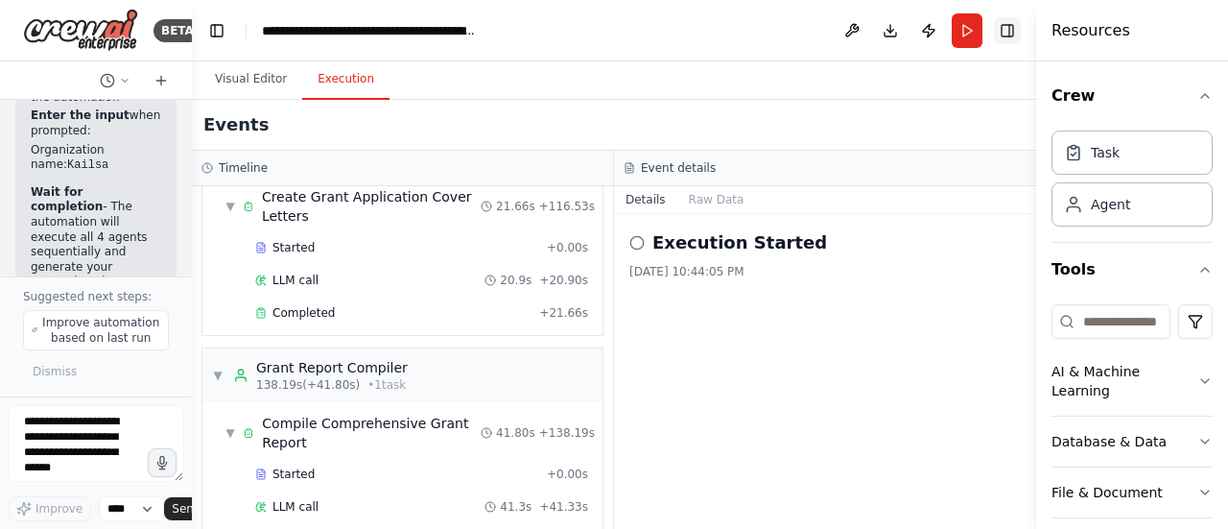
click at [1009, 36] on button "Toggle Right Sidebar" at bounding box center [1007, 30] width 27 height 27
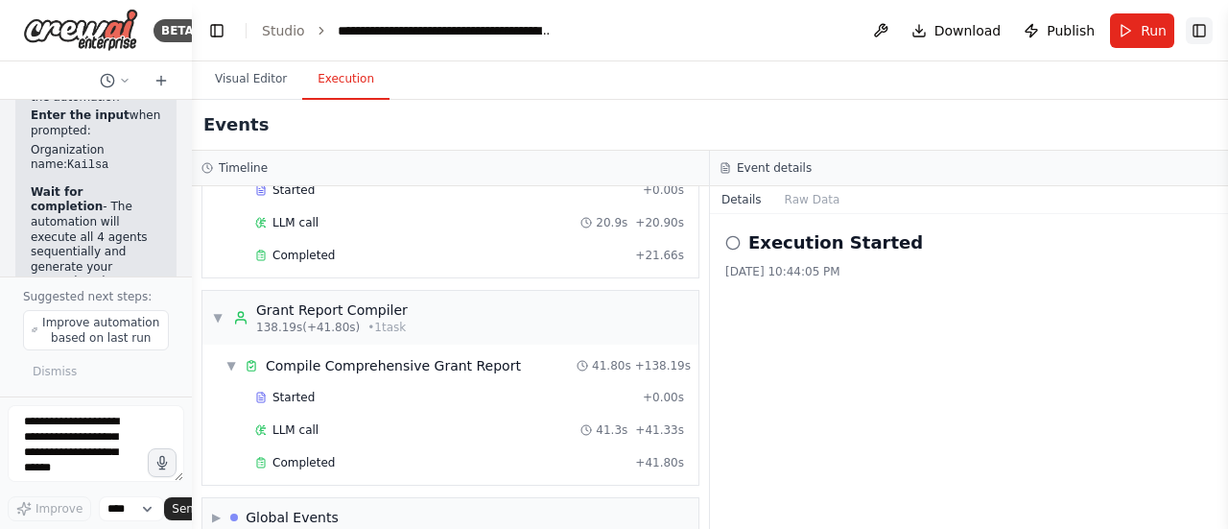
scroll to position [4321, 0]
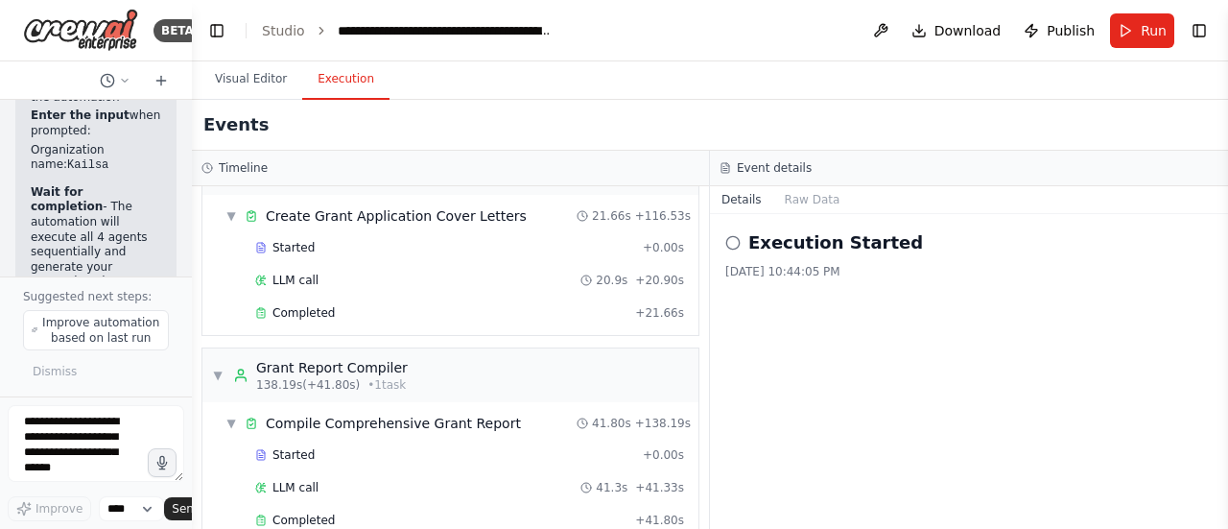
click at [841, 278] on div "Execution Started [DATE] 10:44:05 PM" at bounding box center [969, 371] width 518 height 315
click at [837, 409] on div "Execution Started [DATE] 10:44:05 PM" at bounding box center [969, 371] width 518 height 315
drag, startPoint x: 837, startPoint y: 409, endPoint x: 965, endPoint y: 384, distance: 130.1
click at [965, 384] on div "Execution Started [DATE] 10:44:05 PM" at bounding box center [969, 371] width 518 height 315
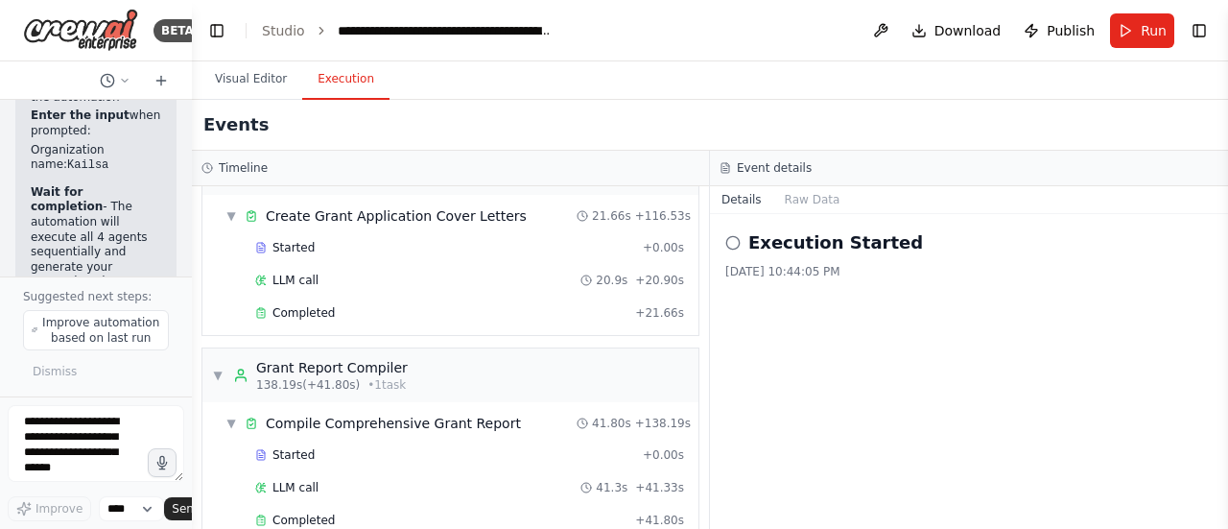
click at [805, 248] on h2 "Execution Started" at bounding box center [836, 242] width 175 height 27
click at [794, 202] on button "Raw Data" at bounding box center [813, 199] width 79 height 27
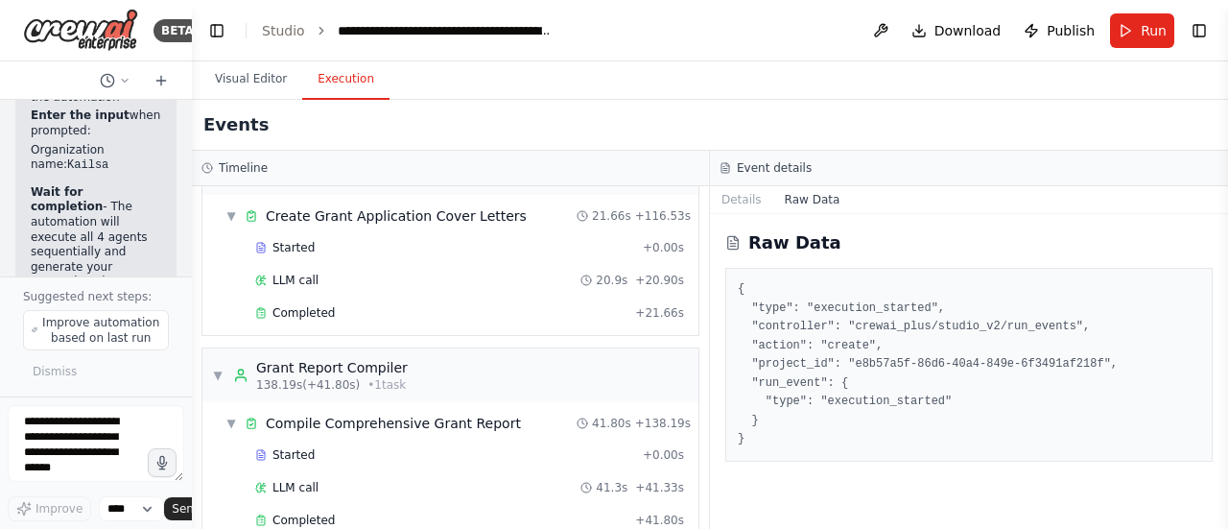
click at [794, 202] on button "Raw Data" at bounding box center [813, 199] width 79 height 27
click at [746, 204] on button "Details" at bounding box center [741, 199] width 63 height 27
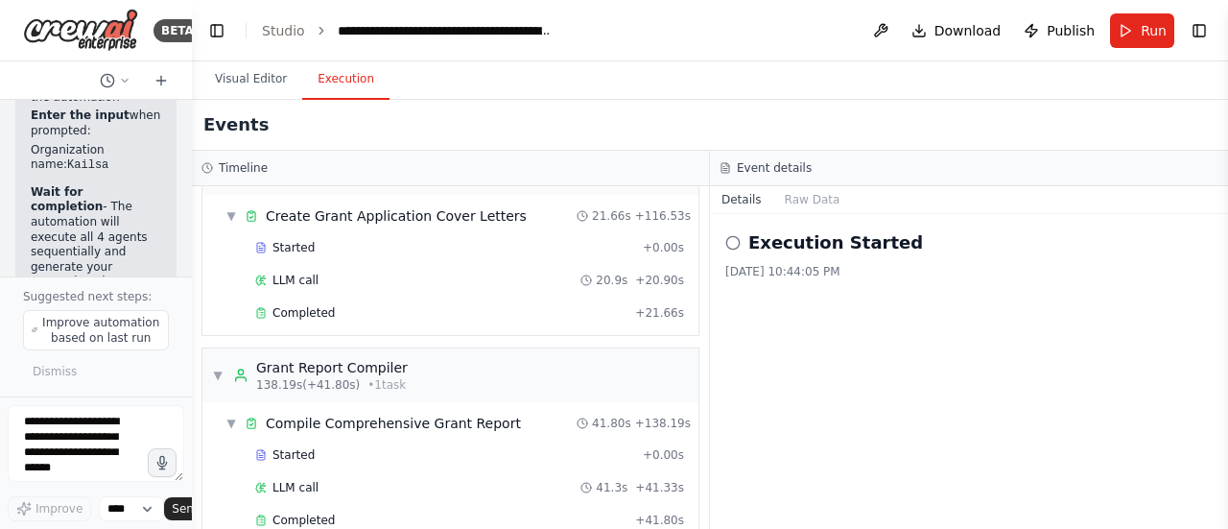
click at [729, 166] on icon at bounding box center [726, 168] width 12 height 12
click at [930, 36] on button "Download" at bounding box center [957, 30] width 106 height 35
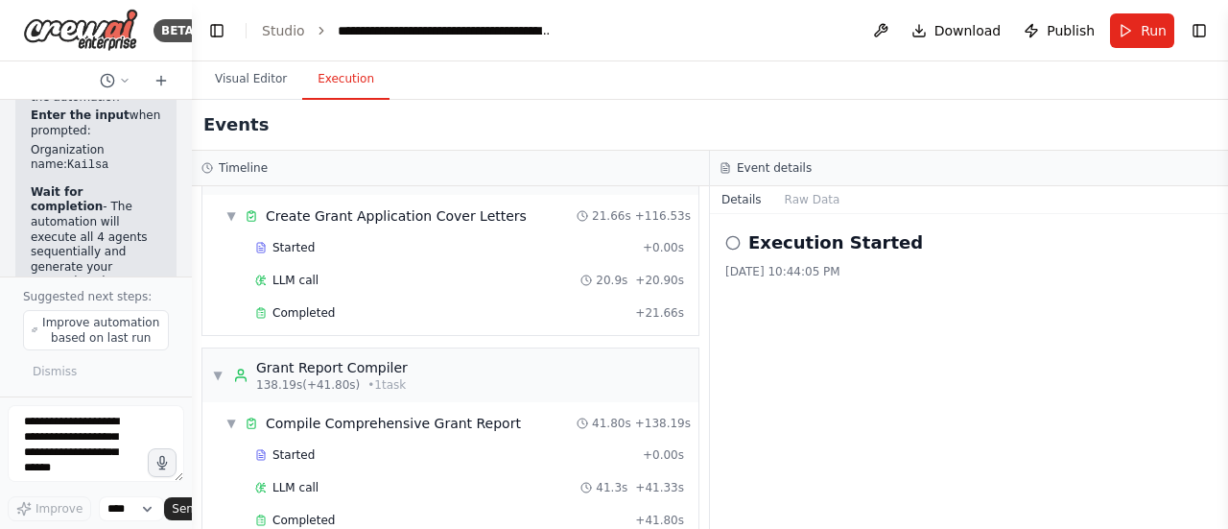
click at [974, 28] on span "Download" at bounding box center [968, 30] width 67 height 19
click at [1142, 409] on div "Execution Started [DATE] 10:44:05 PM" at bounding box center [969, 371] width 518 height 315
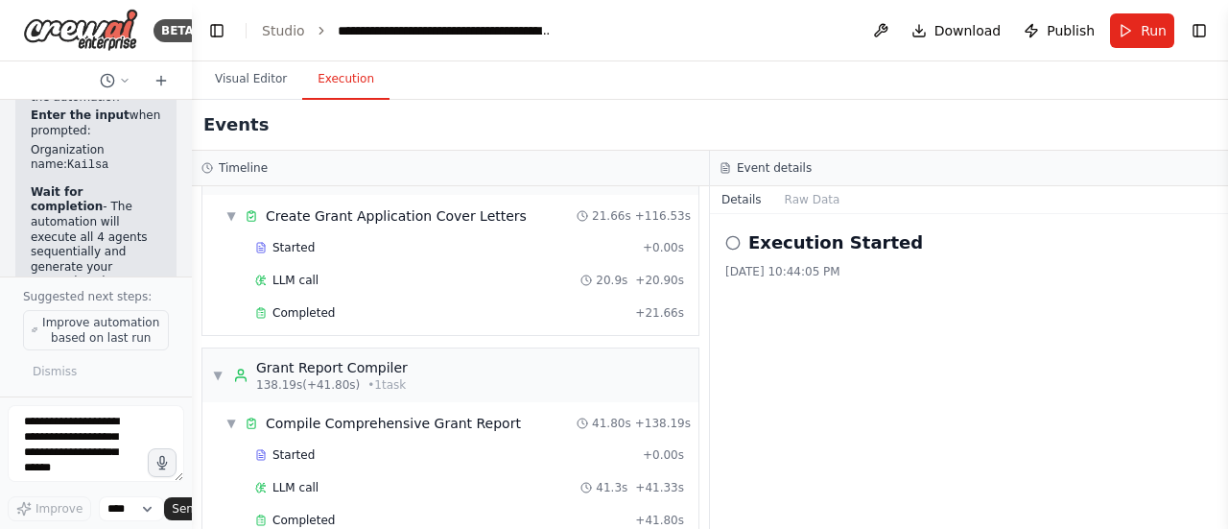
click at [148, 316] on button "Improve automation based on last run" at bounding box center [96, 330] width 146 height 40
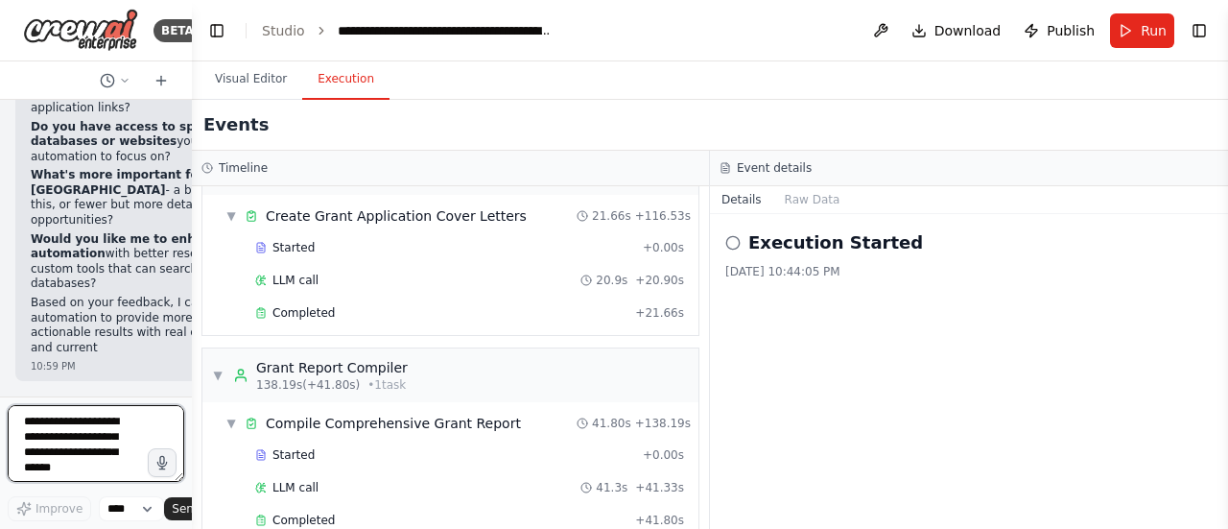
scroll to position [10509, 0]
click at [193, 204] on div "▼ Grant Research Specialist 6.92s (+73.02s) • 1 task ▼ Research International G…" at bounding box center [450, 357] width 517 height 343
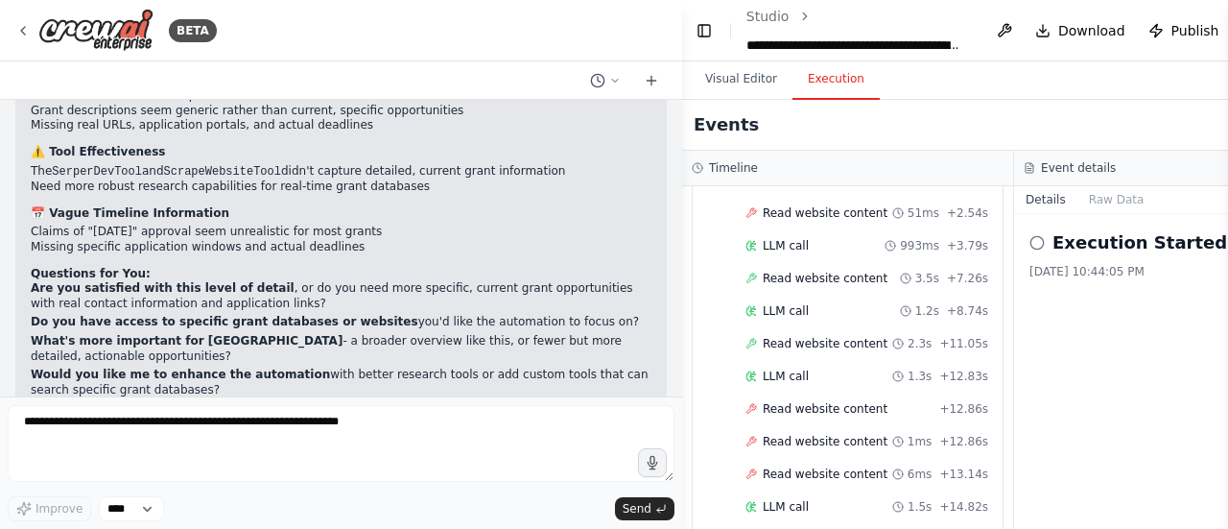
scroll to position [4324, 0]
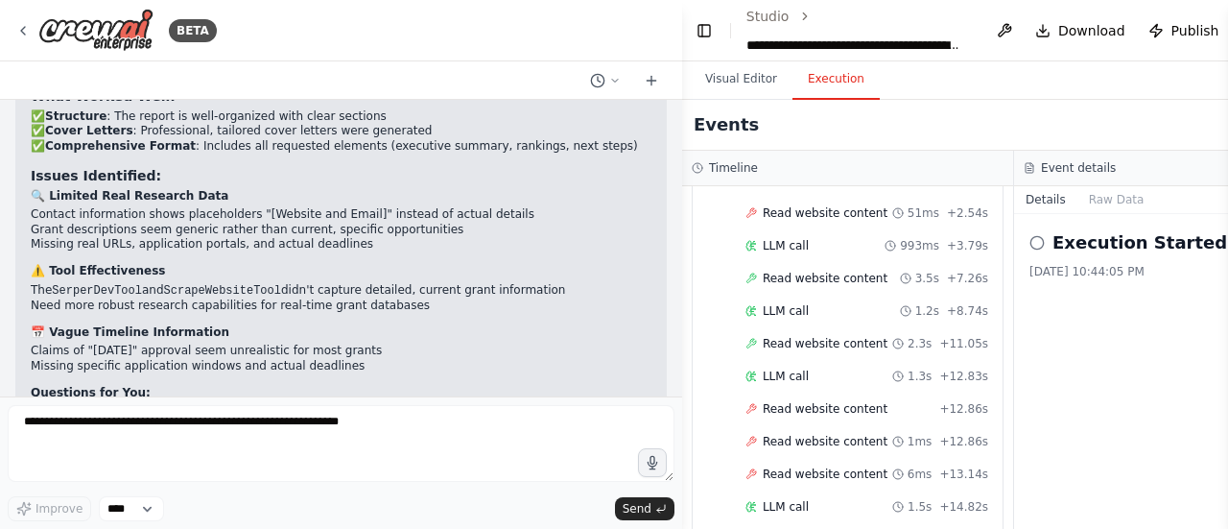
drag, startPoint x: 188, startPoint y: 205, endPoint x: 1227, endPoint y: 76, distance: 1047.4
click at [1227, 76] on div "BETA show the grants relevant to "[DEMOGRAPHIC_DATA] Organisations in [GEOGRAPH…" at bounding box center [614, 264] width 1228 height 529
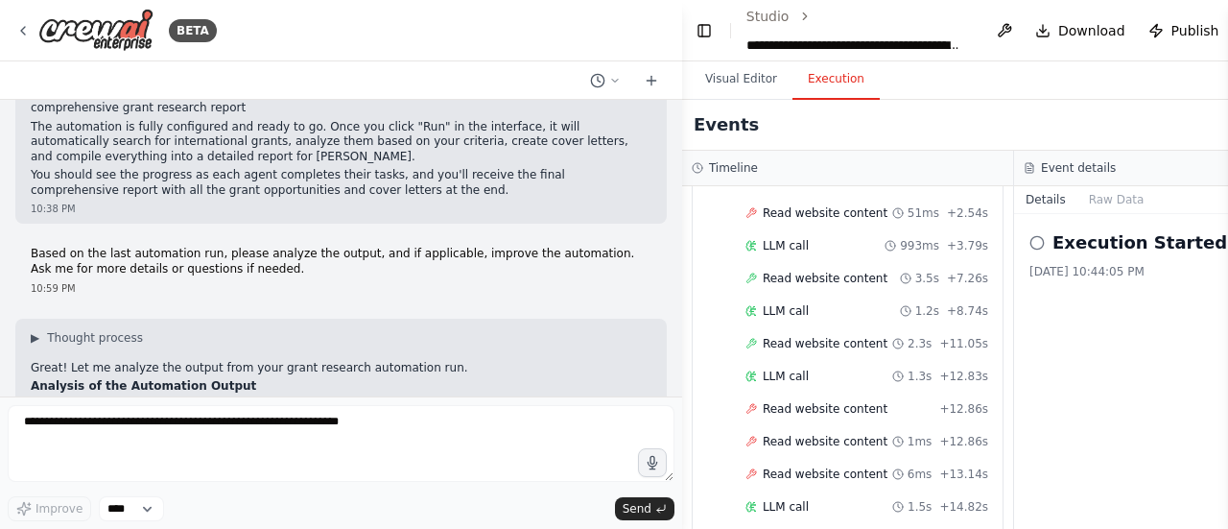
scroll to position [3902, 0]
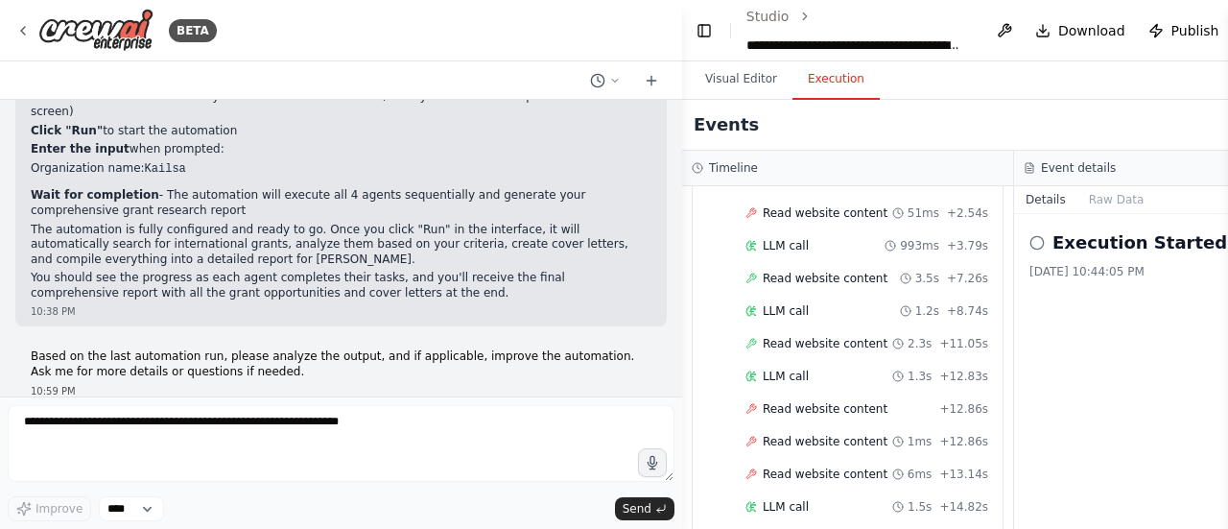
click at [680, 386] on div at bounding box center [679, 264] width 8 height 529
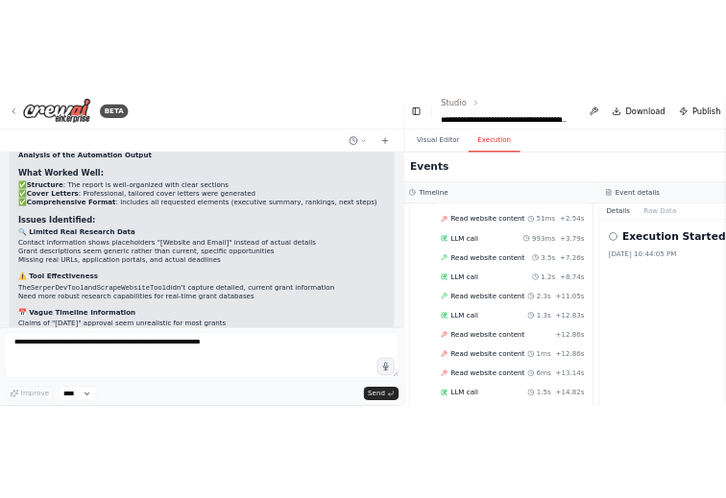
scroll to position [4324, 0]
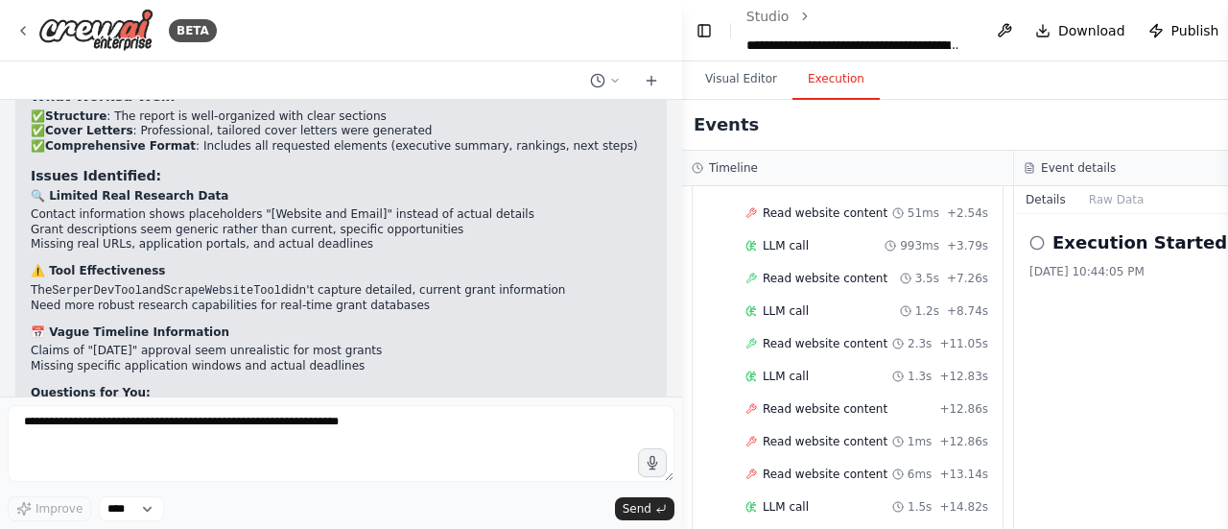
click at [1152, 114] on div "Events" at bounding box center [1014, 125] width 664 height 51
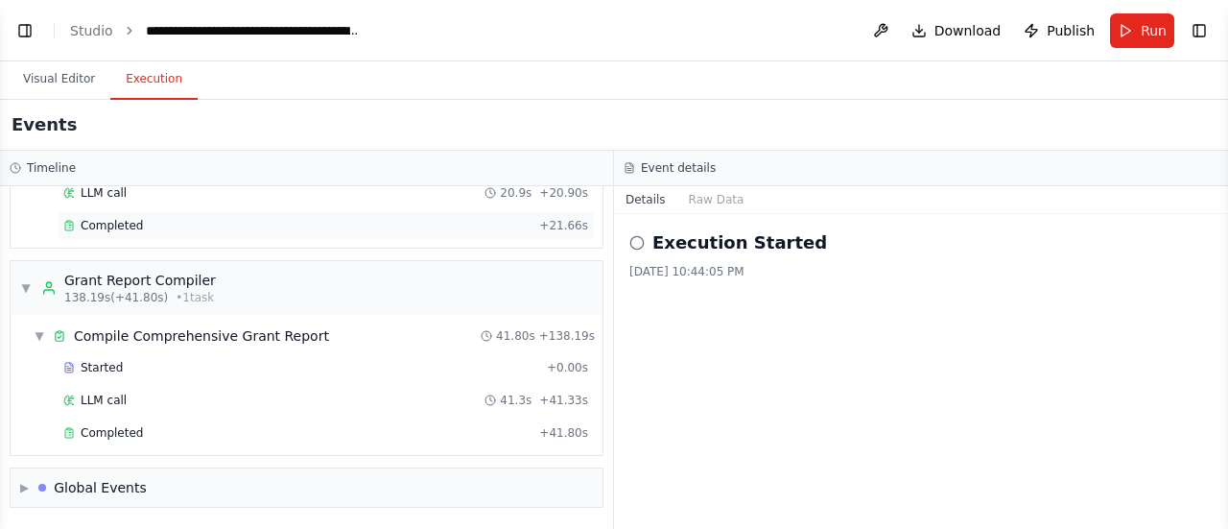
scroll to position [4321, 0]
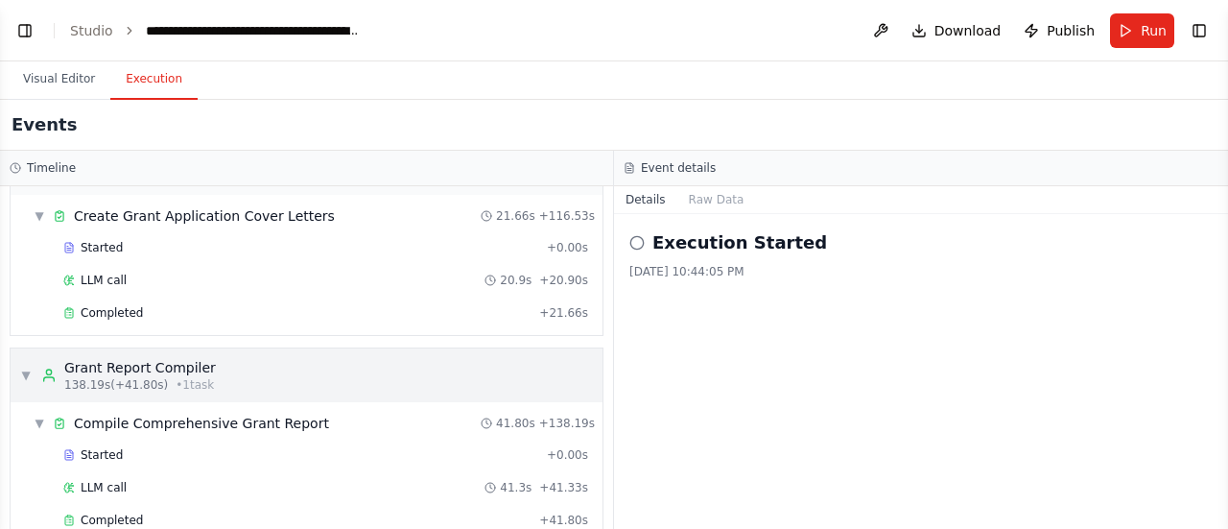
select select "****"
click at [58, 87] on button "Visual Editor" at bounding box center [59, 80] width 103 height 40
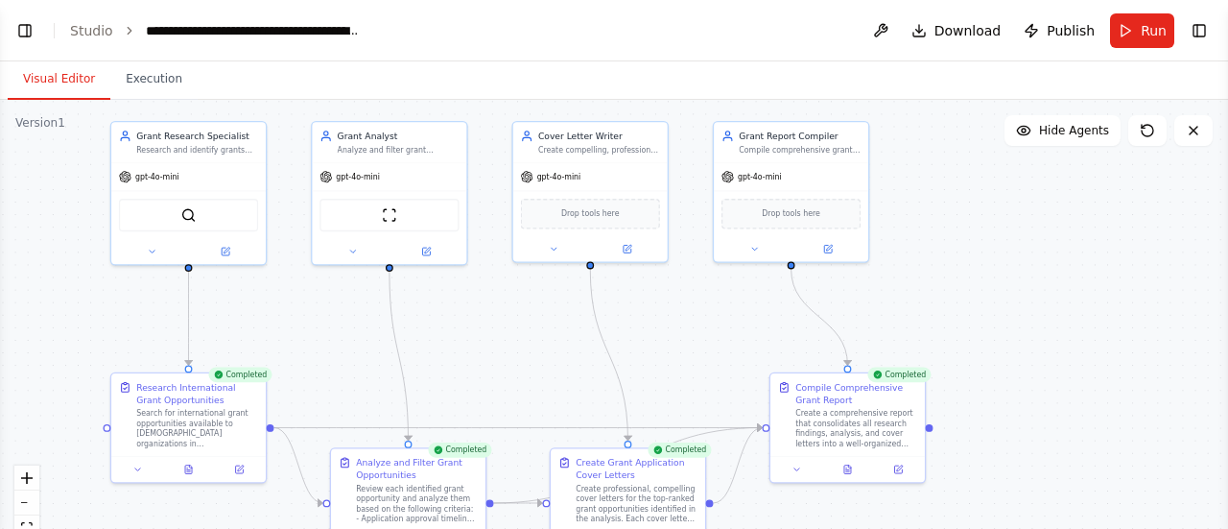
scroll to position [4324, 0]
click at [480, 24] on header "**********" at bounding box center [614, 30] width 1228 height 61
click at [43, 76] on button "Visual Editor" at bounding box center [59, 80] width 103 height 40
click at [29, 35] on button "Toggle Left Sidebar" at bounding box center [25, 30] width 27 height 27
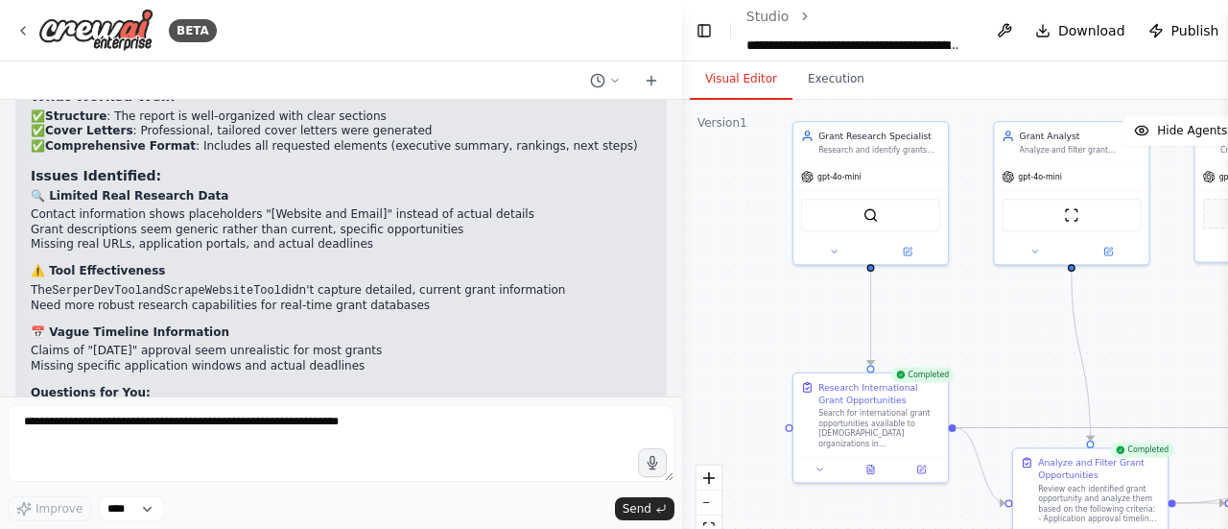
drag, startPoint x: 283, startPoint y: 211, endPoint x: 152, endPoint y: 396, distance: 227.1
click at [152, 396] on div "show the grants relevant to "[DEMOGRAPHIC_DATA] Organisations in [GEOGRAPHIC_DA…" at bounding box center [341, 248] width 682 height 297
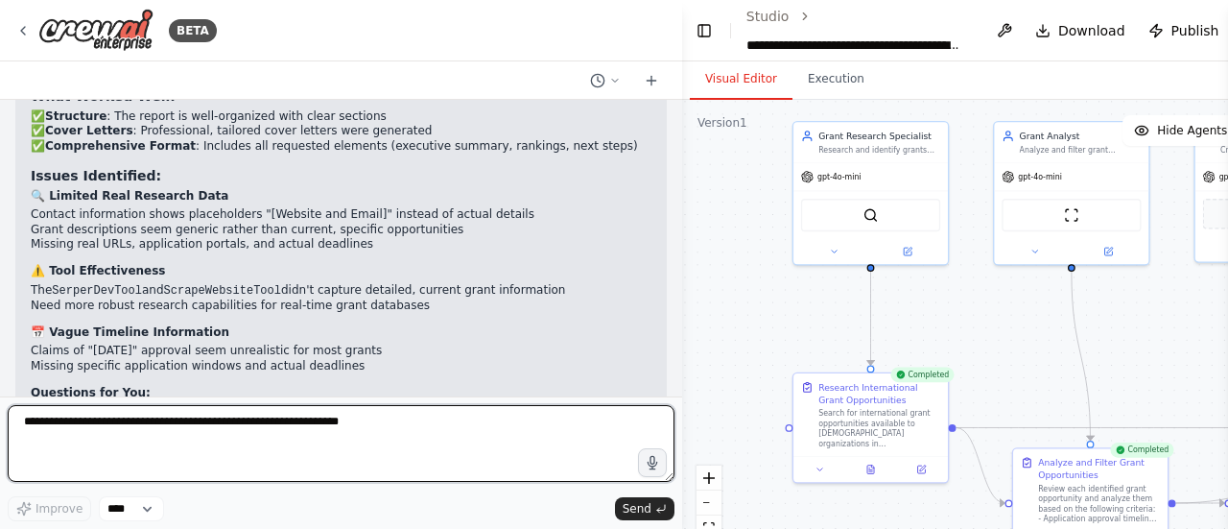
click at [219, 445] on textarea at bounding box center [341, 443] width 667 height 77
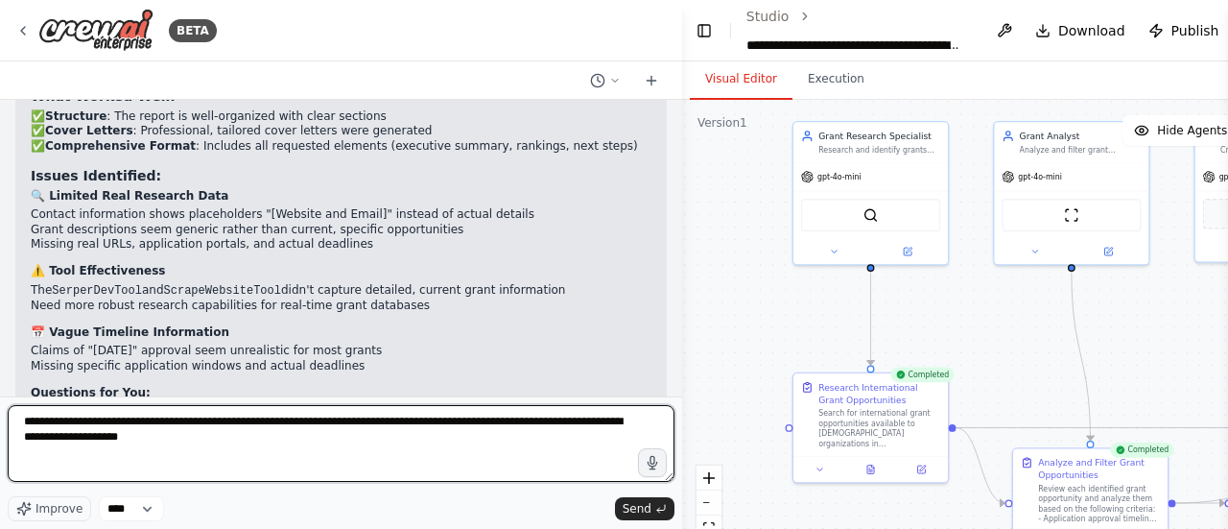
click at [96, 442] on textarea "**********" at bounding box center [341, 443] width 667 height 77
click at [296, 443] on textarea "**********" at bounding box center [341, 443] width 667 height 77
click at [83, 440] on textarea "**********" at bounding box center [341, 443] width 667 height 77
click at [38, 436] on textarea "**********" at bounding box center [341, 443] width 667 height 77
click at [390, 439] on textarea "**********" at bounding box center [341, 443] width 667 height 77
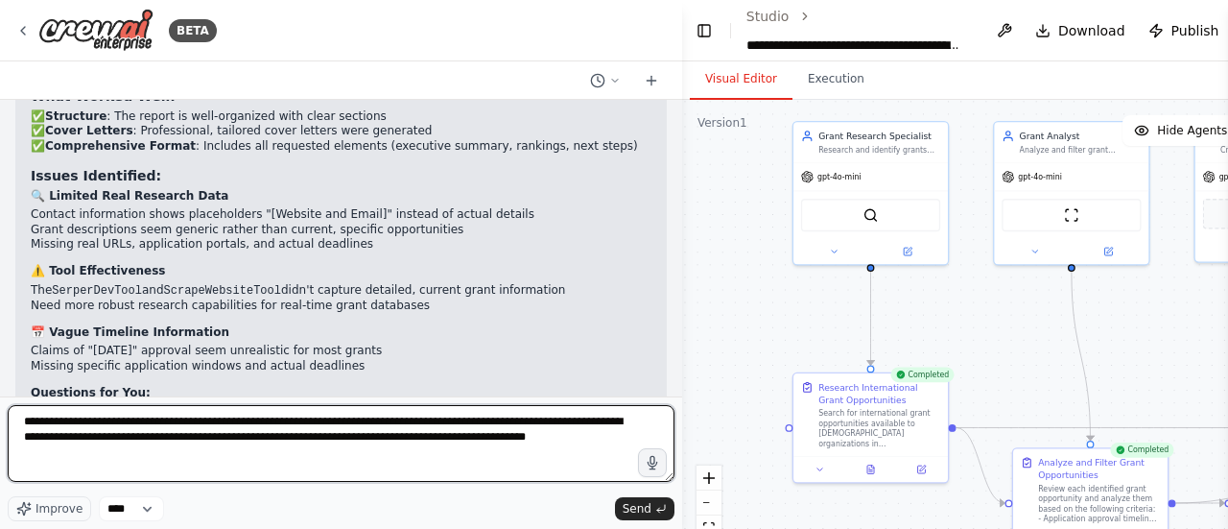
type textarea "**********"
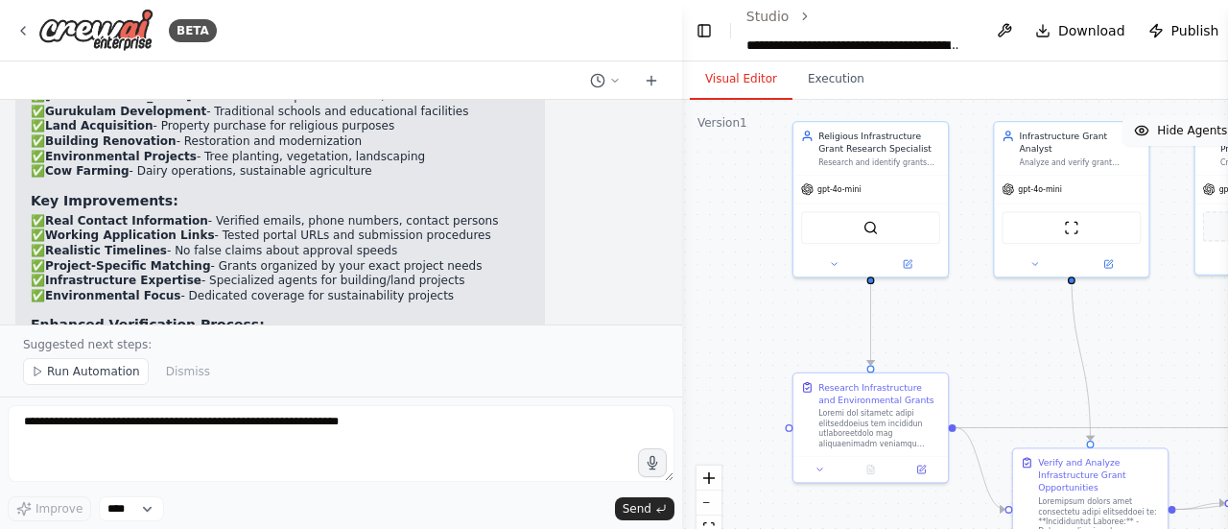
scroll to position [5610, 0]
click at [92, 366] on button "Run Automation" at bounding box center [86, 371] width 126 height 27
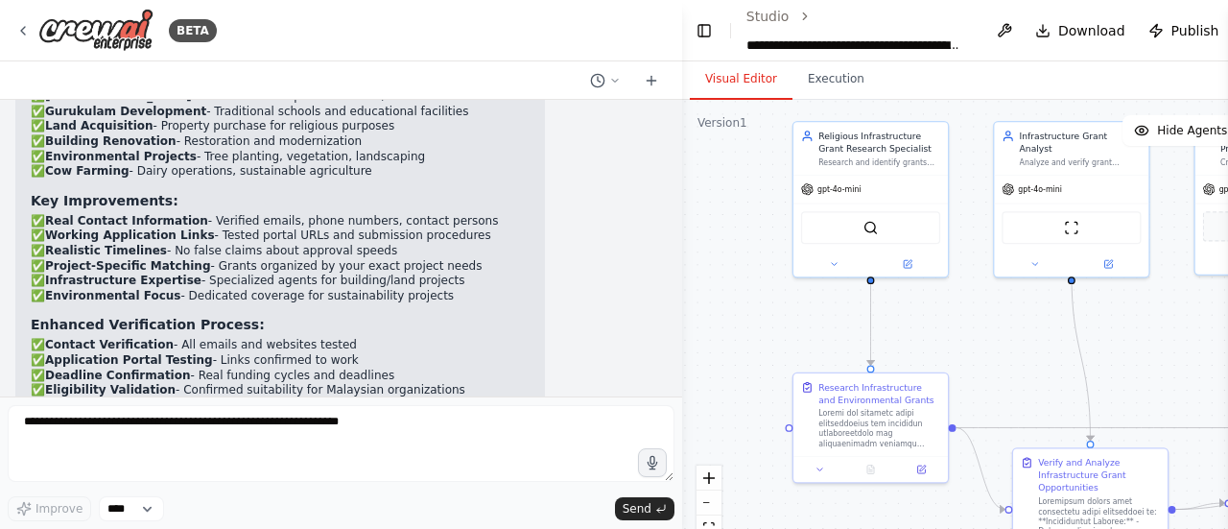
scroll to position [5538, 0]
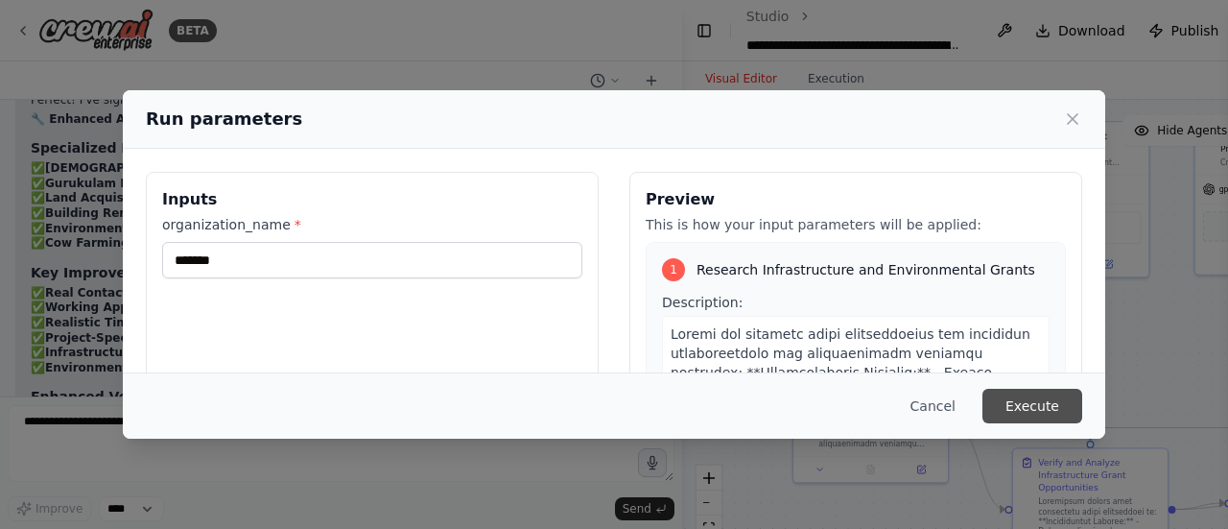
click at [1036, 406] on button "Execute" at bounding box center [1033, 406] width 100 height 35
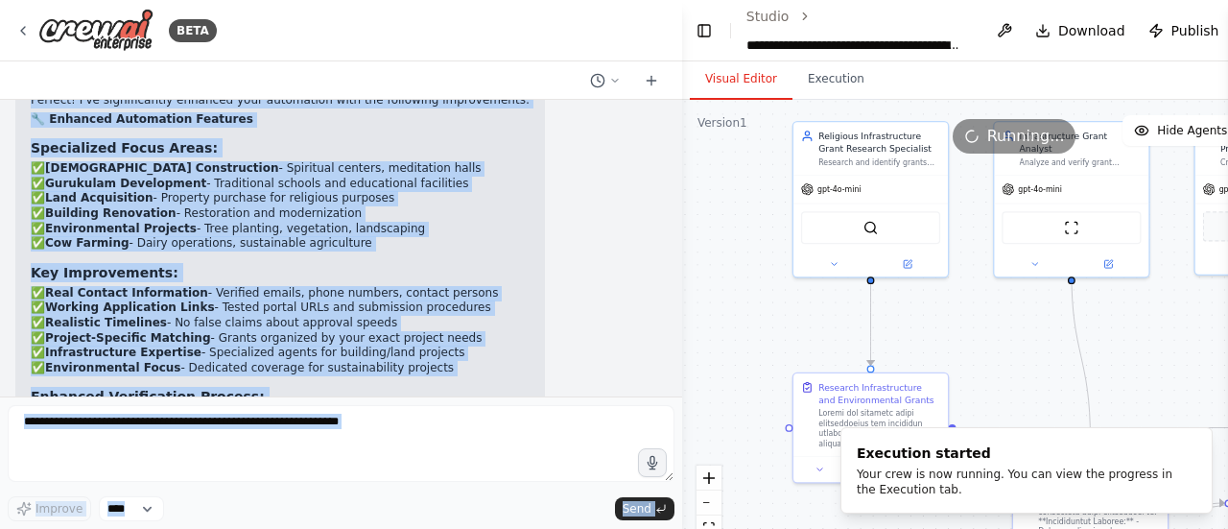
drag, startPoint x: 687, startPoint y: 21, endPoint x: 493, endPoint y: 18, distance: 193.9
click at [493, 18] on div "BETA show the grants relevant to "[DEMOGRAPHIC_DATA] Organisations in [GEOGRAPH…" at bounding box center [614, 264] width 1228 height 529
click at [683, 20] on header "**********" at bounding box center [1014, 30] width 664 height 61
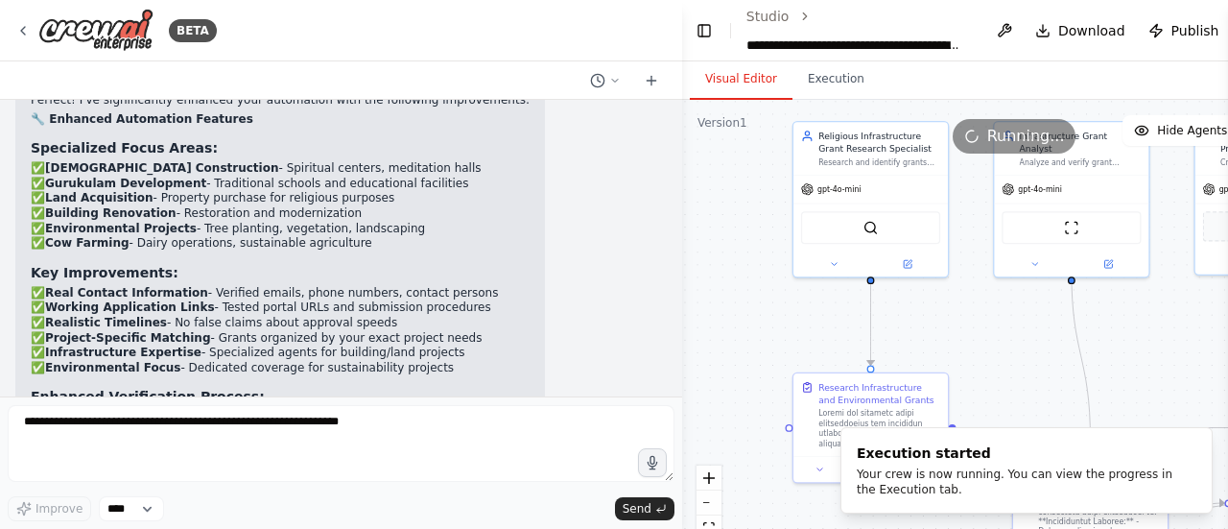
click at [683, 20] on header "**********" at bounding box center [1014, 30] width 664 height 61
click at [679, 18] on div at bounding box center [679, 264] width 8 height 529
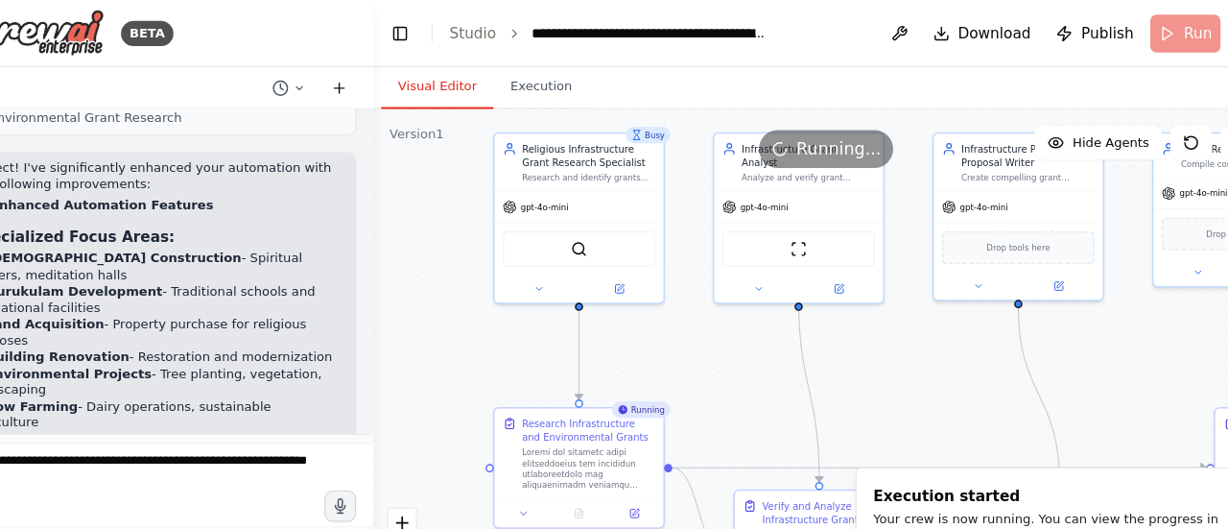
scroll to position [12219, 0]
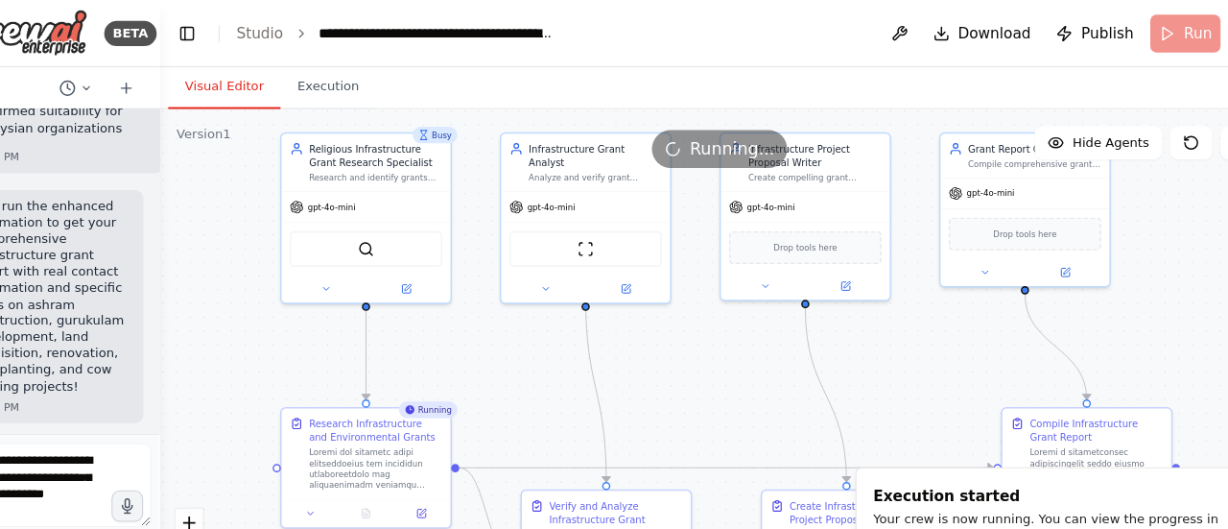
drag, startPoint x: 680, startPoint y: 27, endPoint x: 108, endPoint y: 98, distance: 576.4
click at [108, 98] on div "BETA show the grants relevant to "[DEMOGRAPHIC_DATA] Organisations in [GEOGRAPH…" at bounding box center [102, 264] width 204 height 529
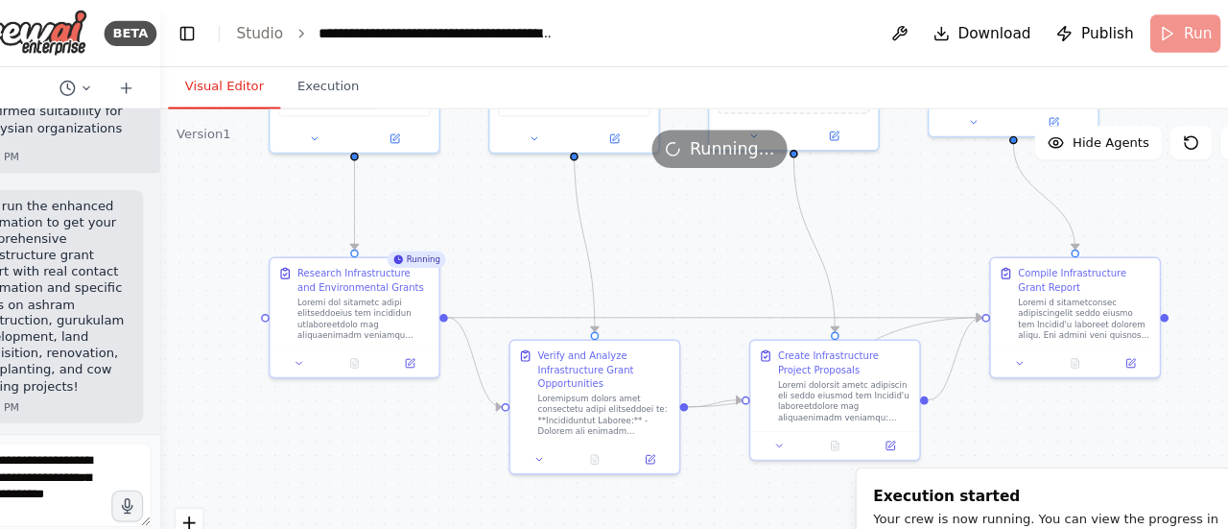
drag, startPoint x: 258, startPoint y: 458, endPoint x: 245, endPoint y: 311, distance: 147.4
click at [245, 311] on div ".deletable-edge-delete-btn { width: 20px; height: 20px; border: 0px solid #ffff…" at bounding box center [716, 340] width 1024 height 480
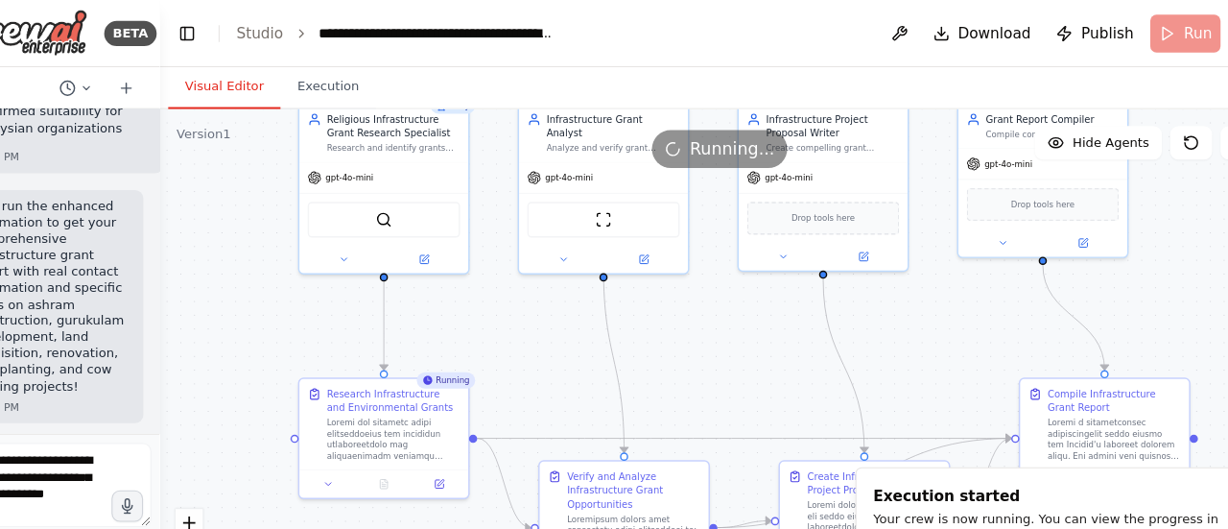
drag, startPoint x: 245, startPoint y: 311, endPoint x: 274, endPoint y: 431, distance: 123.6
click at [274, 431] on div ".deletable-edge-delete-btn { width: 20px; height: 20px; border: 0px solid #ffff…" at bounding box center [716, 340] width 1024 height 480
click at [342, 78] on button "Execution" at bounding box center [358, 80] width 87 height 40
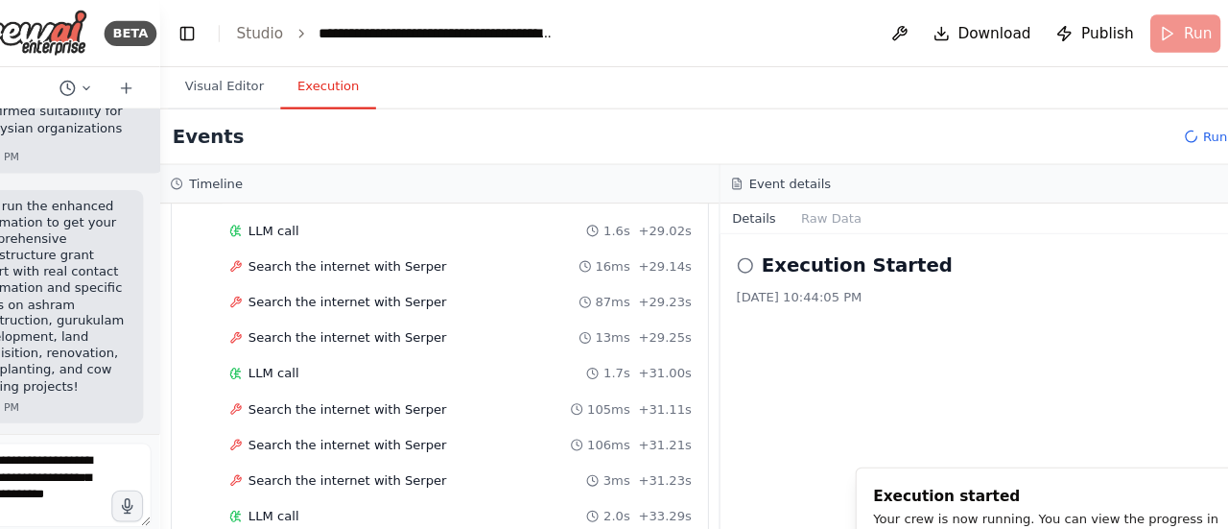
scroll to position [1991, 0]
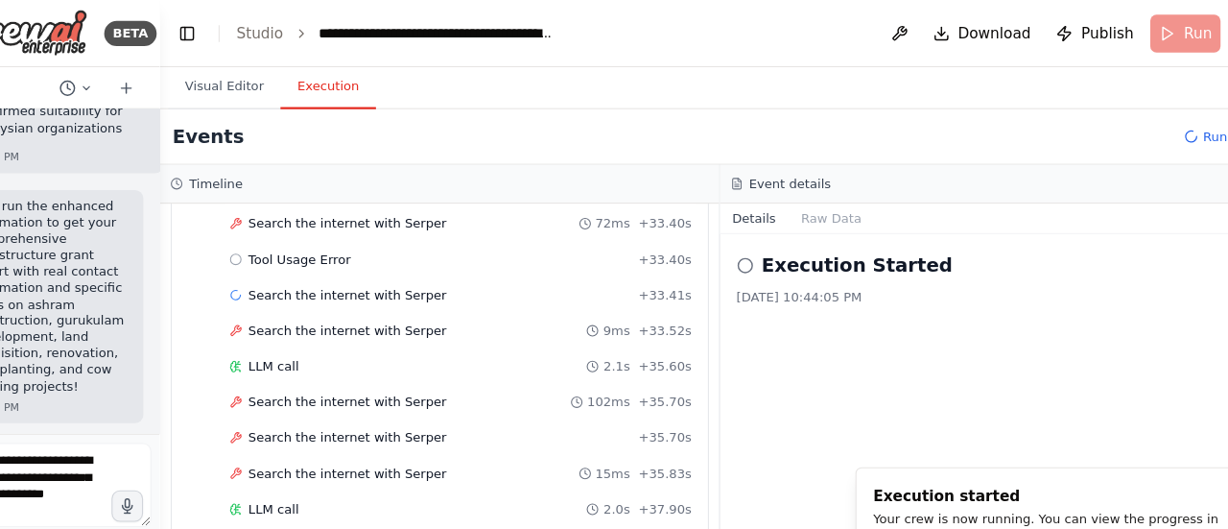
click at [831, 179] on div "Event details" at bounding box center [973, 169] width 512 height 36
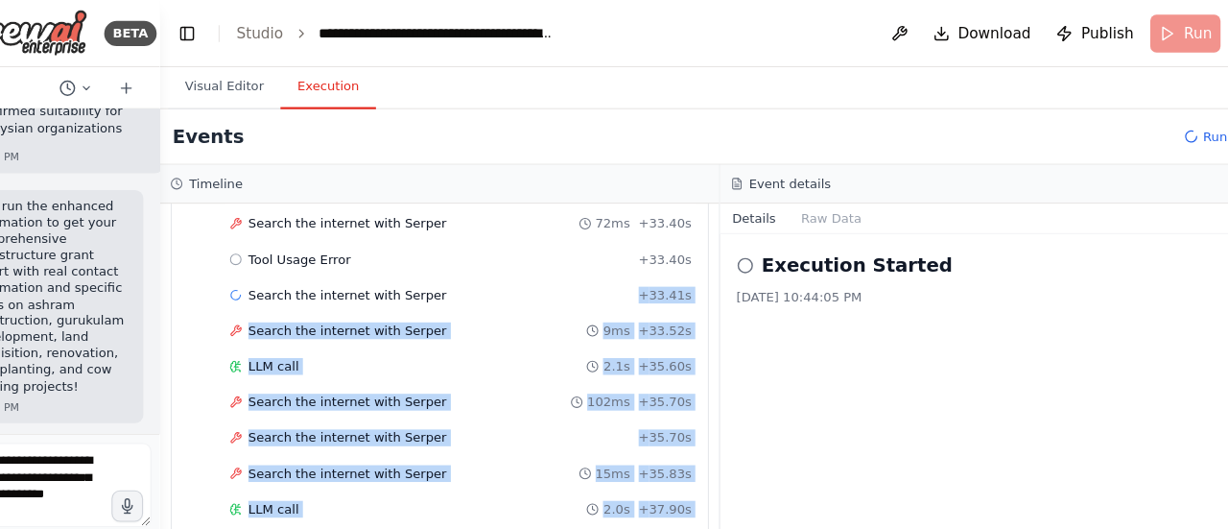
drag, startPoint x: 718, startPoint y: 165, endPoint x: 612, endPoint y: 246, distance: 132.8
click at [612, 246] on div "Timeline ▼ Religious Infrastructure Grant Research Specialist 6.86s • 1 task ▼ …" at bounding box center [716, 340] width 1024 height 378
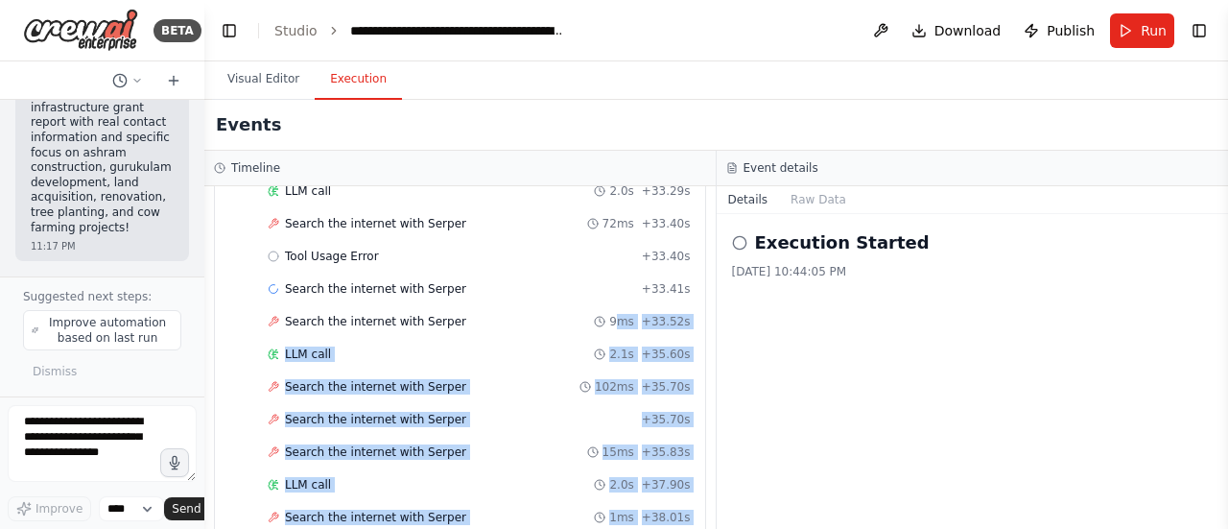
scroll to position [12588, 0]
